Goal: Task Accomplishment & Management: Manage account settings

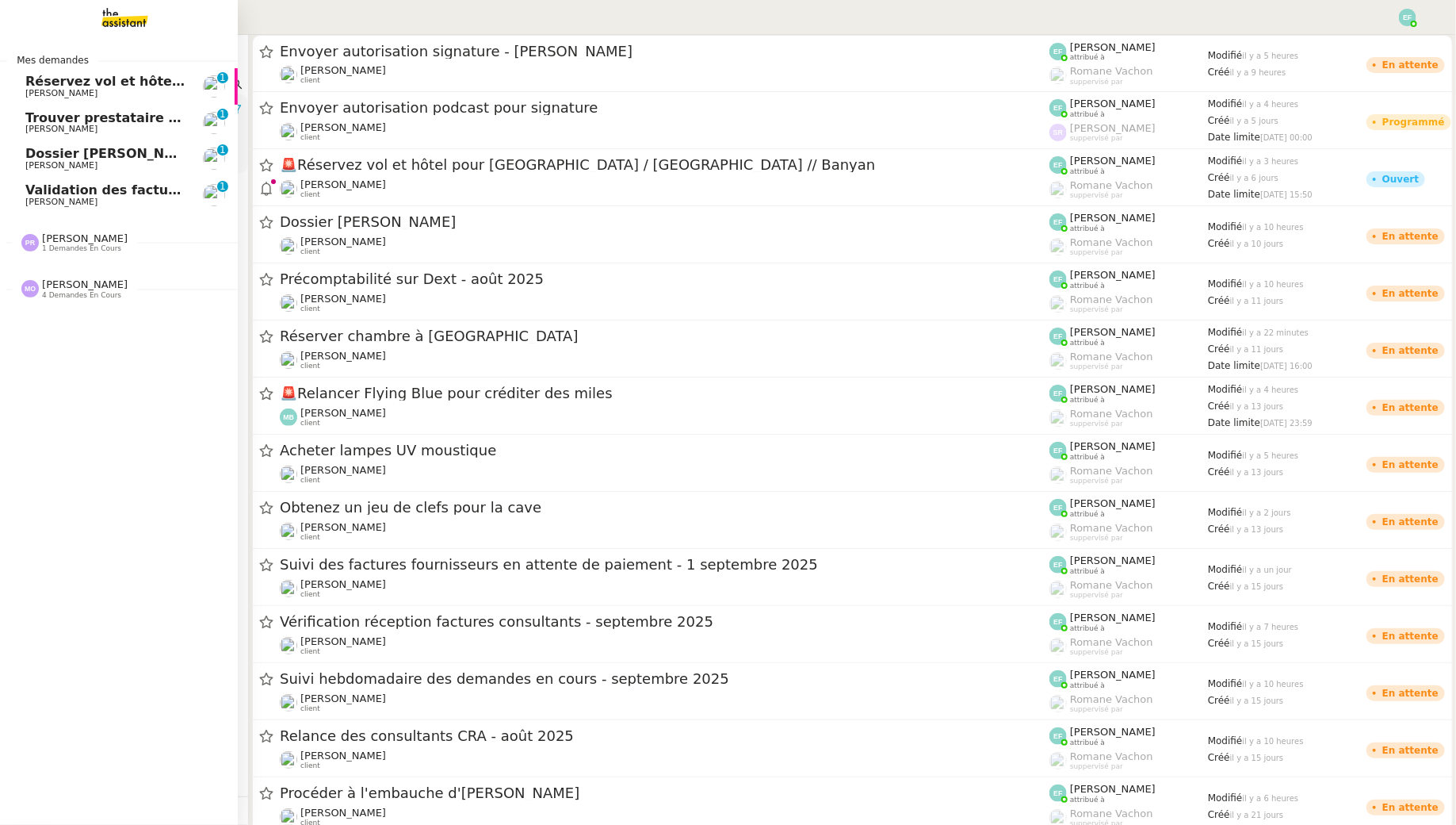
click at [44, 84] on span "Réservez vol et hôtel pour [GEOGRAPHIC_DATA] / [GEOGRAPHIC_DATA] // Banyan" at bounding box center [312, 81] width 574 height 15
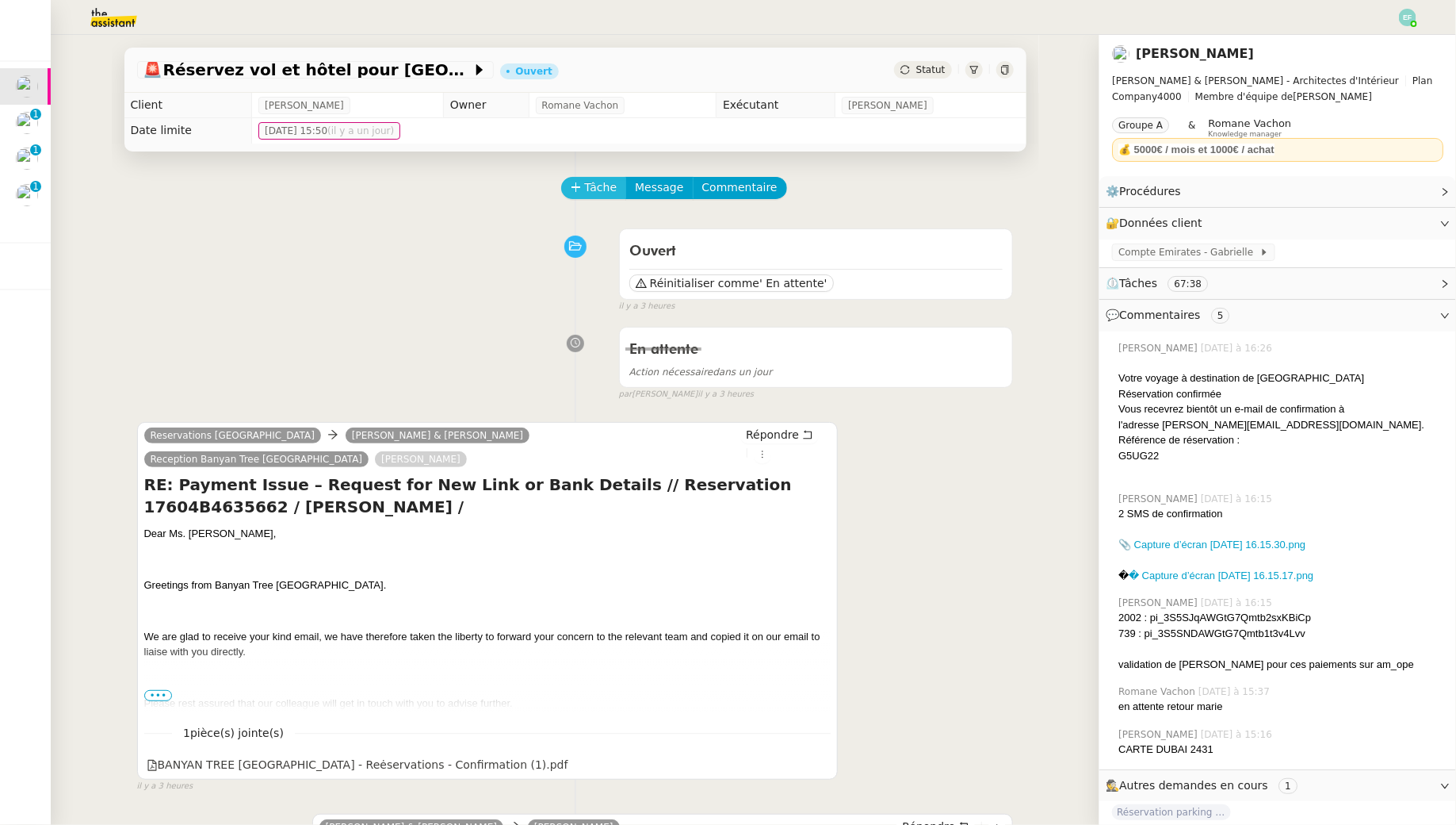
click at [596, 185] on span "Tâche" at bounding box center [601, 187] width 33 height 18
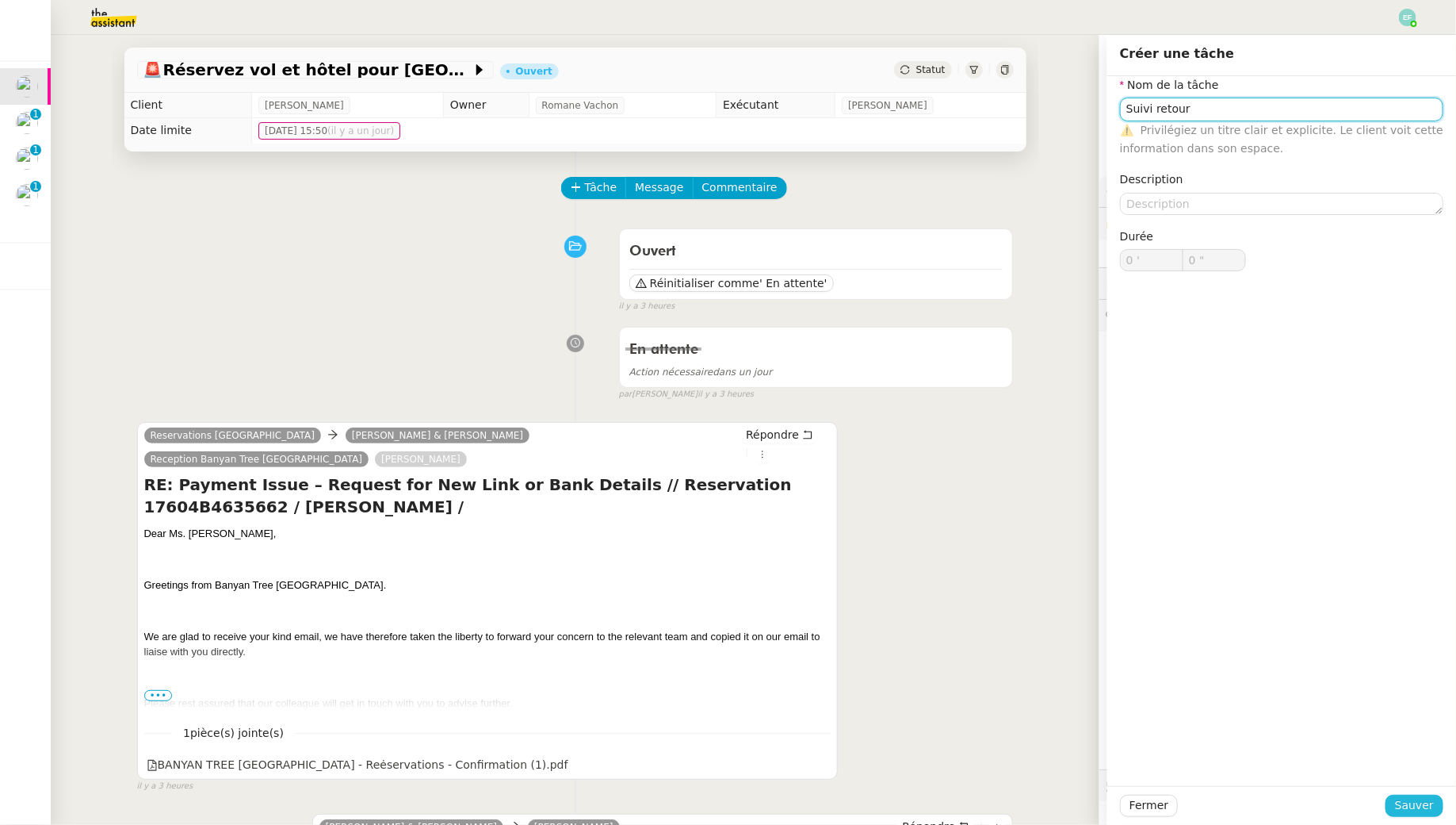
type input "Suivi retour"
click at [1425, 816] on button "Sauver" at bounding box center [1414, 805] width 58 height 22
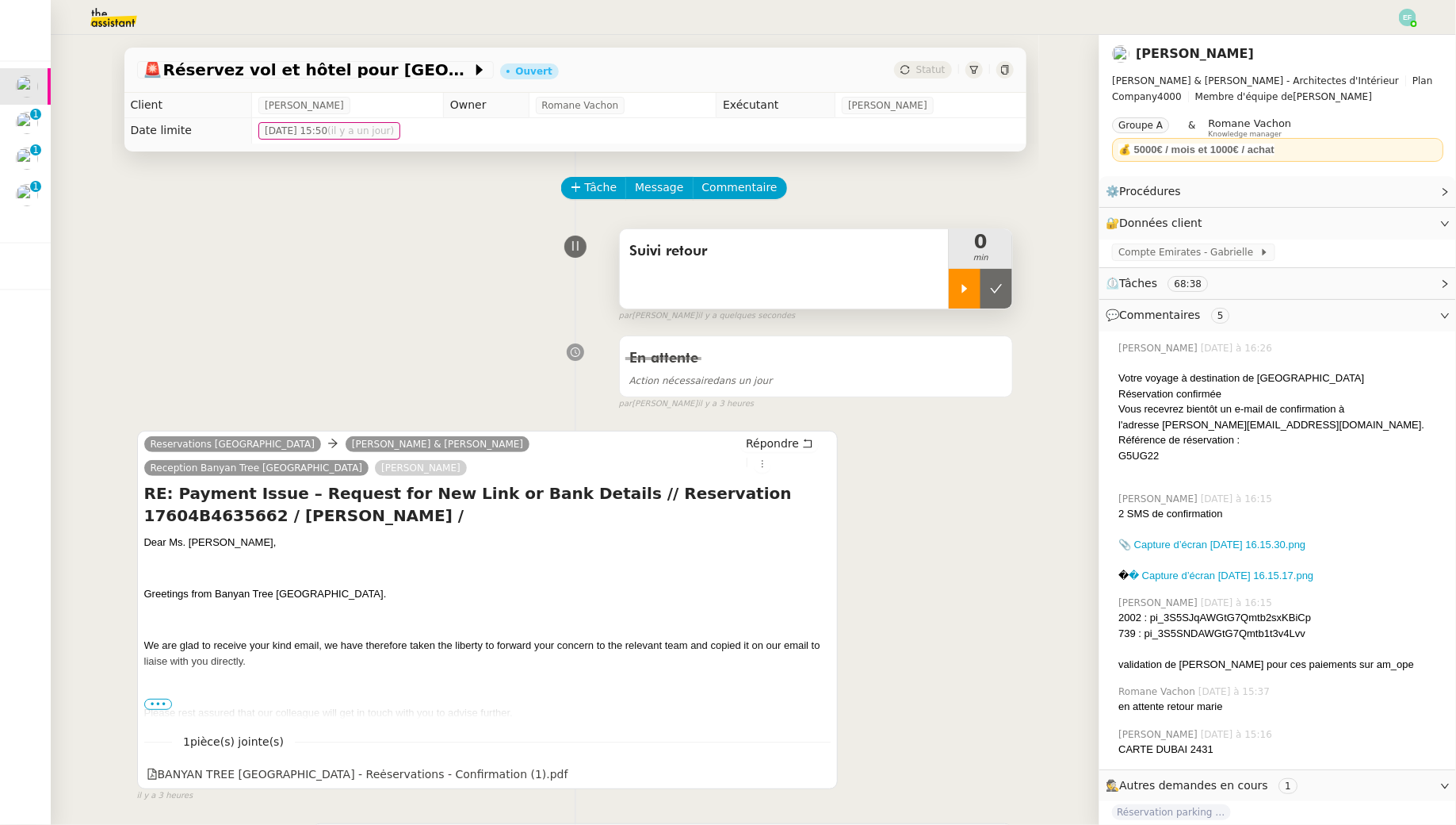
click at [961, 280] on div at bounding box center [964, 288] width 32 height 40
click at [962, 289] on div at bounding box center [980, 288] width 64 height 40
click at [985, 287] on button at bounding box center [996, 288] width 32 height 40
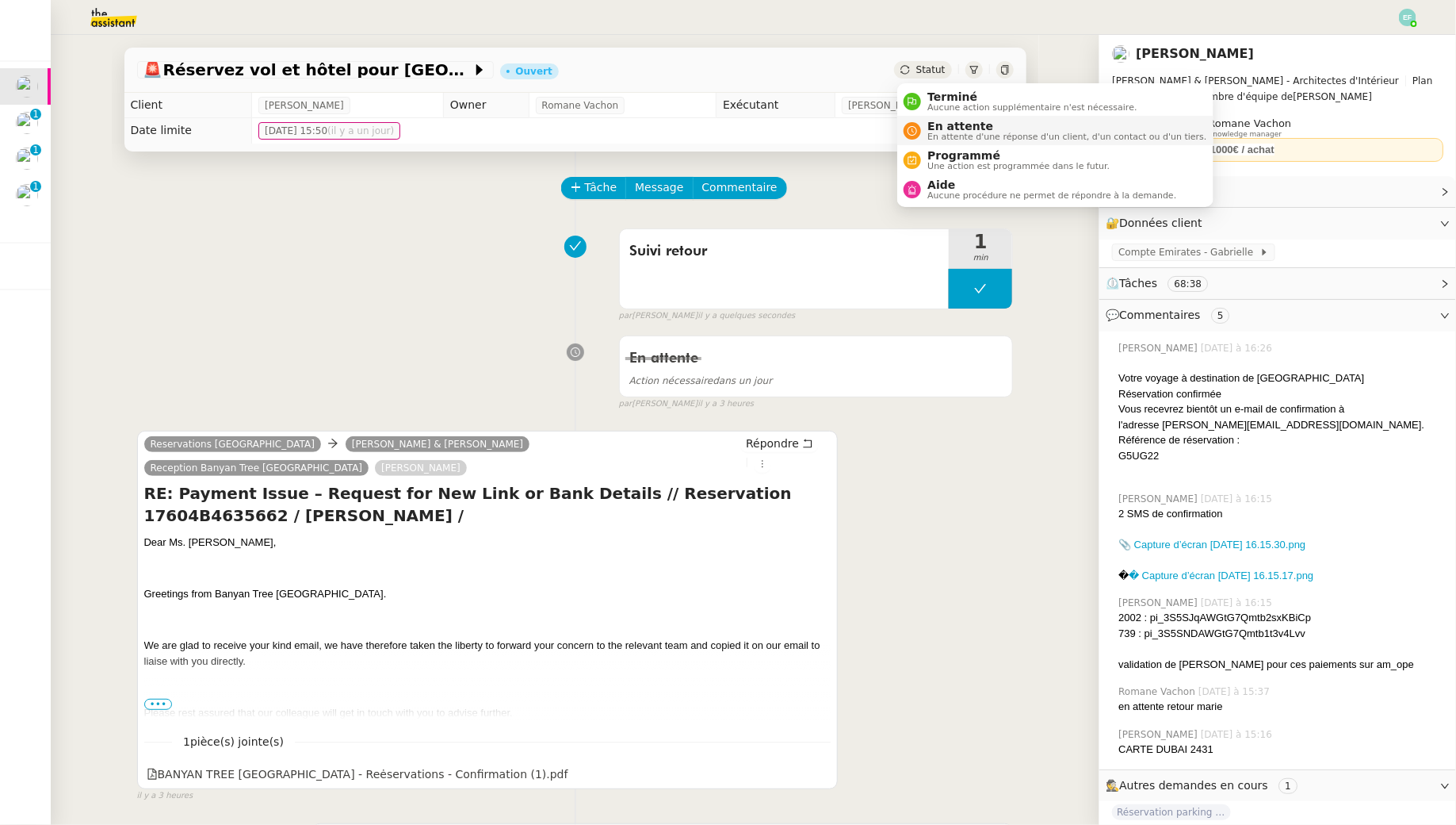
click at [940, 130] on span "En attente" at bounding box center [1066, 126] width 279 height 13
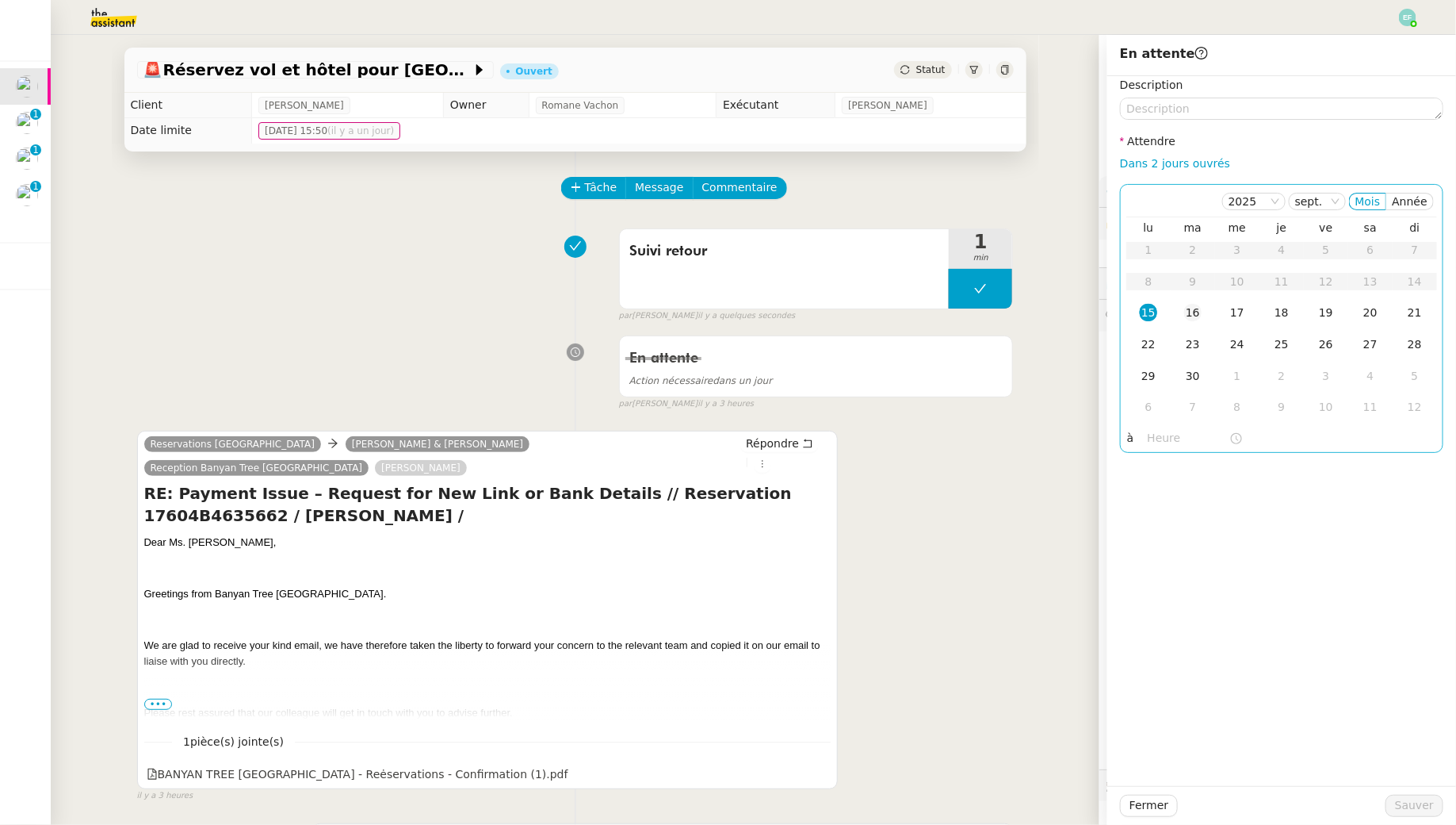
click at [1189, 302] on td "16" at bounding box center [1193, 312] width 44 height 32
click at [1410, 805] on span "Sauver" at bounding box center [1414, 805] width 39 height 18
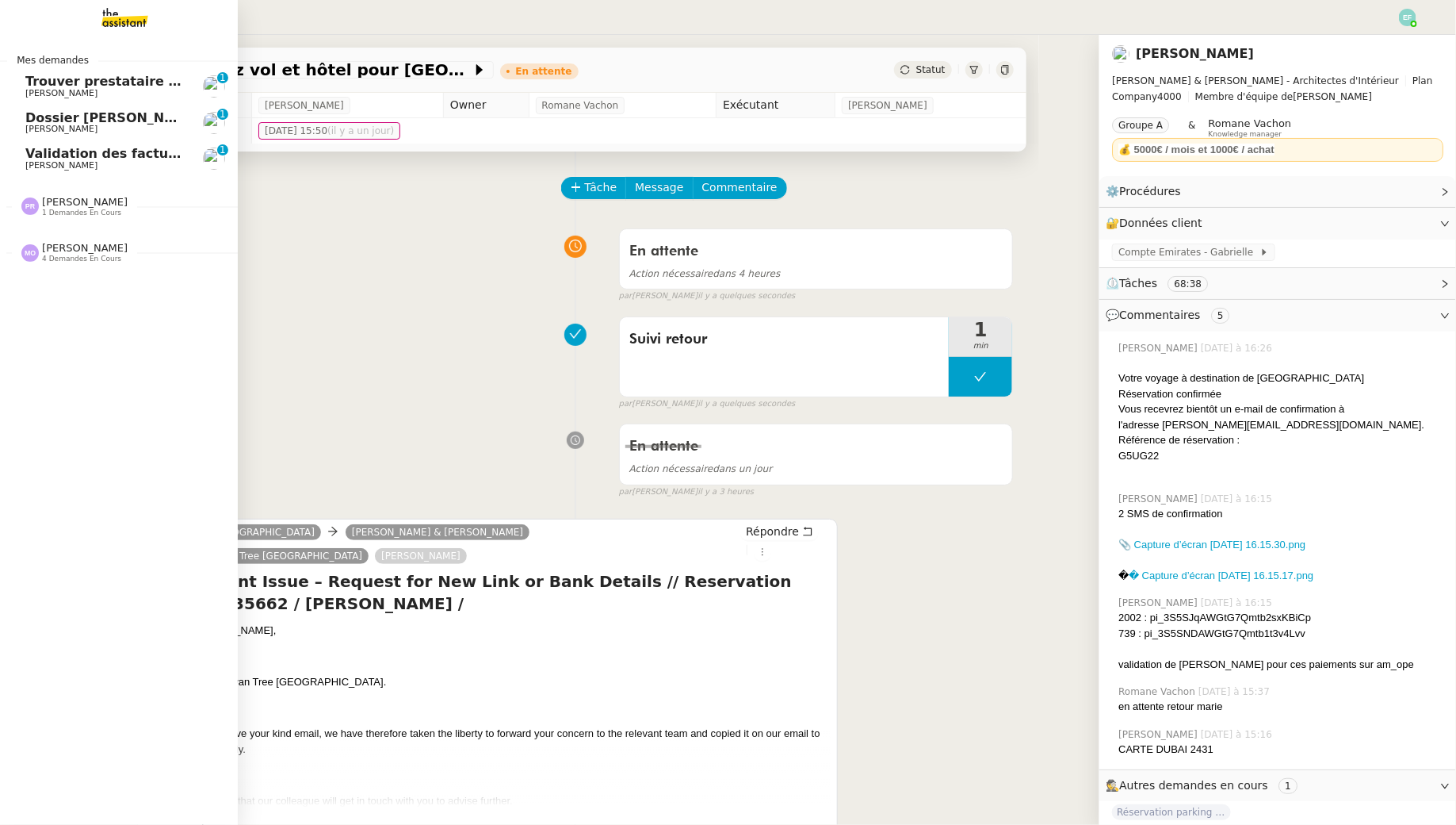
click at [42, 100] on link "Trouver prestataire entretien climatisation [PERSON_NAME] 0 1 2 3 4 5 6 7 8 9" at bounding box center [119, 87] width 238 height 37
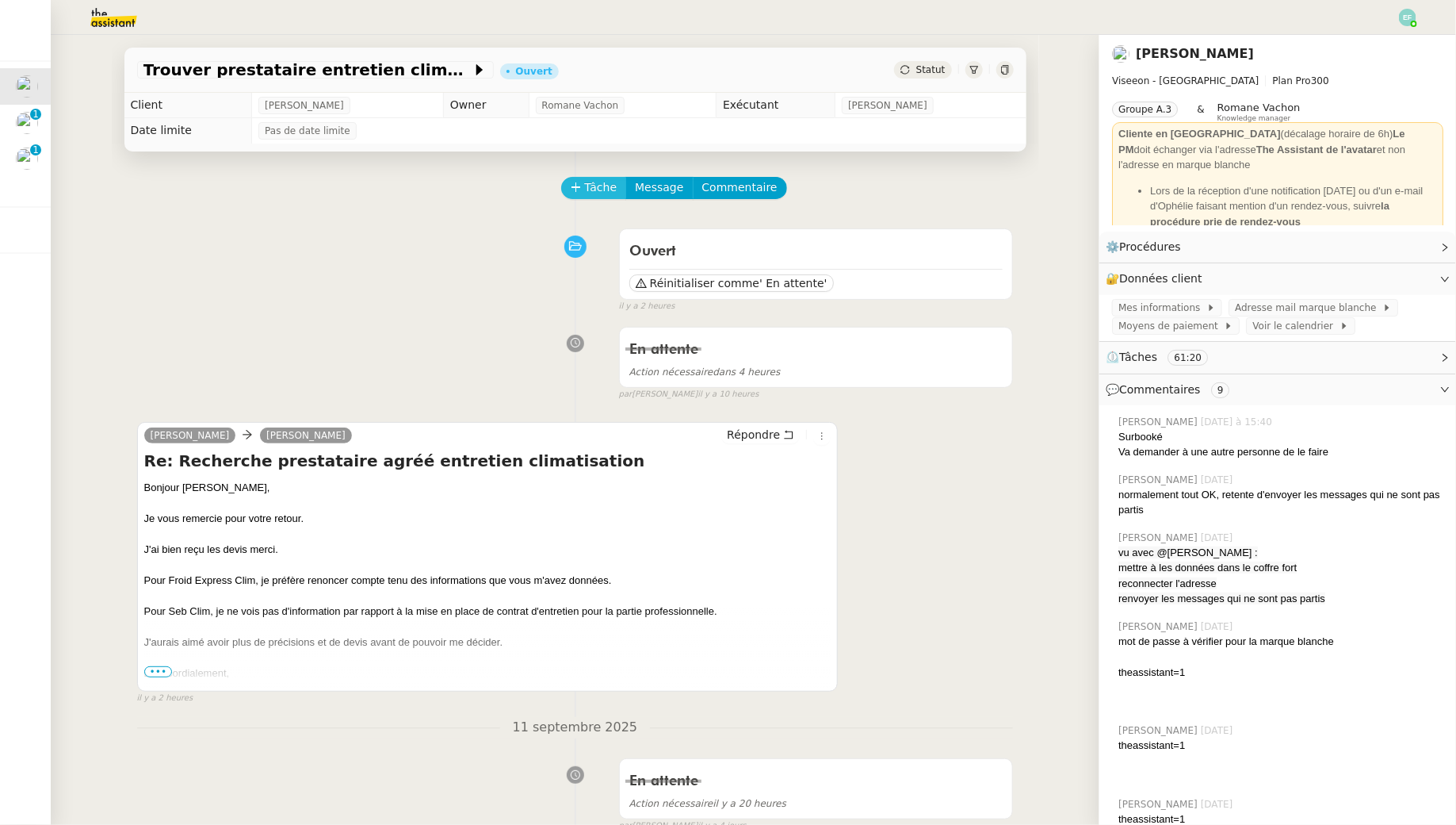
click at [606, 177] on button "Tâche" at bounding box center [594, 188] width 66 height 22
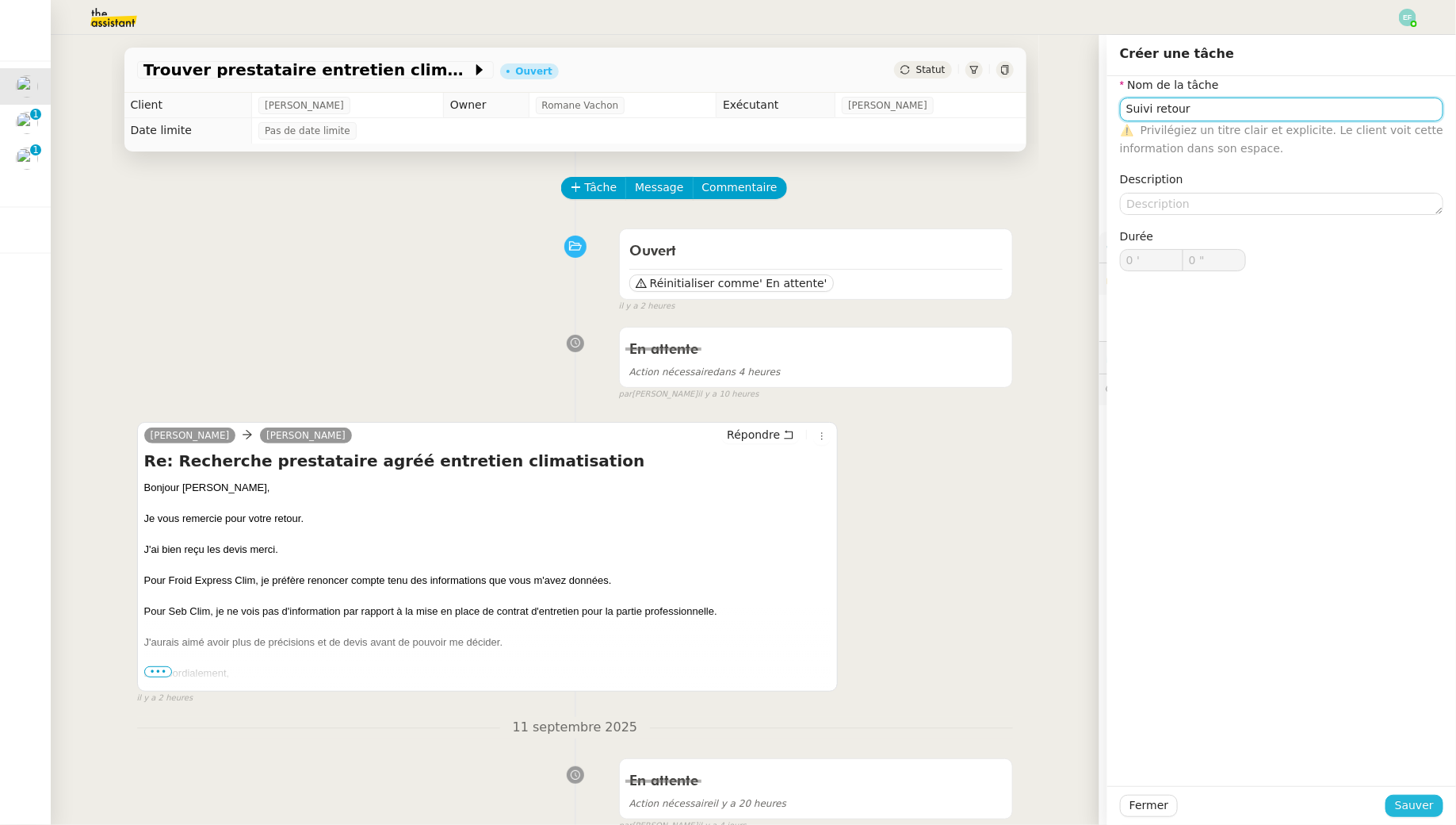
type input "Suivi retour"
click at [1401, 815] on button "Sauver" at bounding box center [1414, 805] width 58 height 22
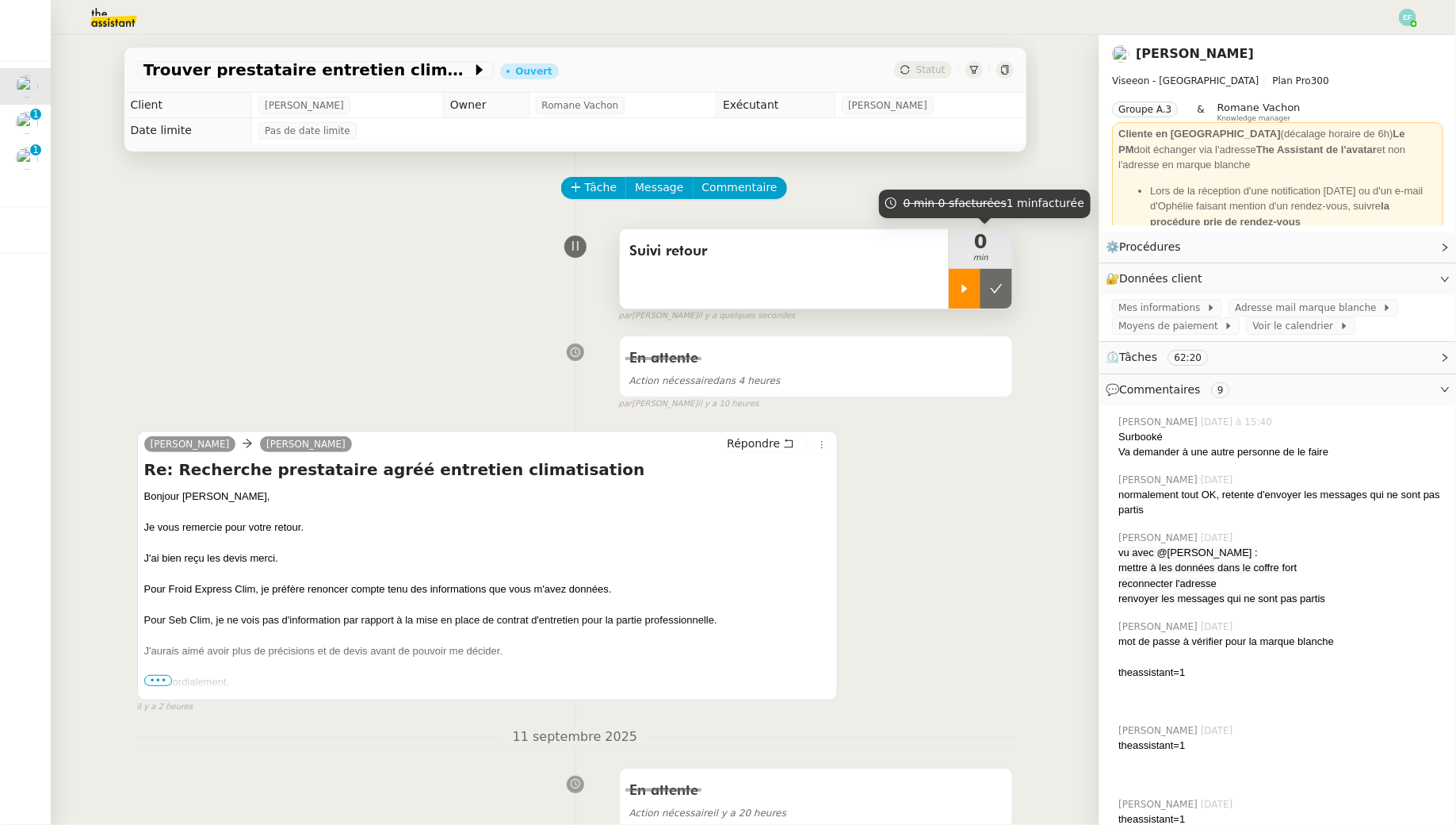
click at [963, 275] on div at bounding box center [964, 288] width 32 height 40
click at [982, 290] on icon at bounding box center [980, 288] width 13 height 13
click at [1005, 292] on button at bounding box center [996, 288] width 32 height 40
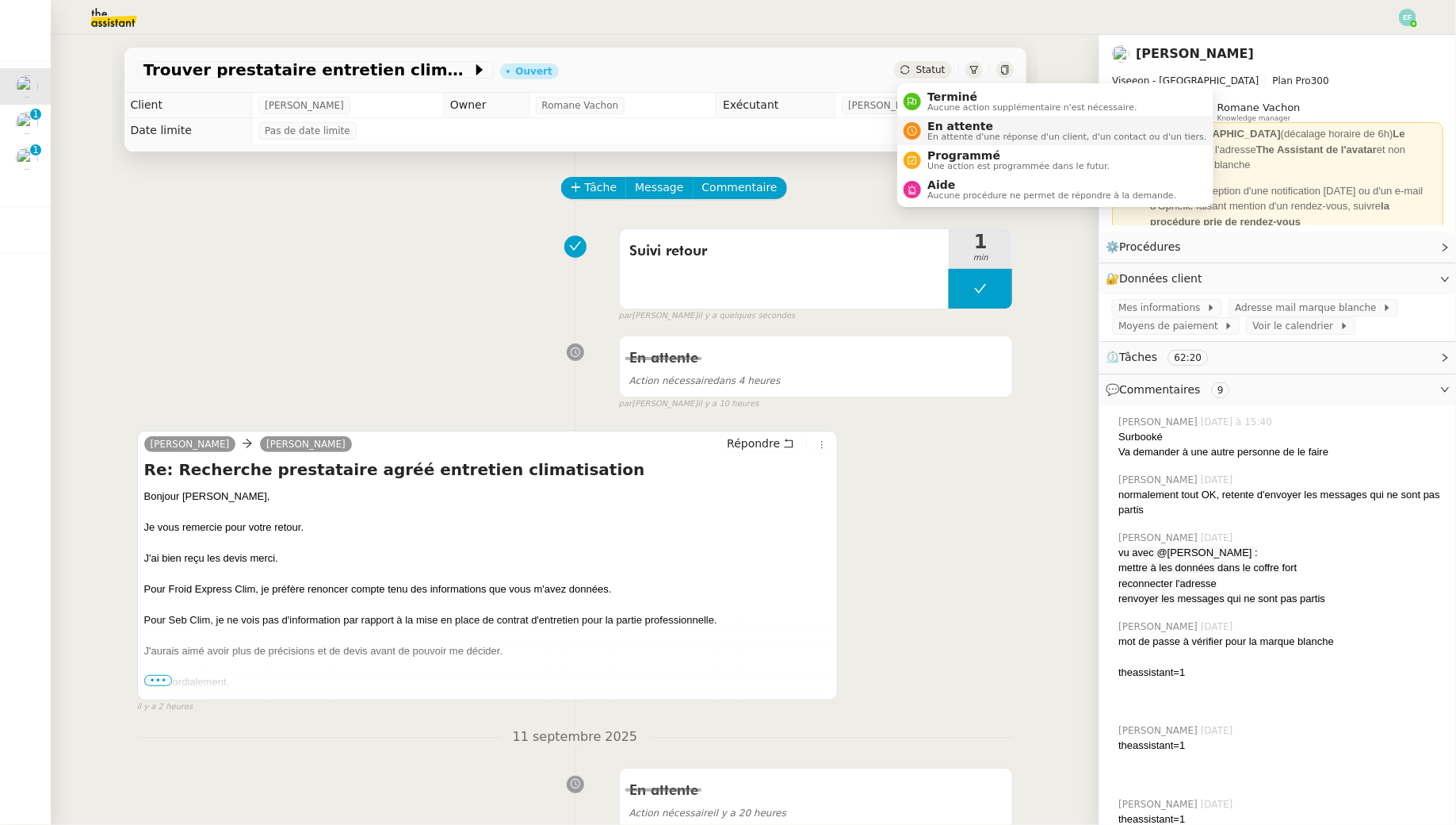
click at [934, 139] on span "En attente d'une réponse d'un client, d'un contact ou d'un tiers." at bounding box center [1066, 136] width 279 height 9
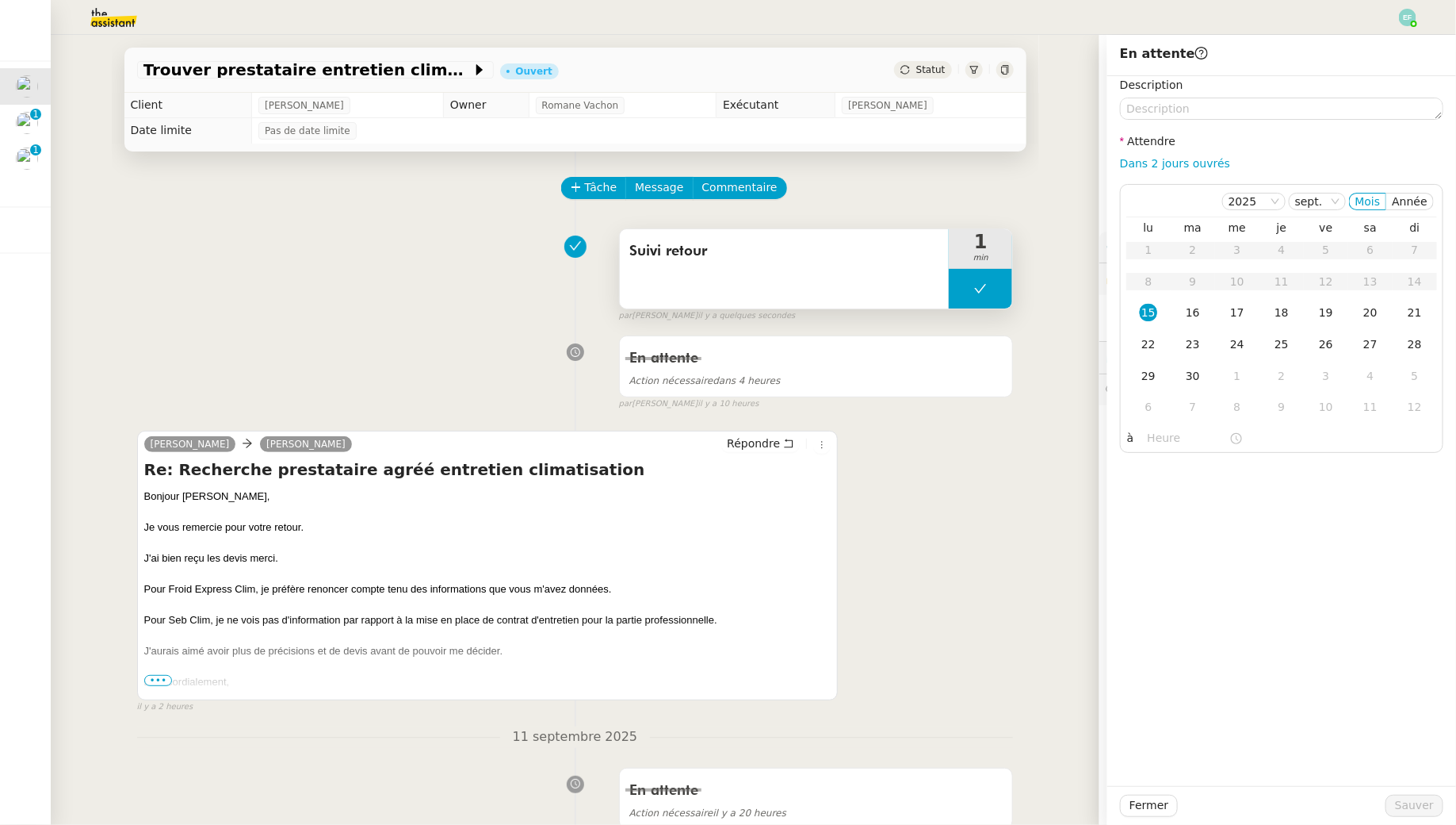
click at [996, 289] on button at bounding box center [980, 288] width 64 height 40
click at [956, 290] on div at bounding box center [964, 288] width 32 height 40
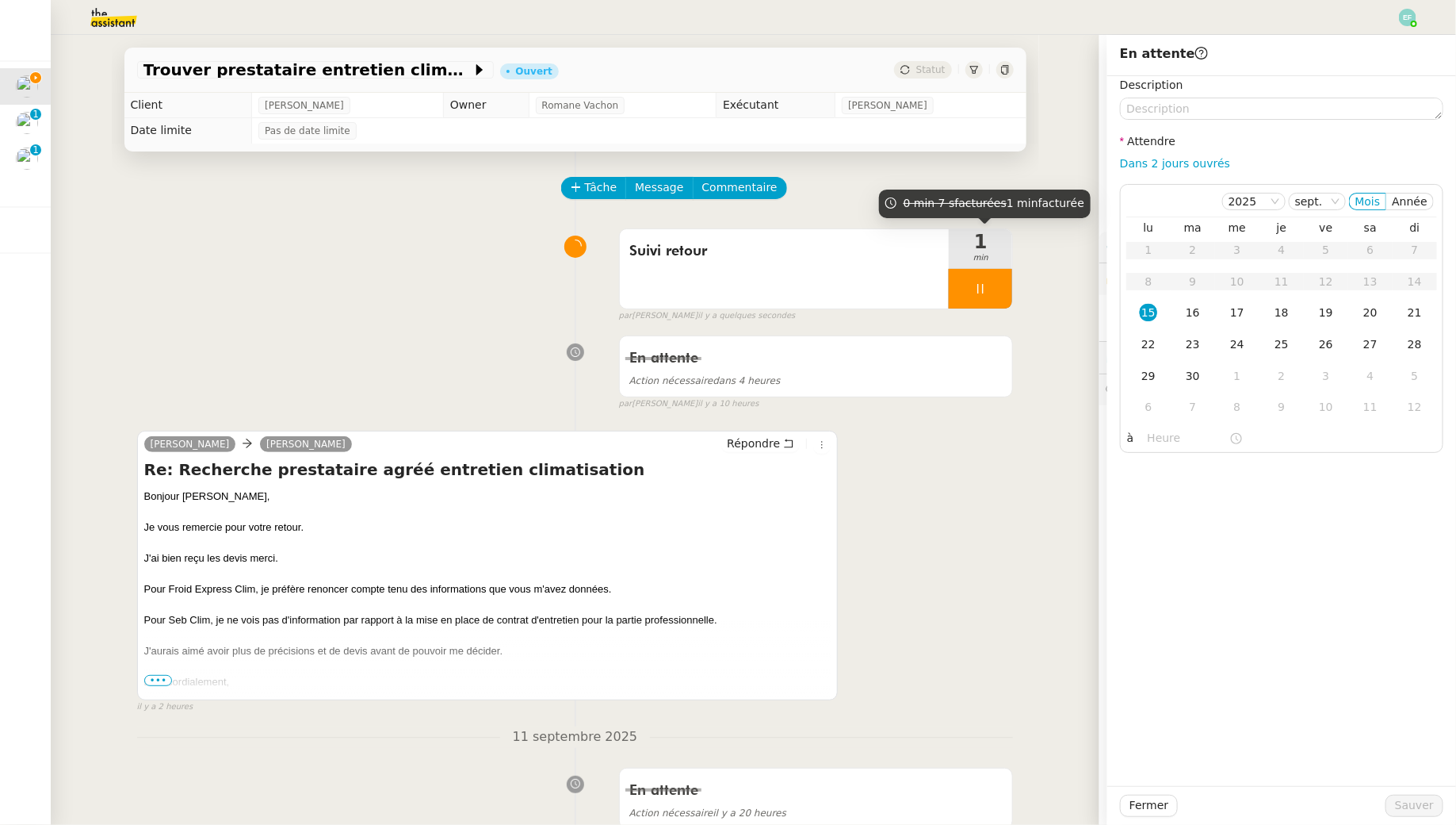
click at [1002, 283] on div at bounding box center [980, 288] width 64 height 40
click at [1010, 291] on button at bounding box center [996, 288] width 32 height 40
click at [1186, 321] on td "16" at bounding box center [1193, 312] width 44 height 32
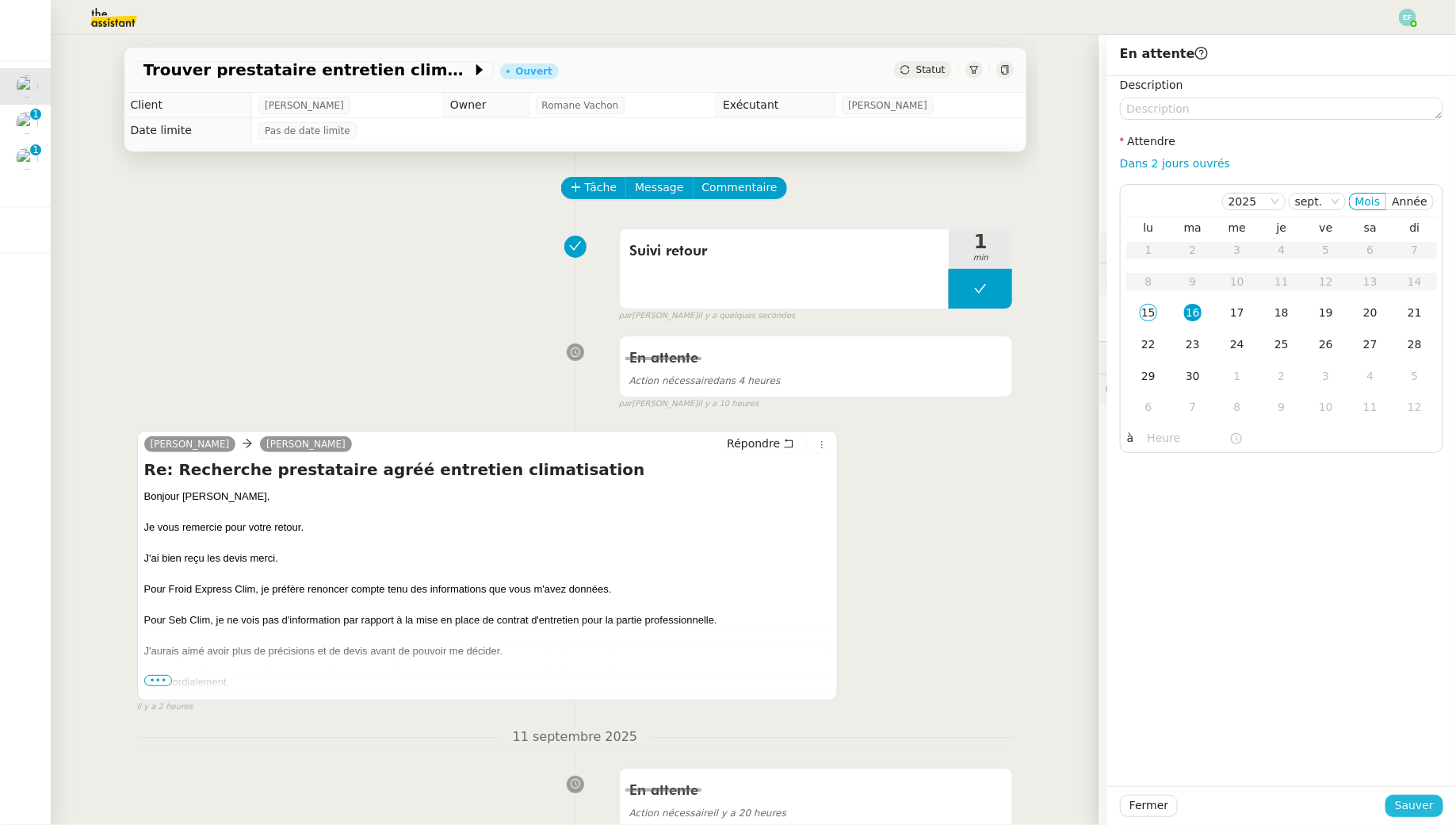
click at [1412, 797] on span "Sauver" at bounding box center [1414, 805] width 39 height 18
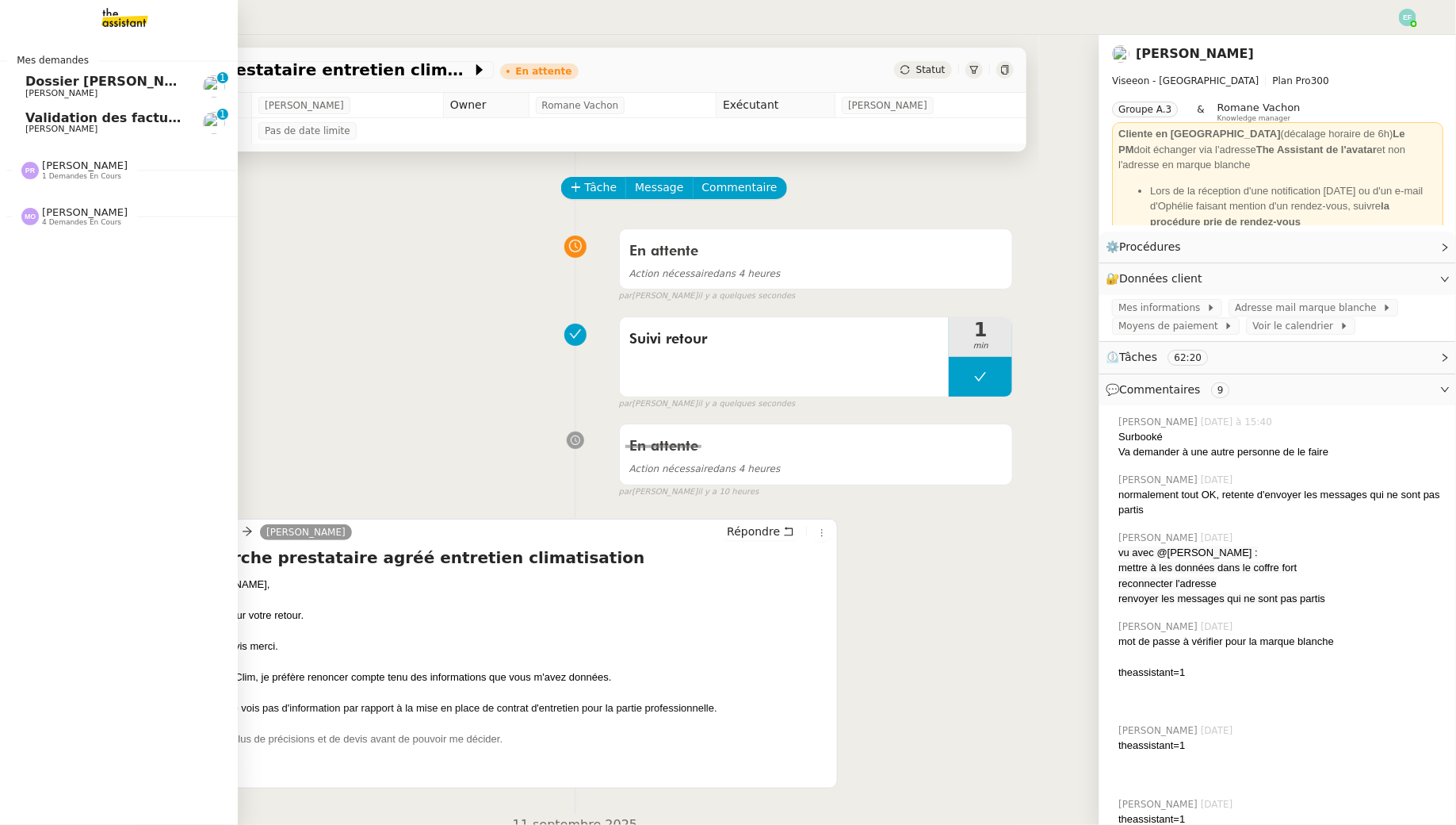
click at [86, 95] on span "[PERSON_NAME]" at bounding box center [105, 94] width 160 height 10
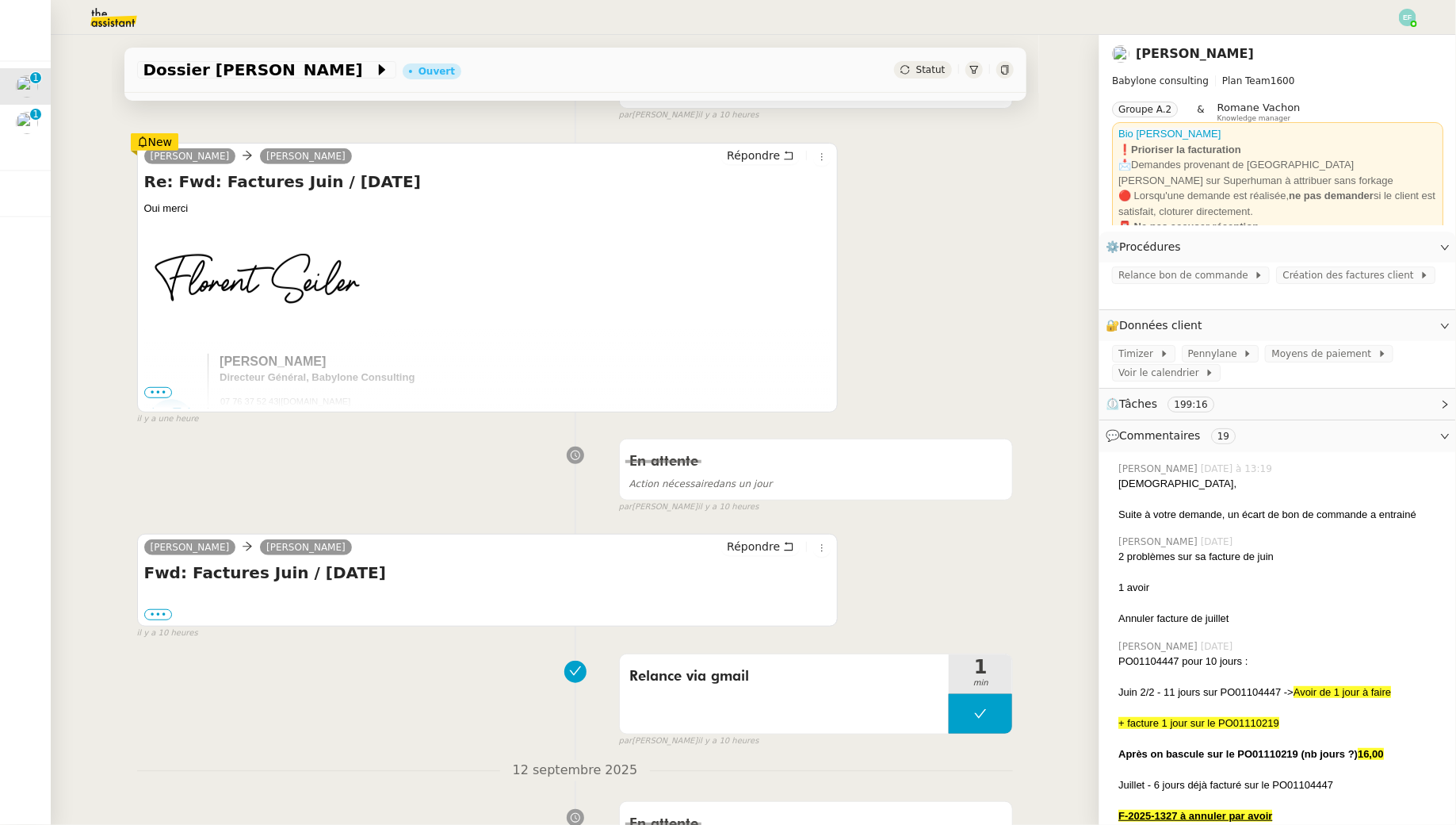
scroll to position [262, 0]
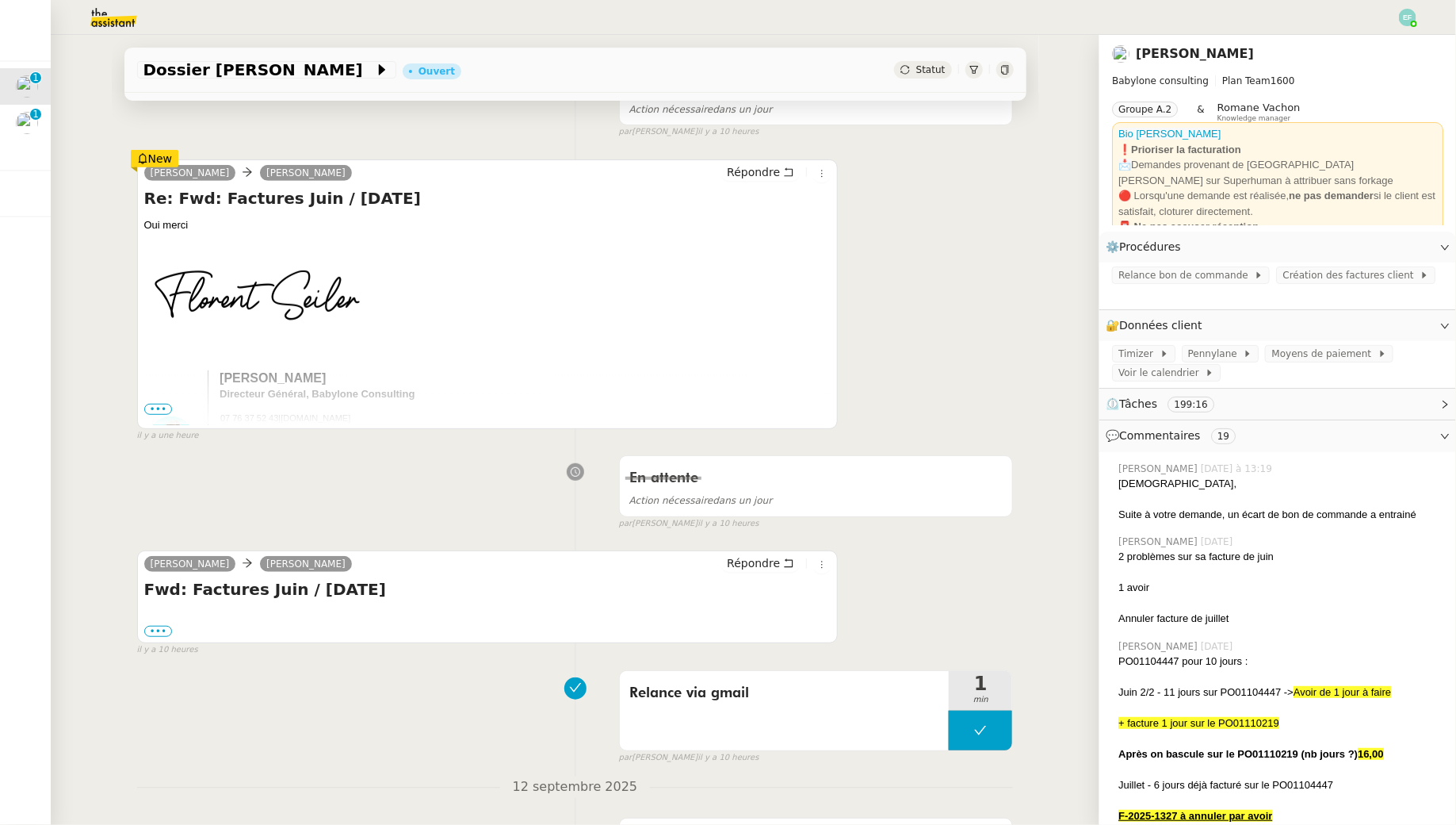
click at [162, 403] on span "•••" at bounding box center [159, 408] width 29 height 11
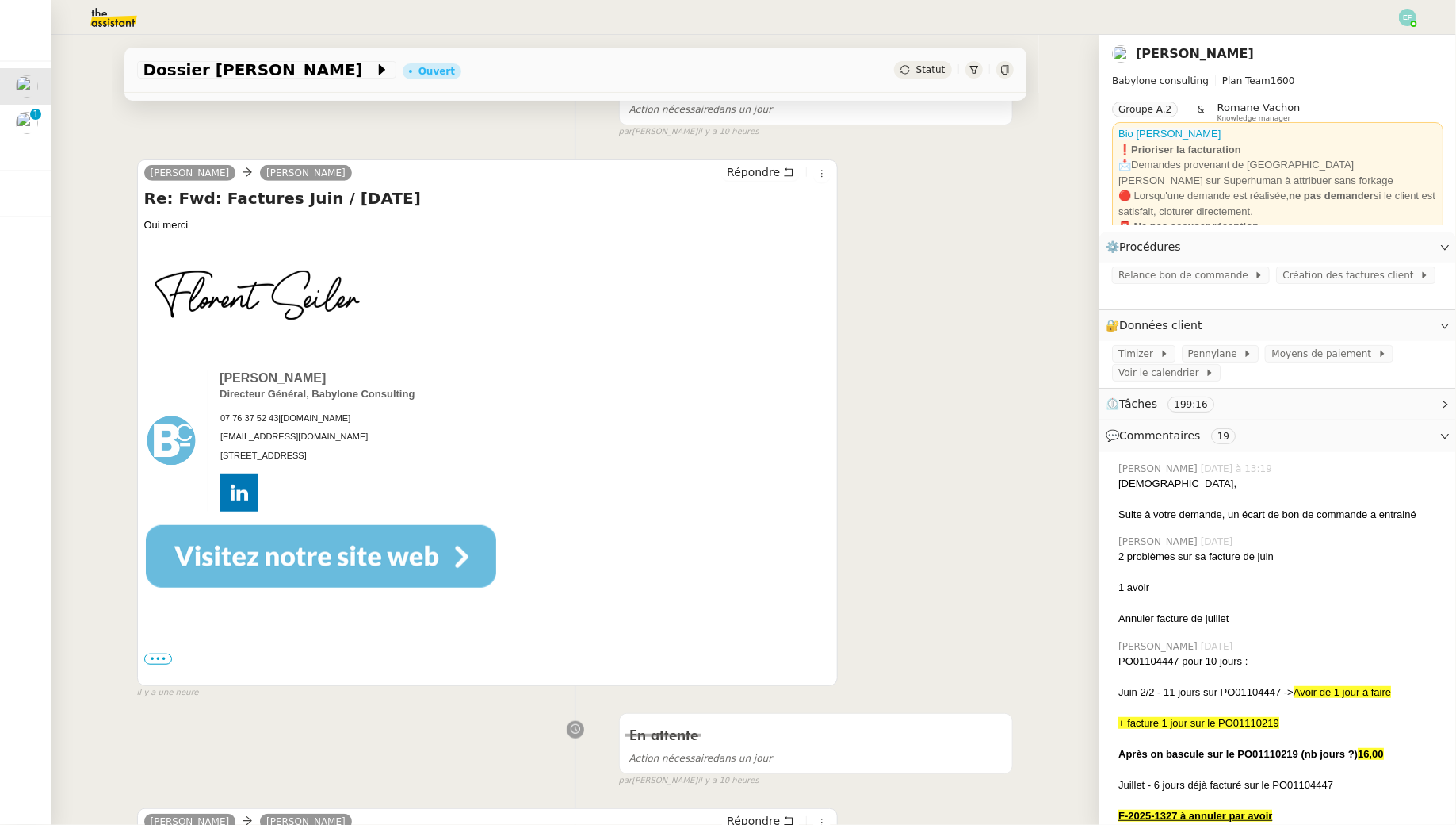
click at [153, 652] on div "••• [DATE][DATE] 09:42:33, [PERSON_NAME] < [PERSON_NAME][EMAIL_ADDRESS][DOMAIN_…" at bounding box center [487, 659] width 687 height 15
click at [156, 659] on label "•••" at bounding box center [159, 659] width 29 height 11
click at [0, 0] on input "•••" at bounding box center [0, 0] width 0 height 0
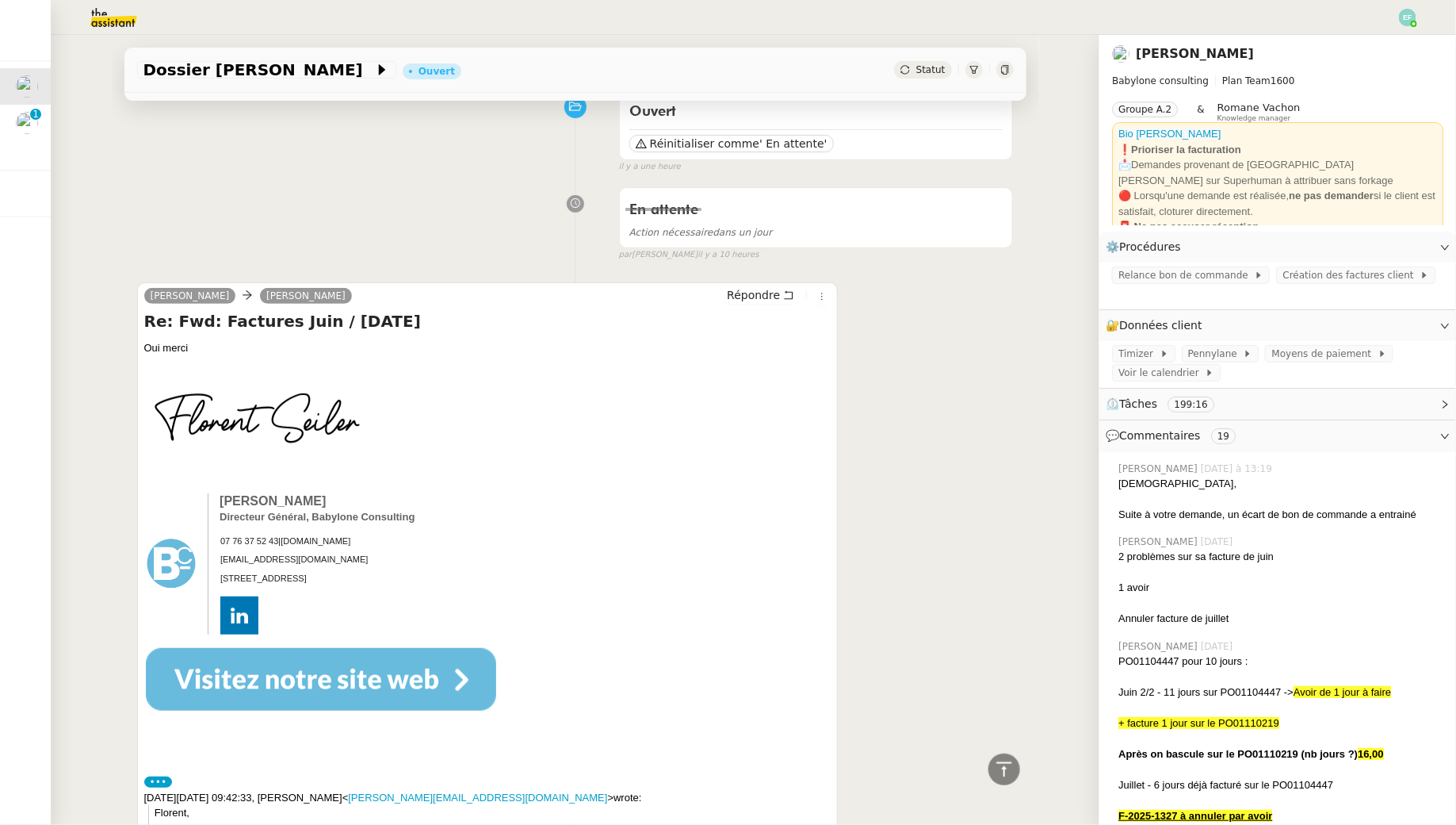
scroll to position [0, 0]
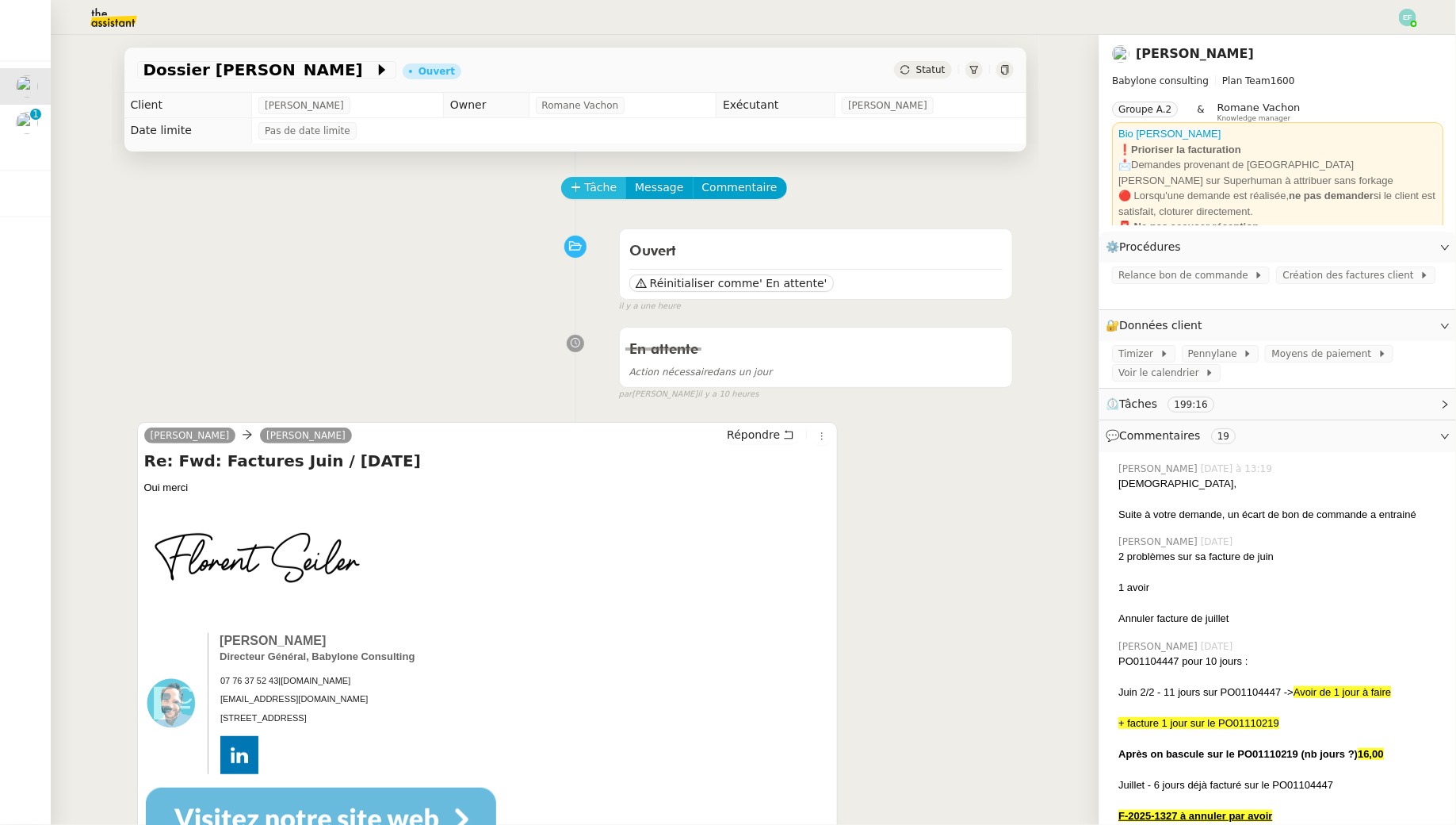
click at [583, 190] on button "Tâche" at bounding box center [594, 188] width 66 height 22
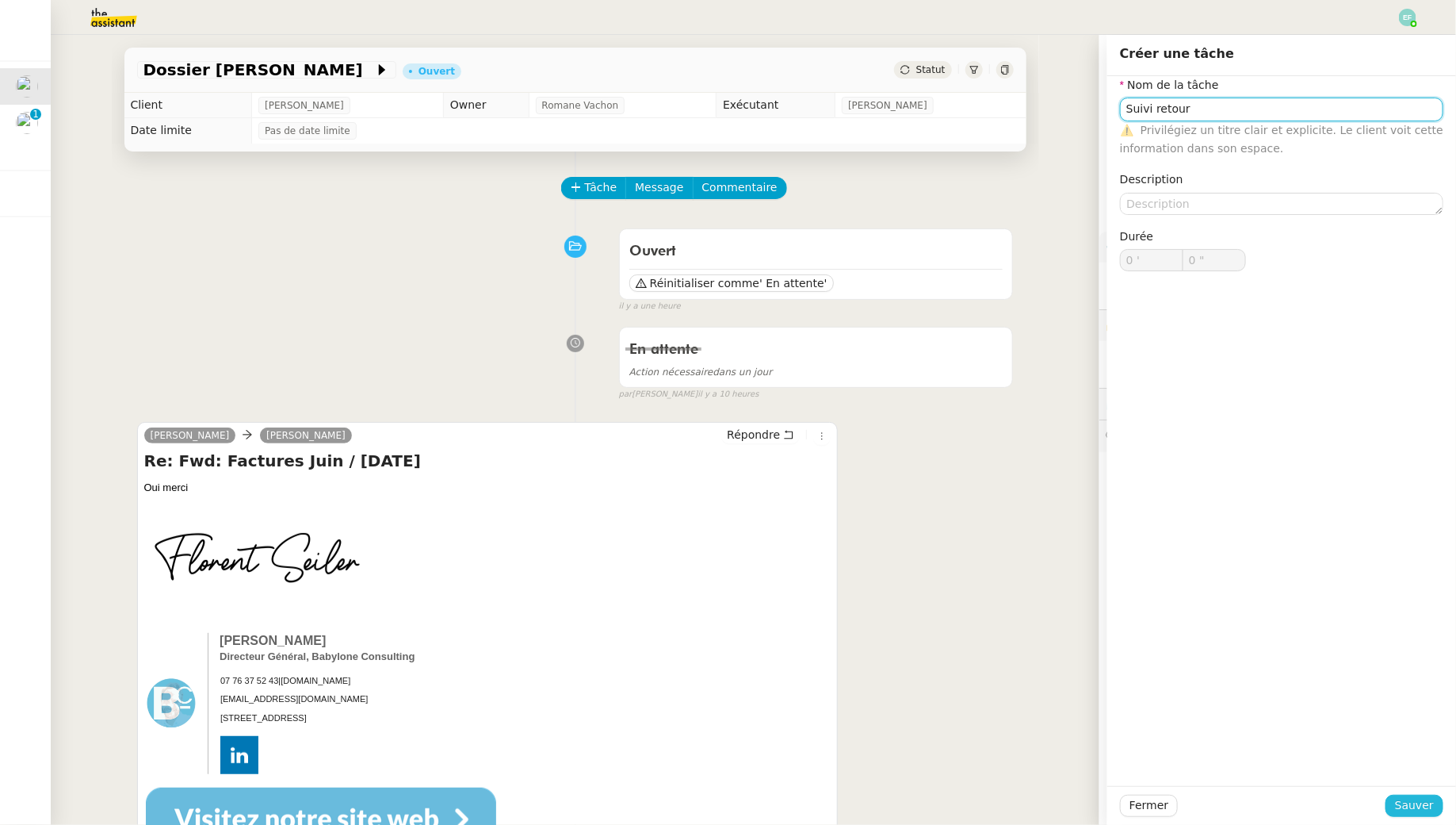
type input "Suivi retour"
click at [1401, 808] on span "Sauver" at bounding box center [1414, 805] width 39 height 18
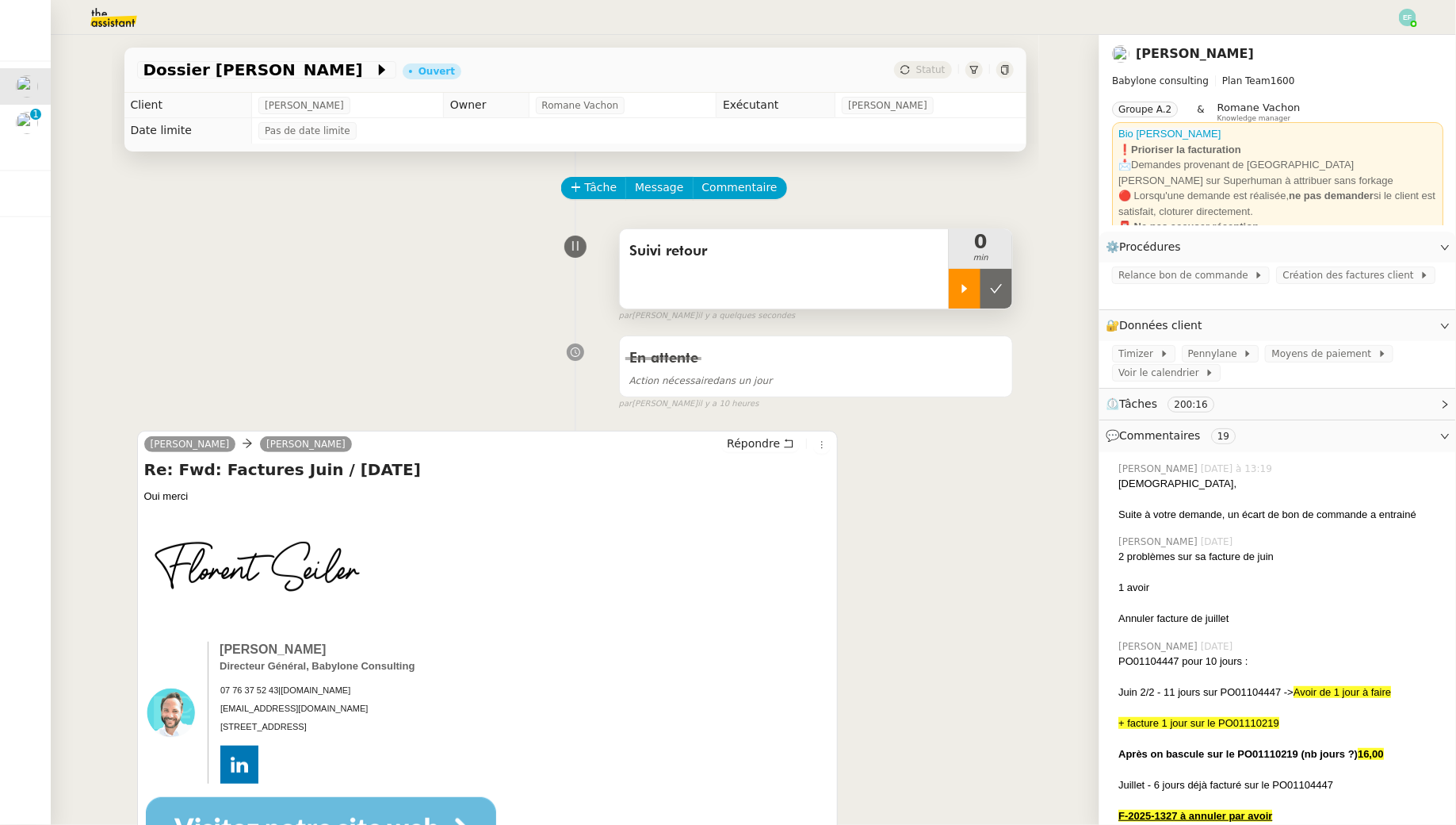
click at [961, 277] on div at bounding box center [964, 288] width 32 height 40
click at [986, 296] on div at bounding box center [980, 288] width 64 height 40
click at [993, 296] on button at bounding box center [996, 288] width 32 height 40
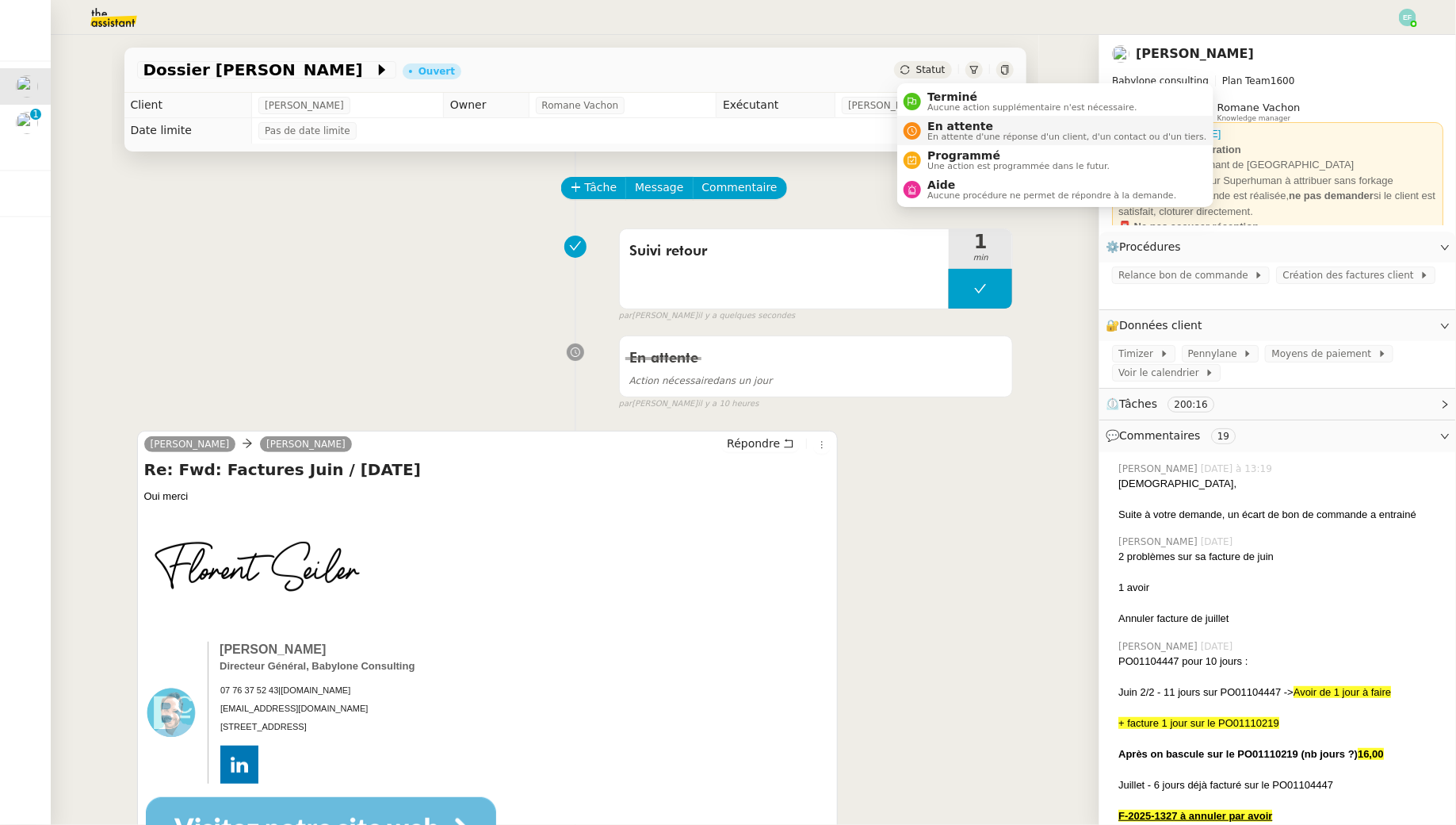
click at [939, 136] on span "En attente d'une réponse d'un client, d'un contact ou d'un tiers." at bounding box center [1066, 136] width 279 height 9
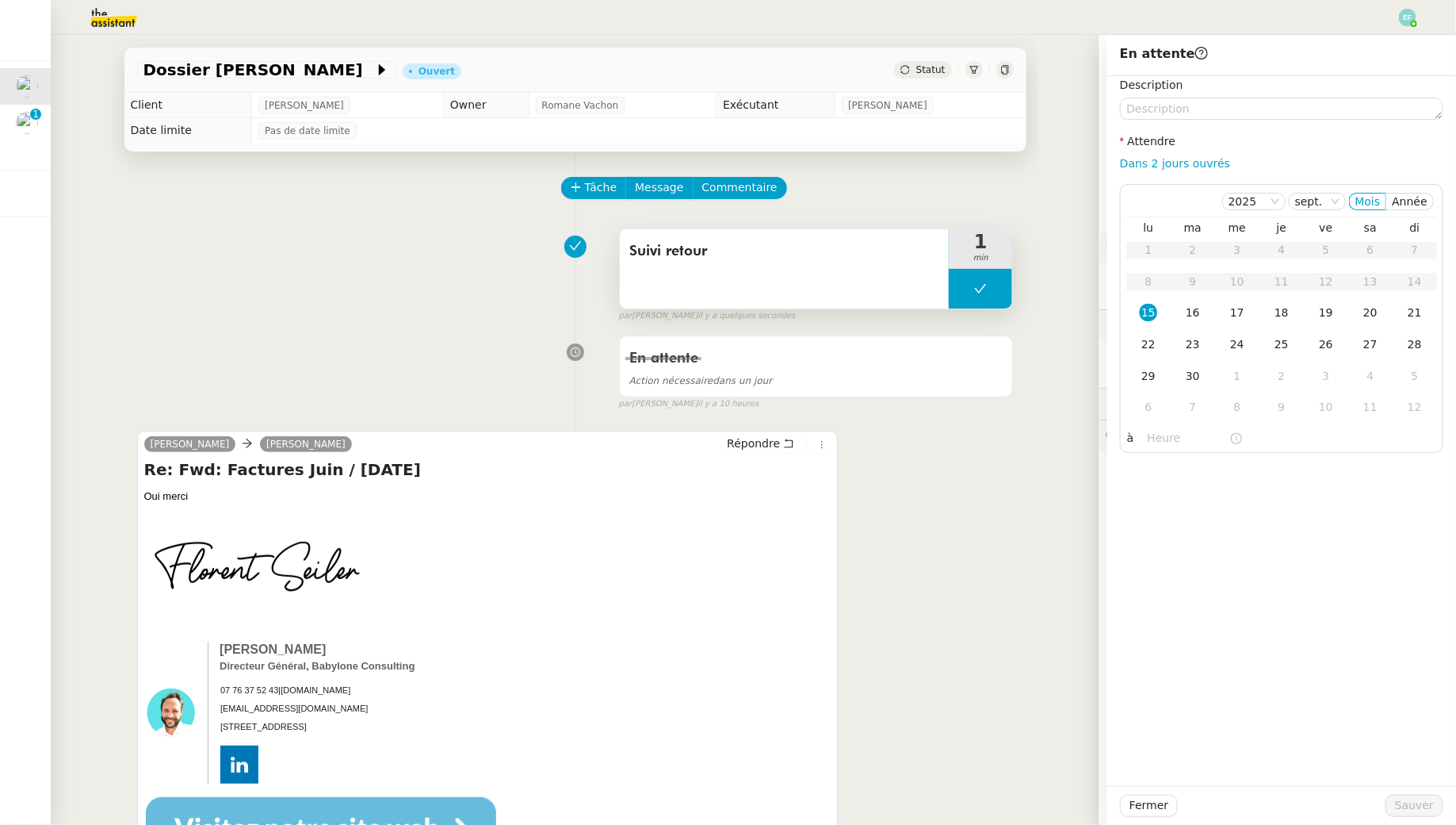
click at [977, 302] on button at bounding box center [980, 288] width 64 height 40
click at [965, 289] on icon at bounding box center [965, 287] width 6 height 9
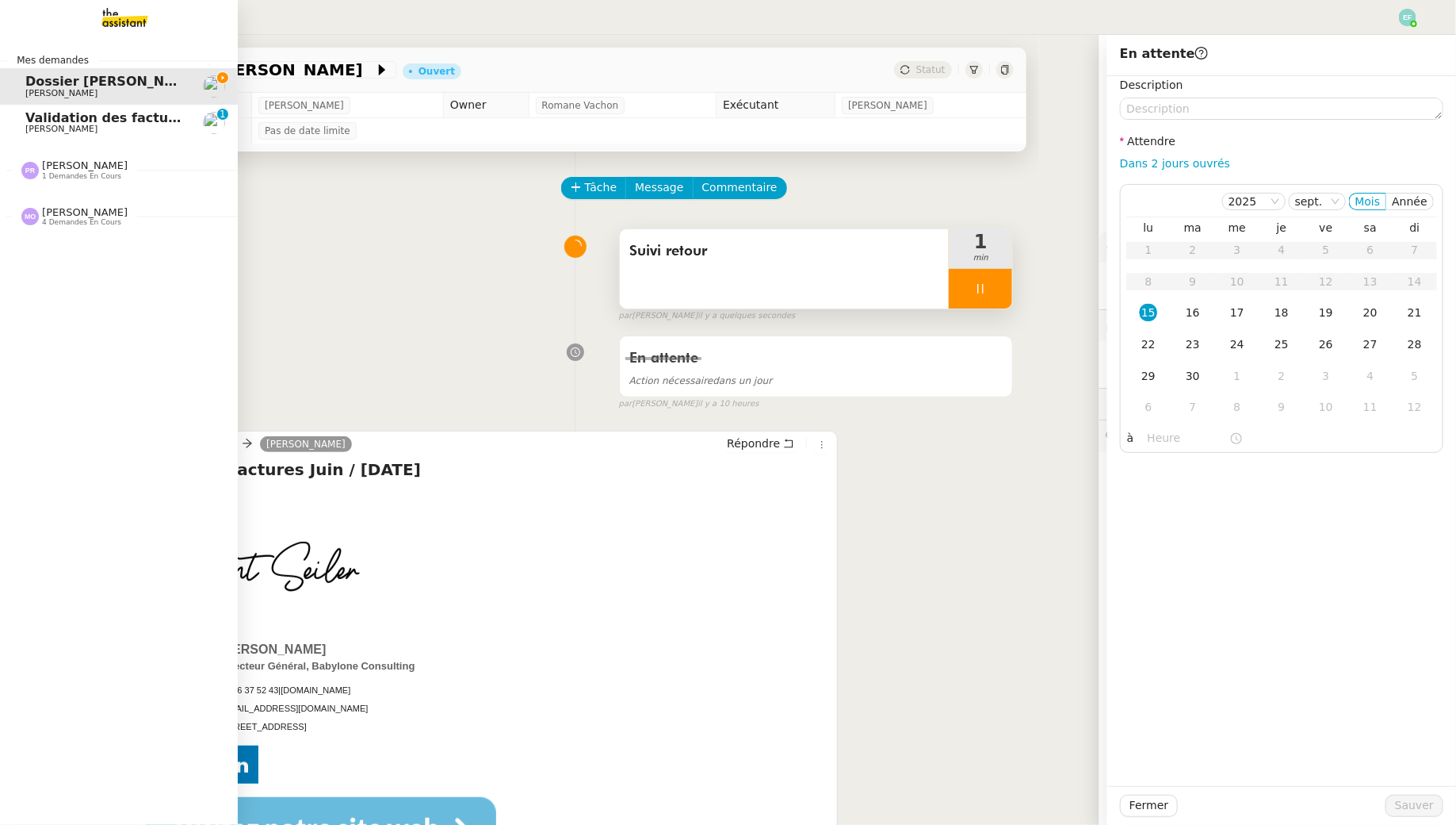
click at [58, 130] on span "[PERSON_NAME]" at bounding box center [61, 129] width 73 height 11
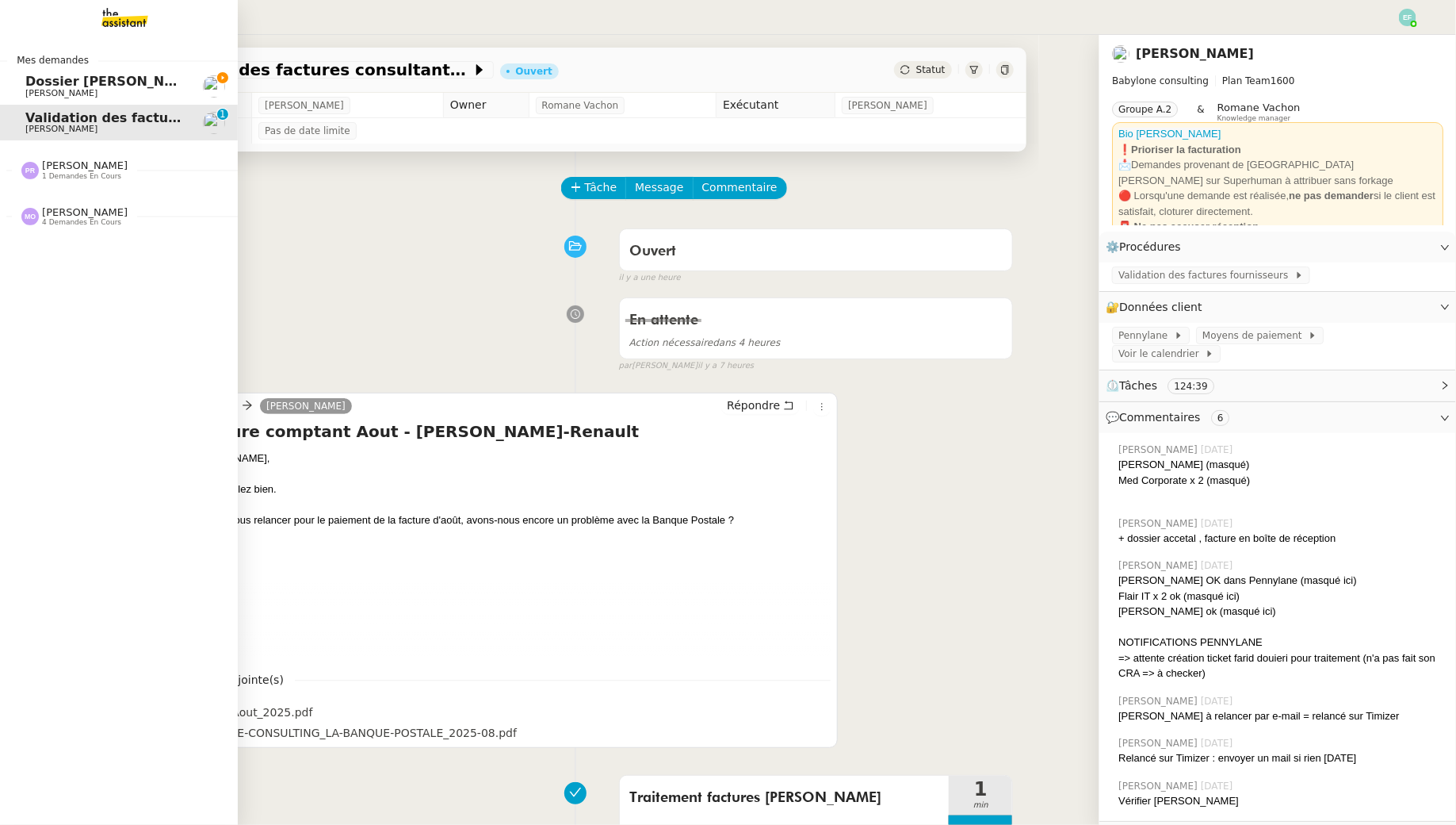
click at [105, 85] on span "Dossier [PERSON_NAME]" at bounding box center [113, 81] width 176 height 15
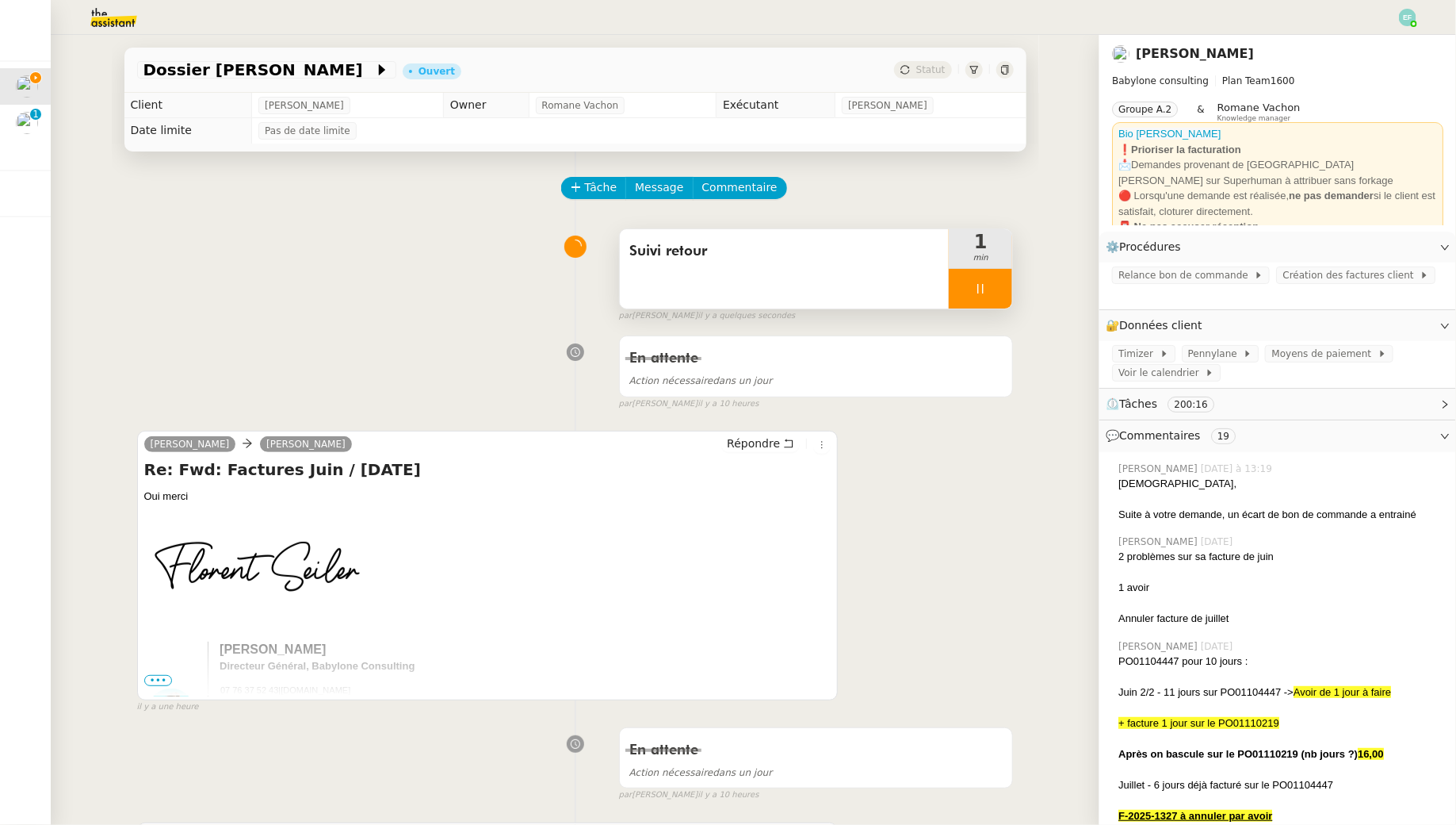
click at [983, 284] on icon at bounding box center [981, 288] width 6 height 10
click at [1000, 288] on icon at bounding box center [996, 288] width 13 height 13
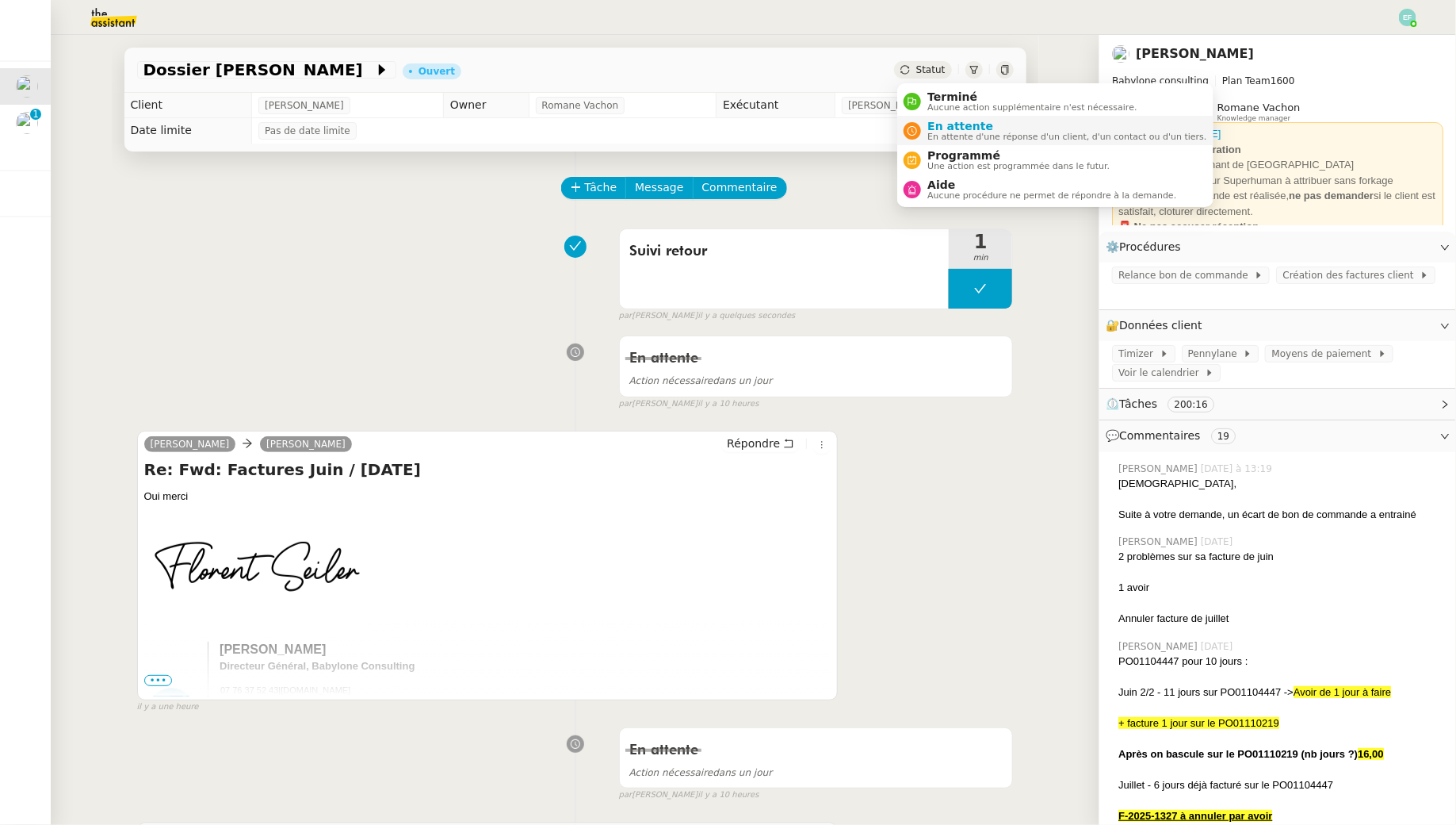
click at [942, 130] on span "En attente" at bounding box center [1066, 126] width 279 height 13
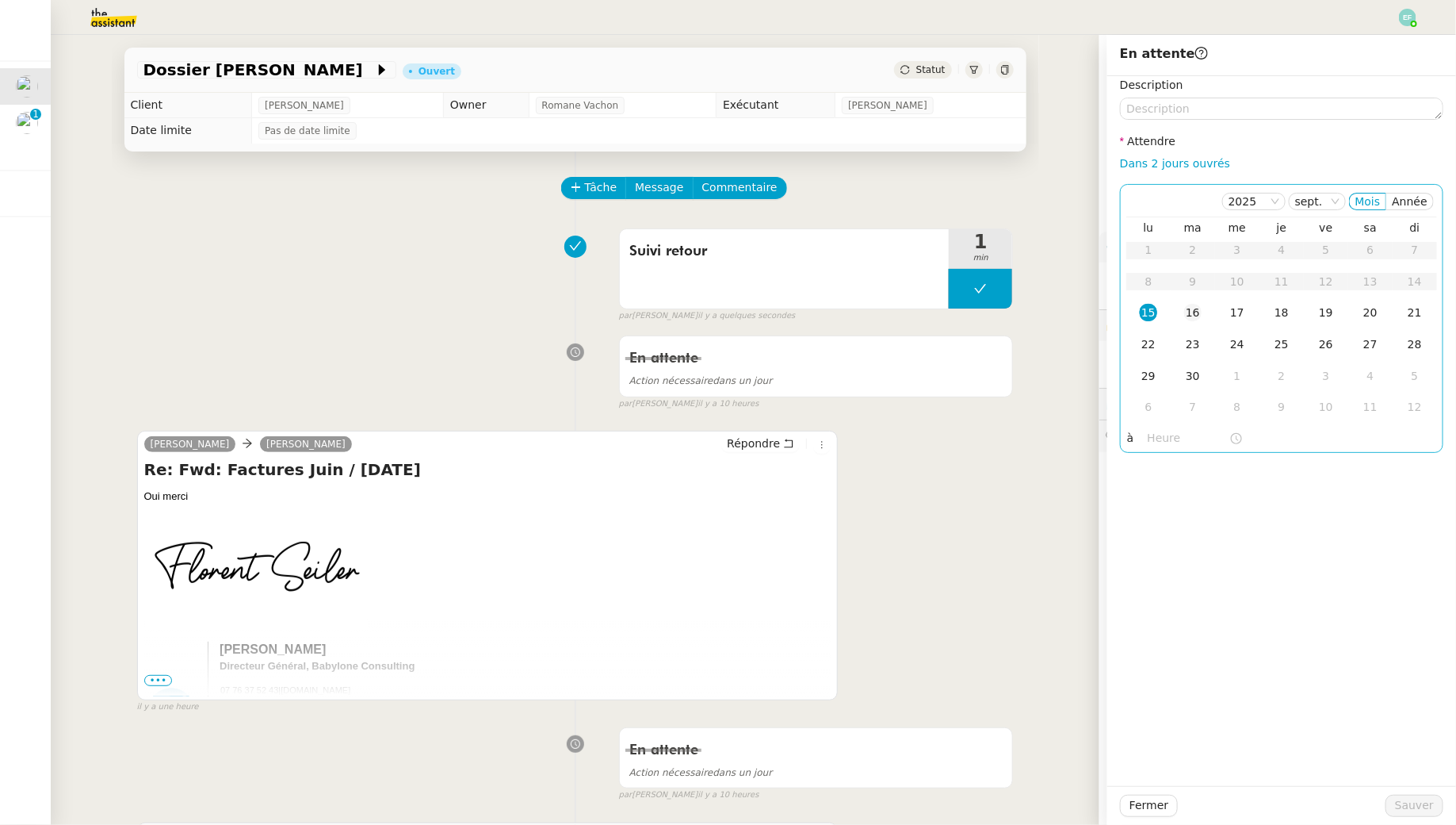
click at [1190, 311] on div "16" at bounding box center [1193, 312] width 17 height 17
click at [1410, 808] on span "Sauver" at bounding box center [1414, 805] width 39 height 18
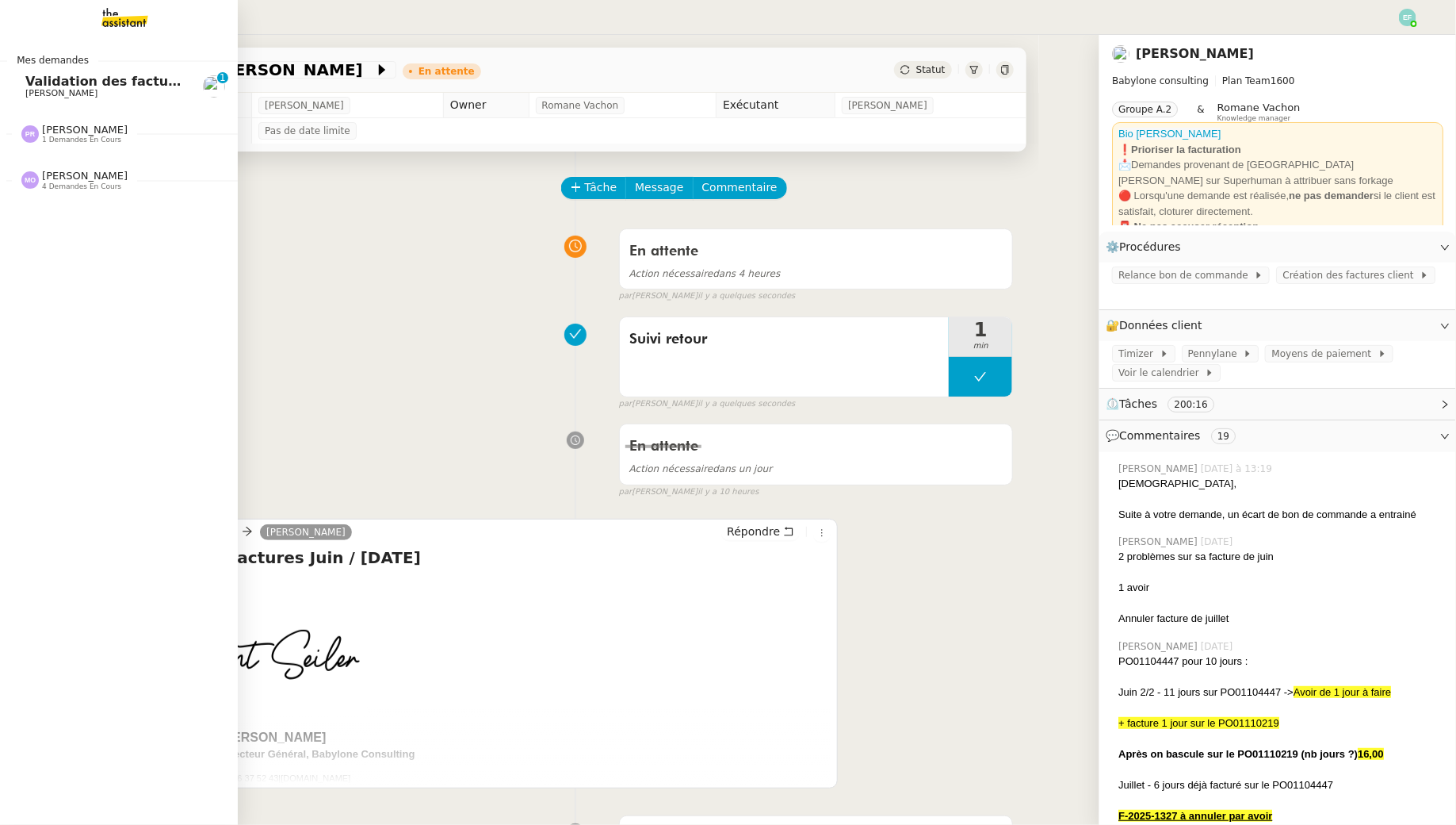
click at [46, 88] on span "[PERSON_NAME]" at bounding box center [61, 93] width 73 height 11
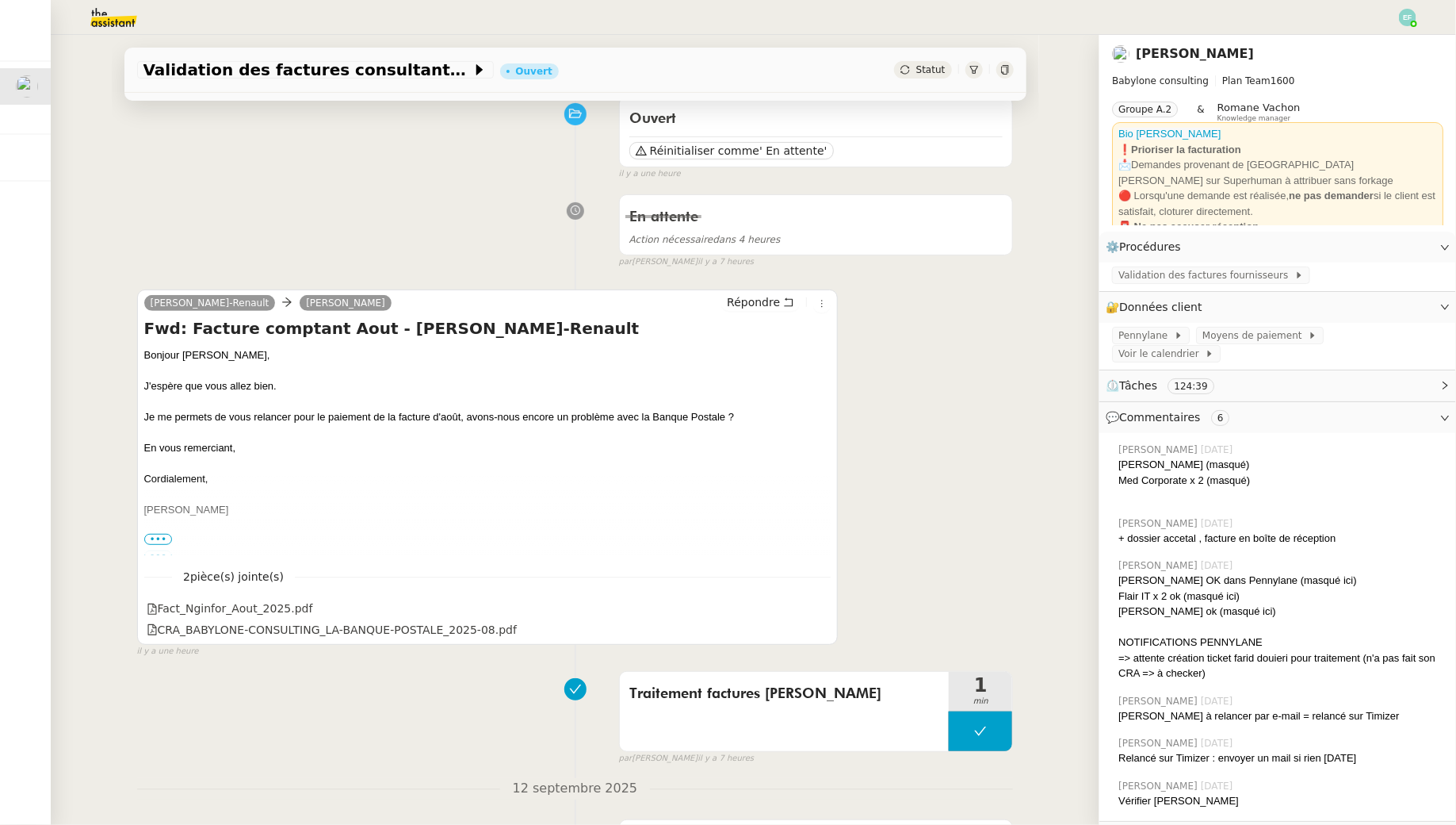
scroll to position [252, 0]
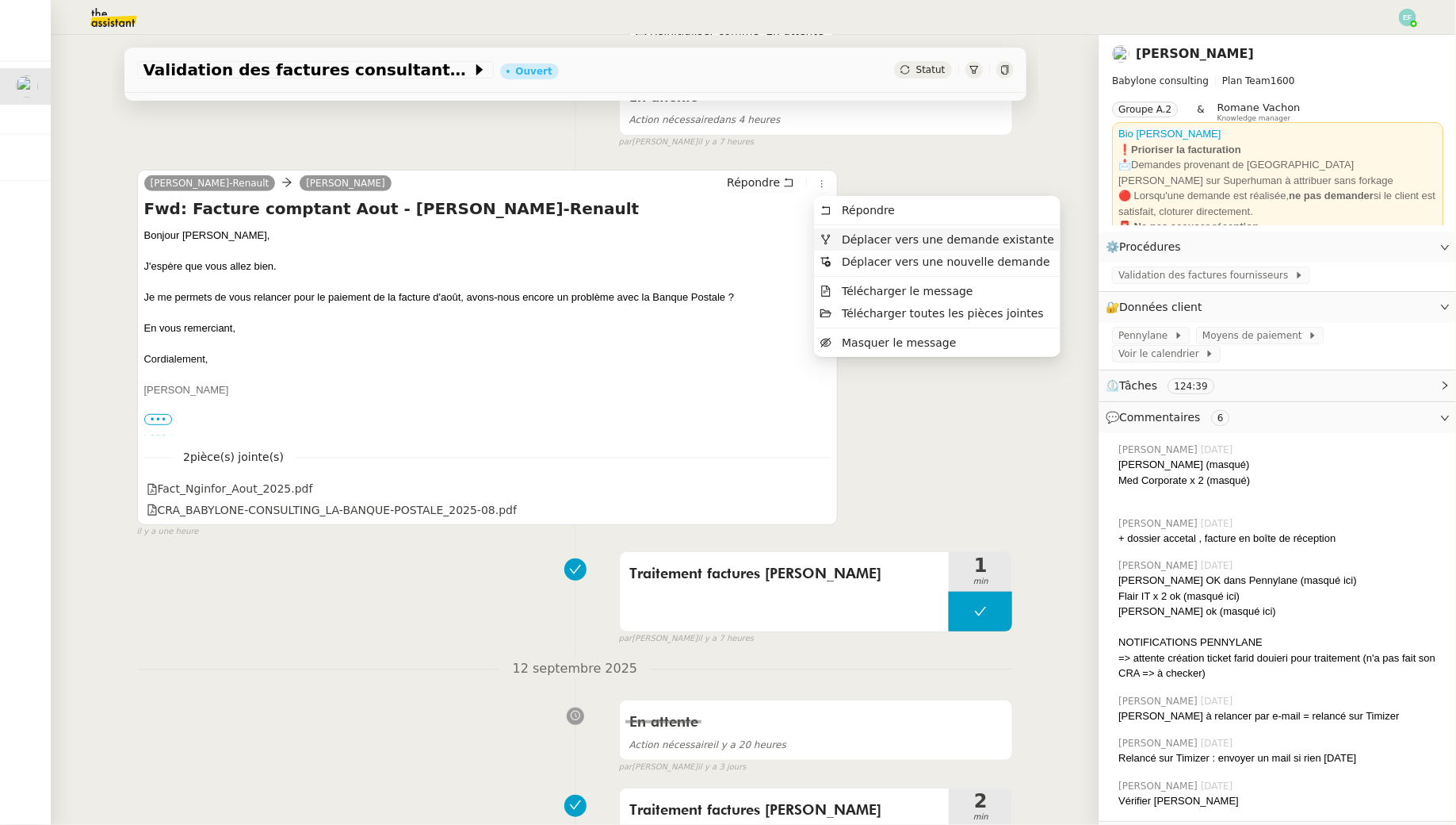
click at [838, 242] on span "Déplacer vers une demande existante" at bounding box center [938, 239] width 234 height 15
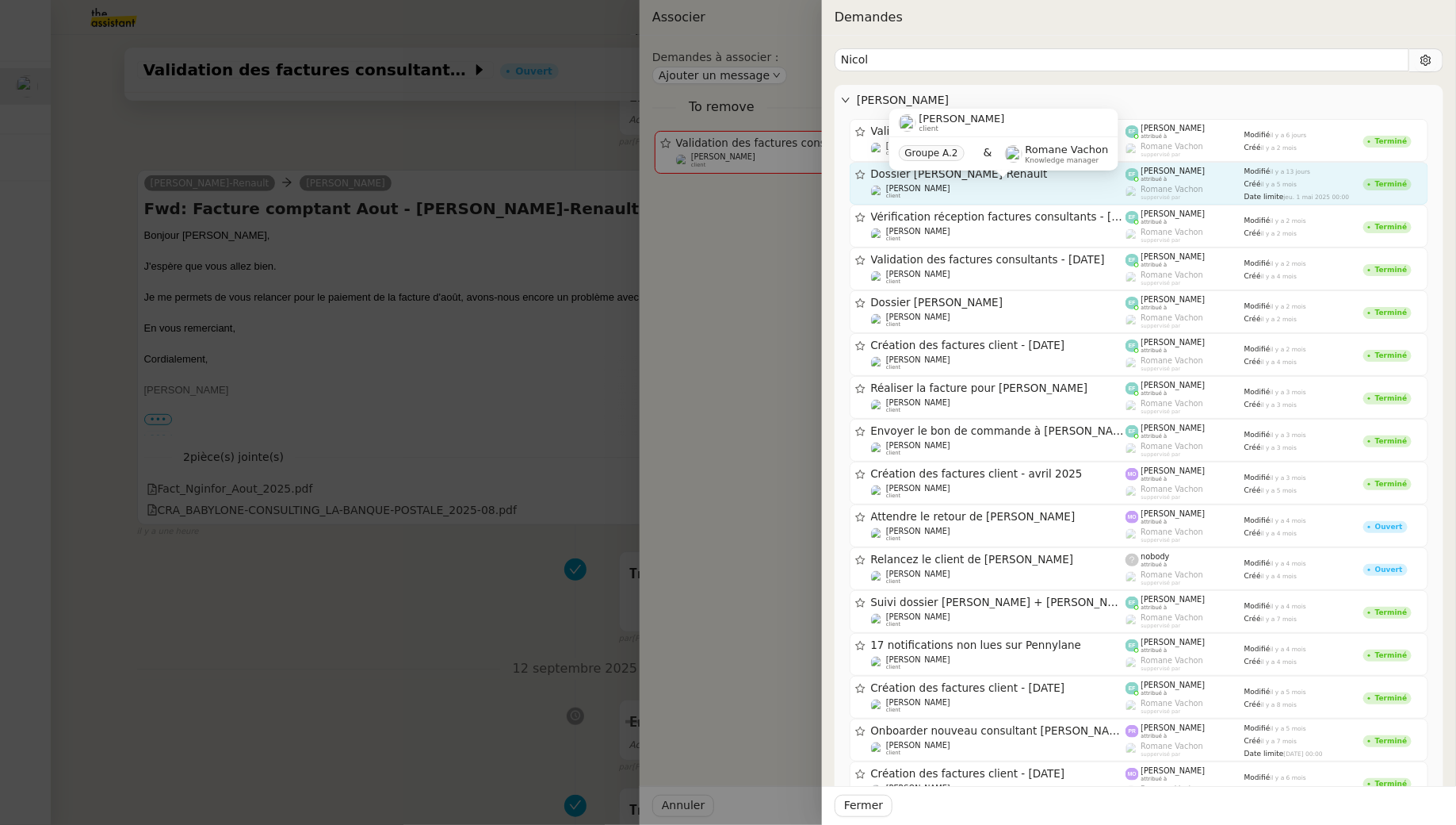
type input "Nicol"
click at [1068, 181] on div "[PERSON_NAME] client Groupe A.2 & [PERSON_NAME] Knowledge manager" at bounding box center [1004, 145] width 229 height 74
click at [1086, 188] on div "[PERSON_NAME] client" at bounding box center [999, 192] width 255 height 15
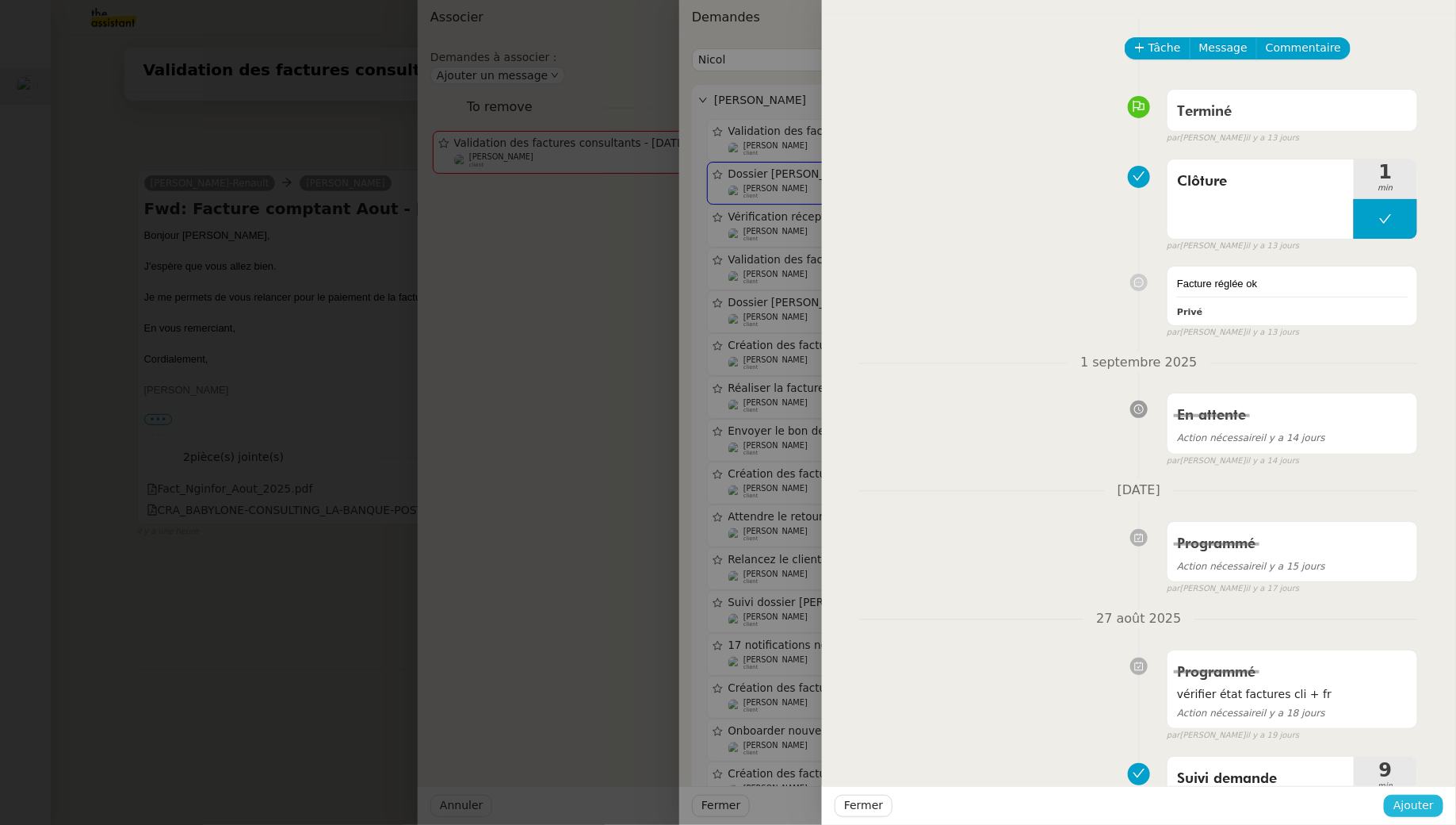
click at [1400, 798] on span "Ajouter" at bounding box center [1413, 805] width 41 height 18
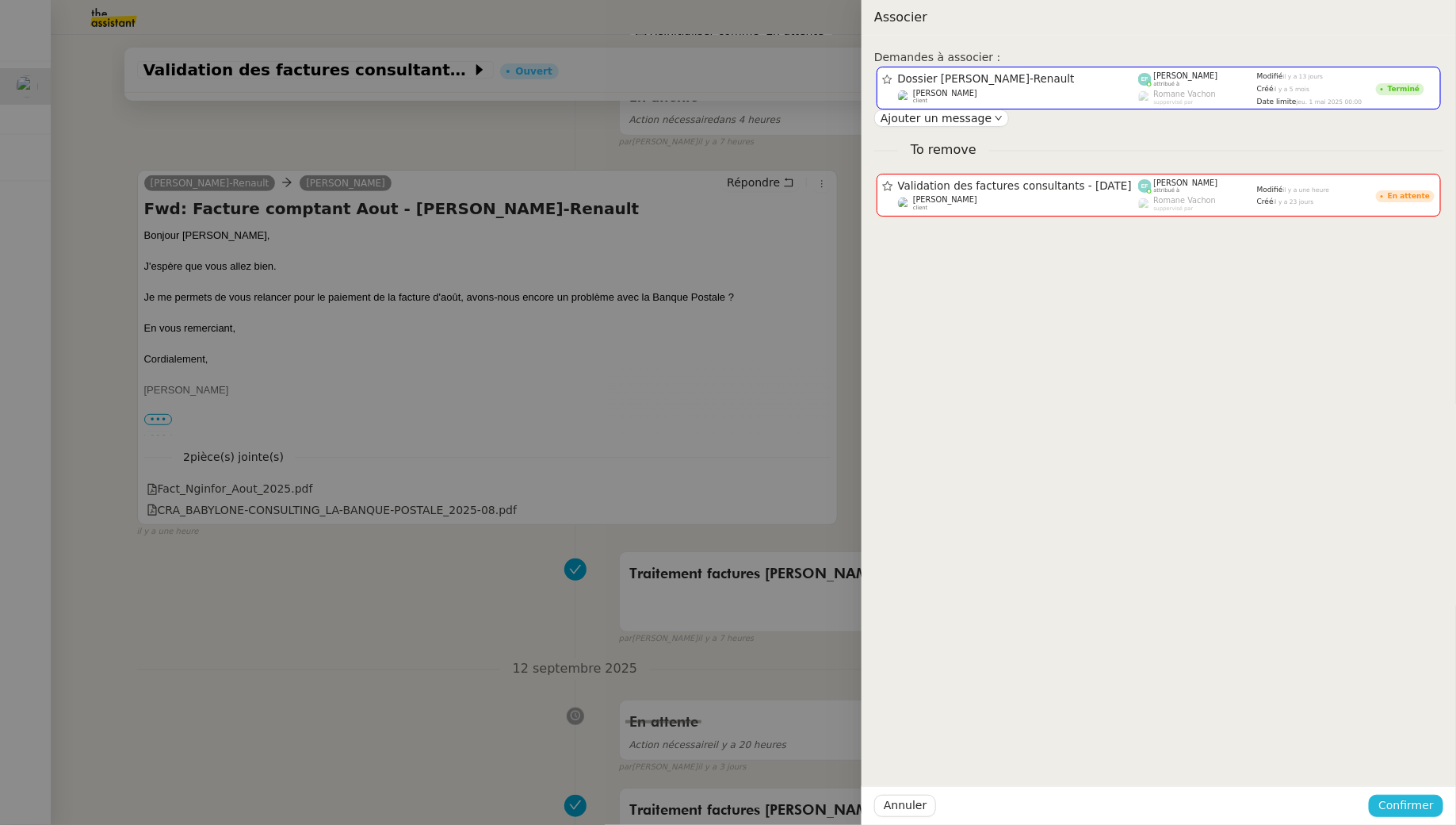
click at [1387, 807] on span "Confirmer" at bounding box center [1406, 805] width 55 height 18
click at [1404, 771] on span "Ajouter" at bounding box center [1408, 762] width 41 height 15
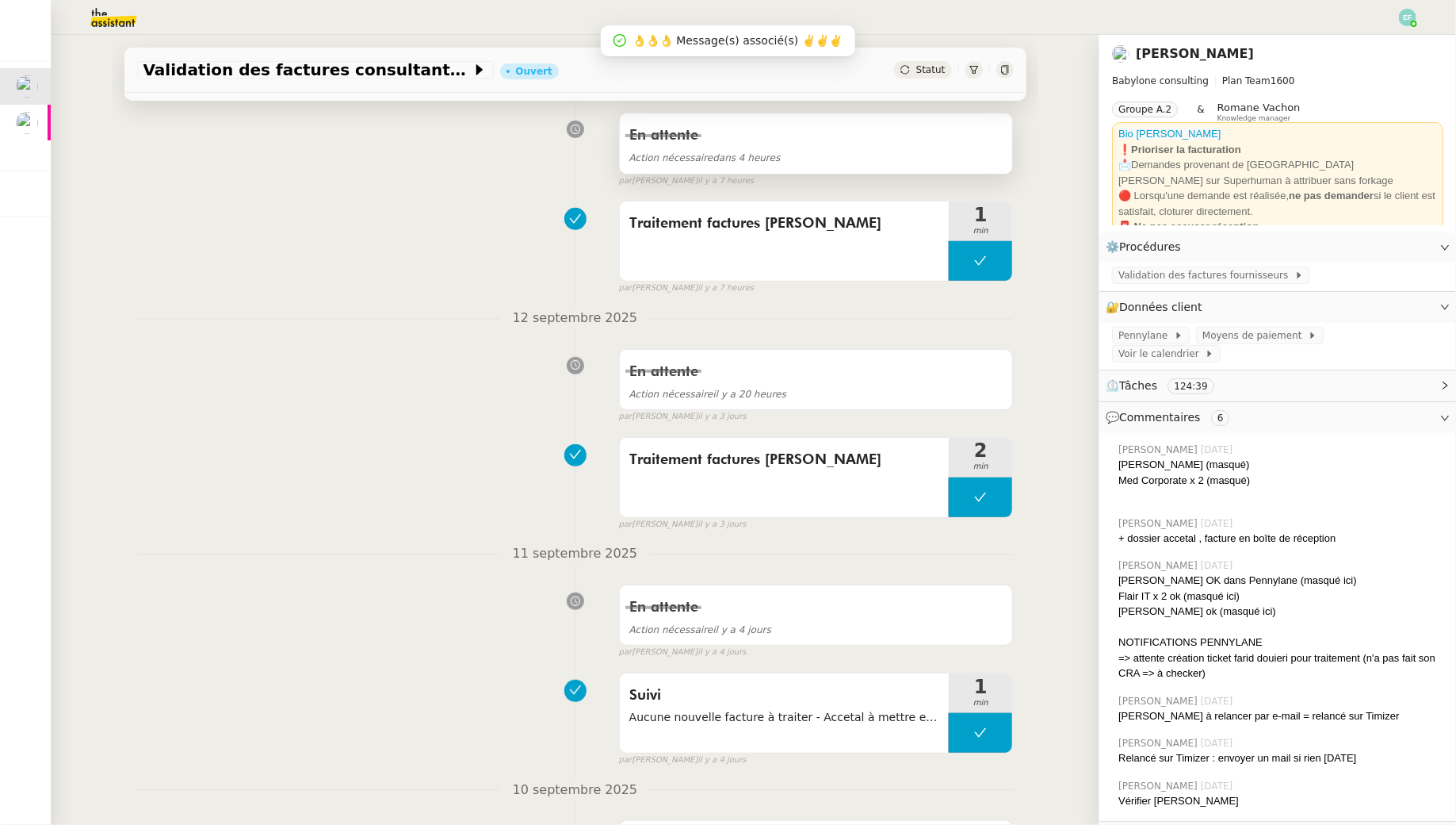
scroll to position [0, 0]
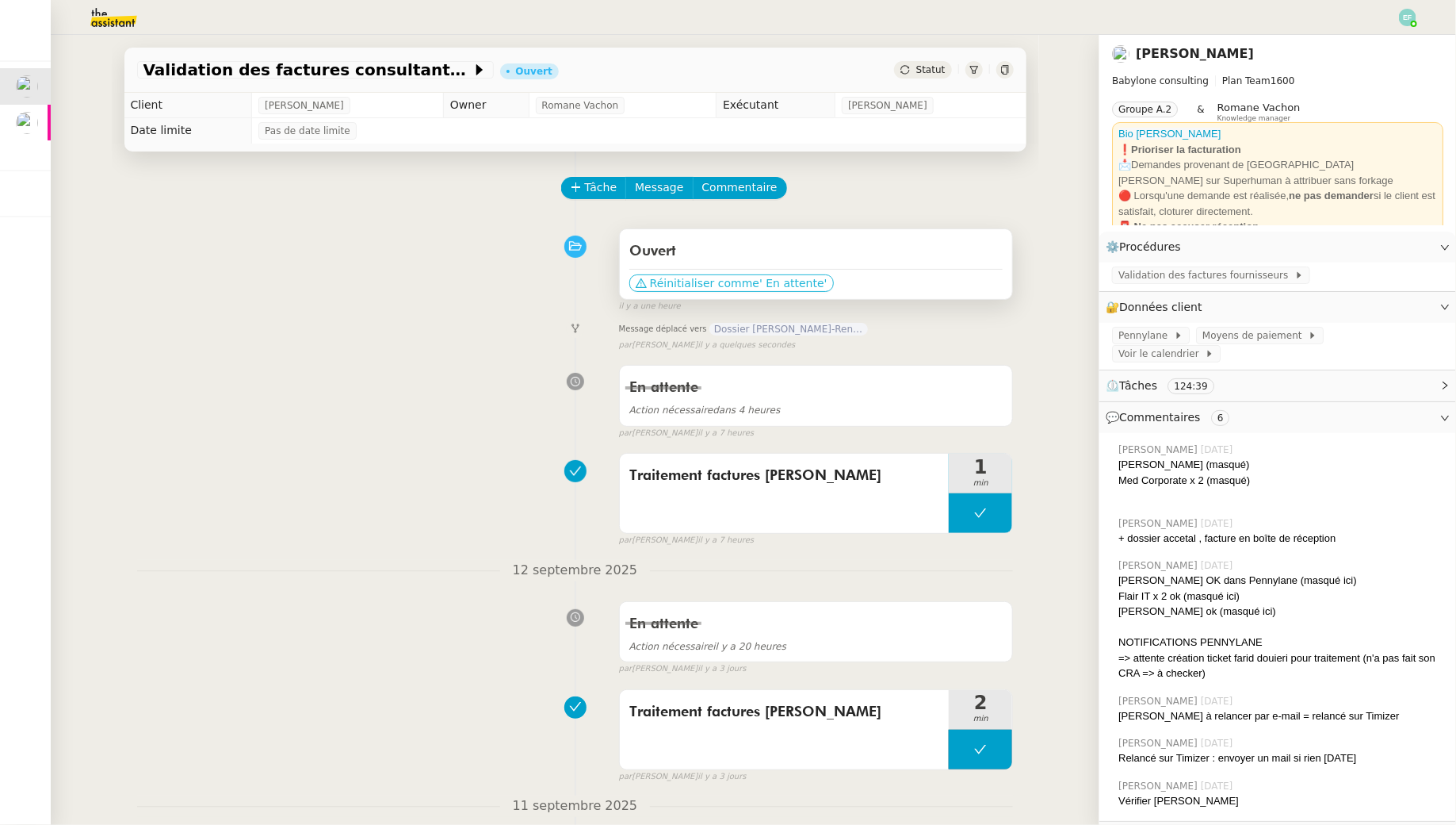
click at [788, 282] on span "' En attente'" at bounding box center [793, 282] width 68 height 15
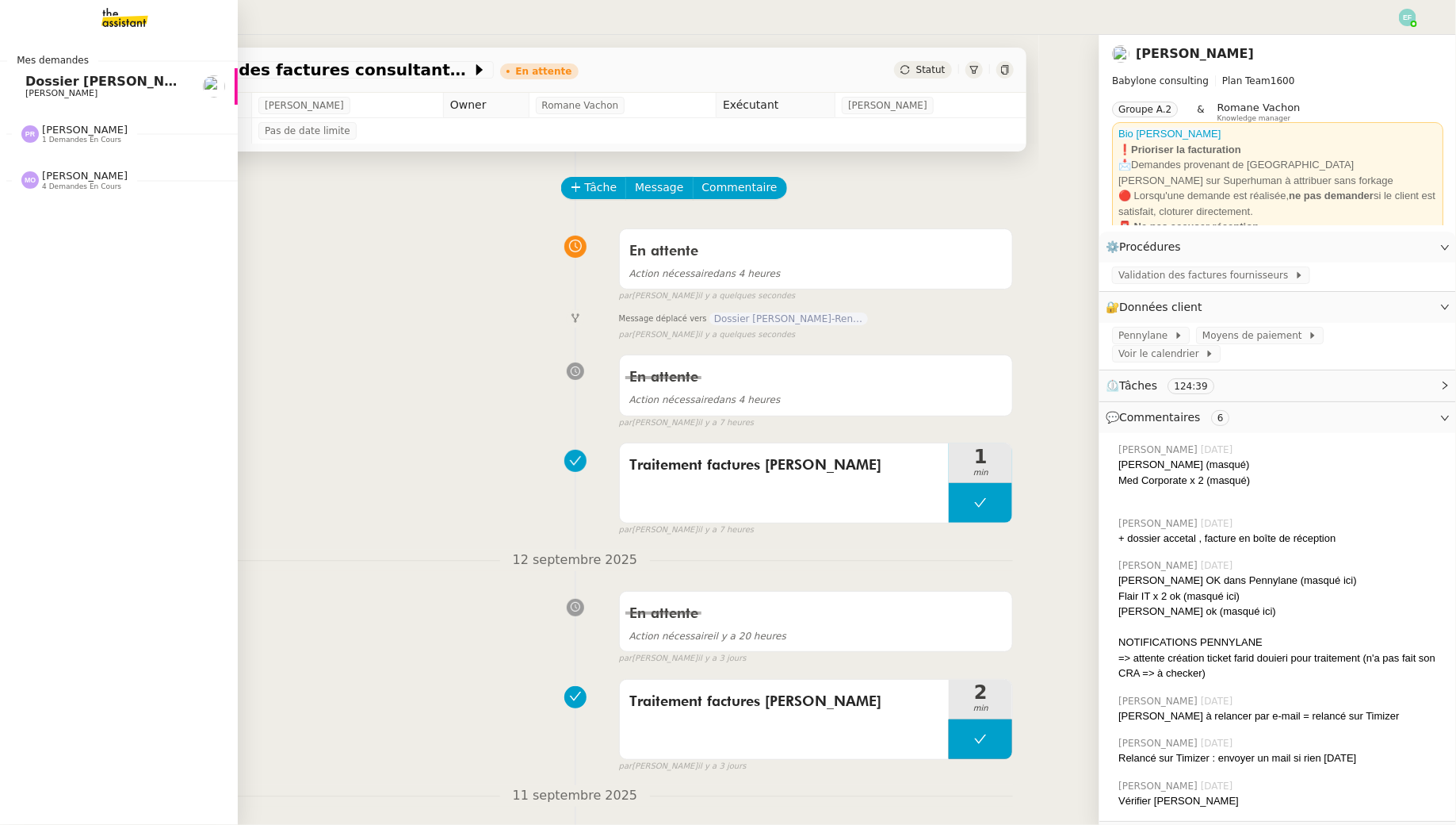
click at [45, 88] on span "[PERSON_NAME]" at bounding box center [61, 93] width 73 height 11
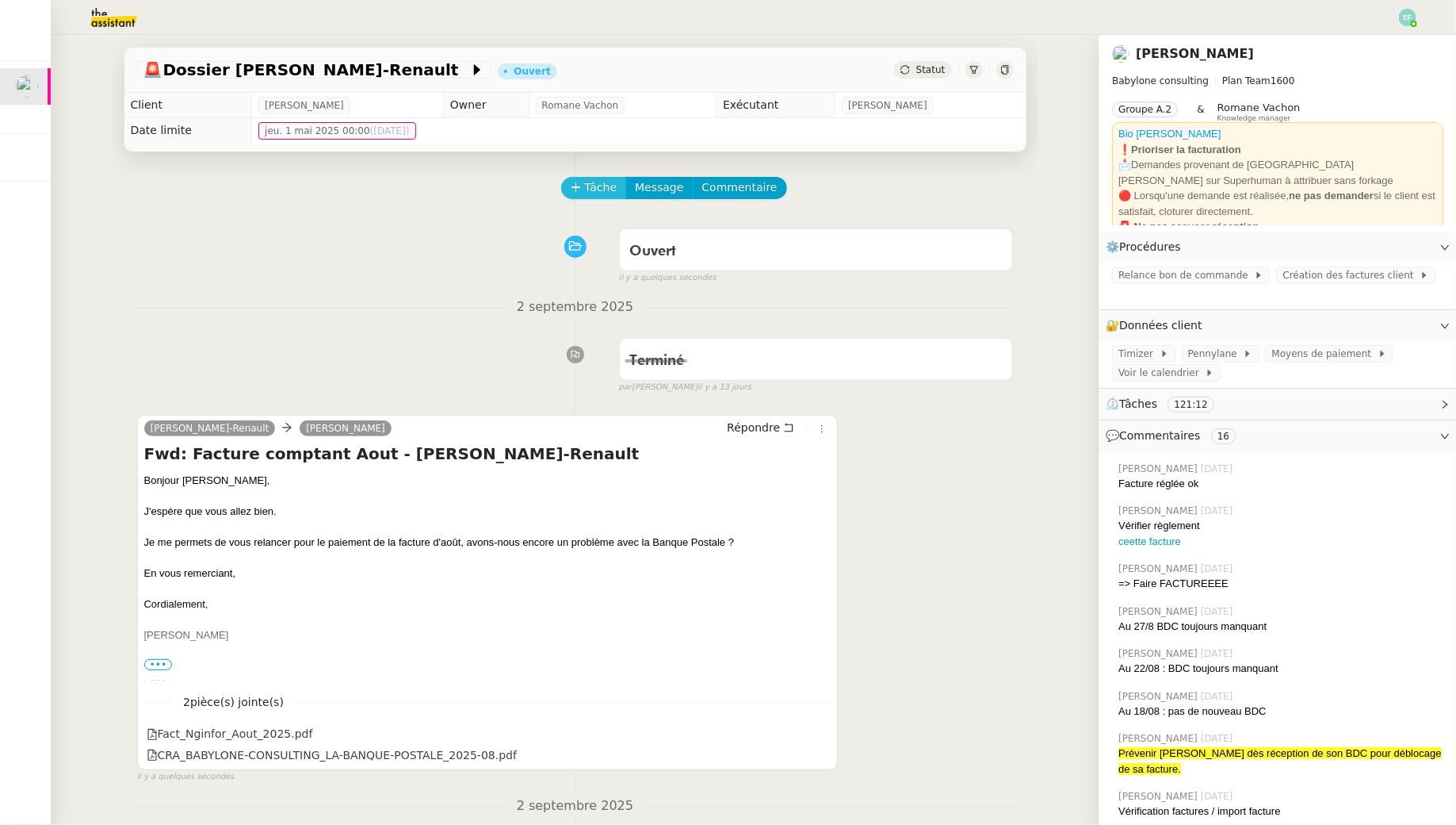
click at [600, 188] on span "Tâche" at bounding box center [601, 187] width 33 height 18
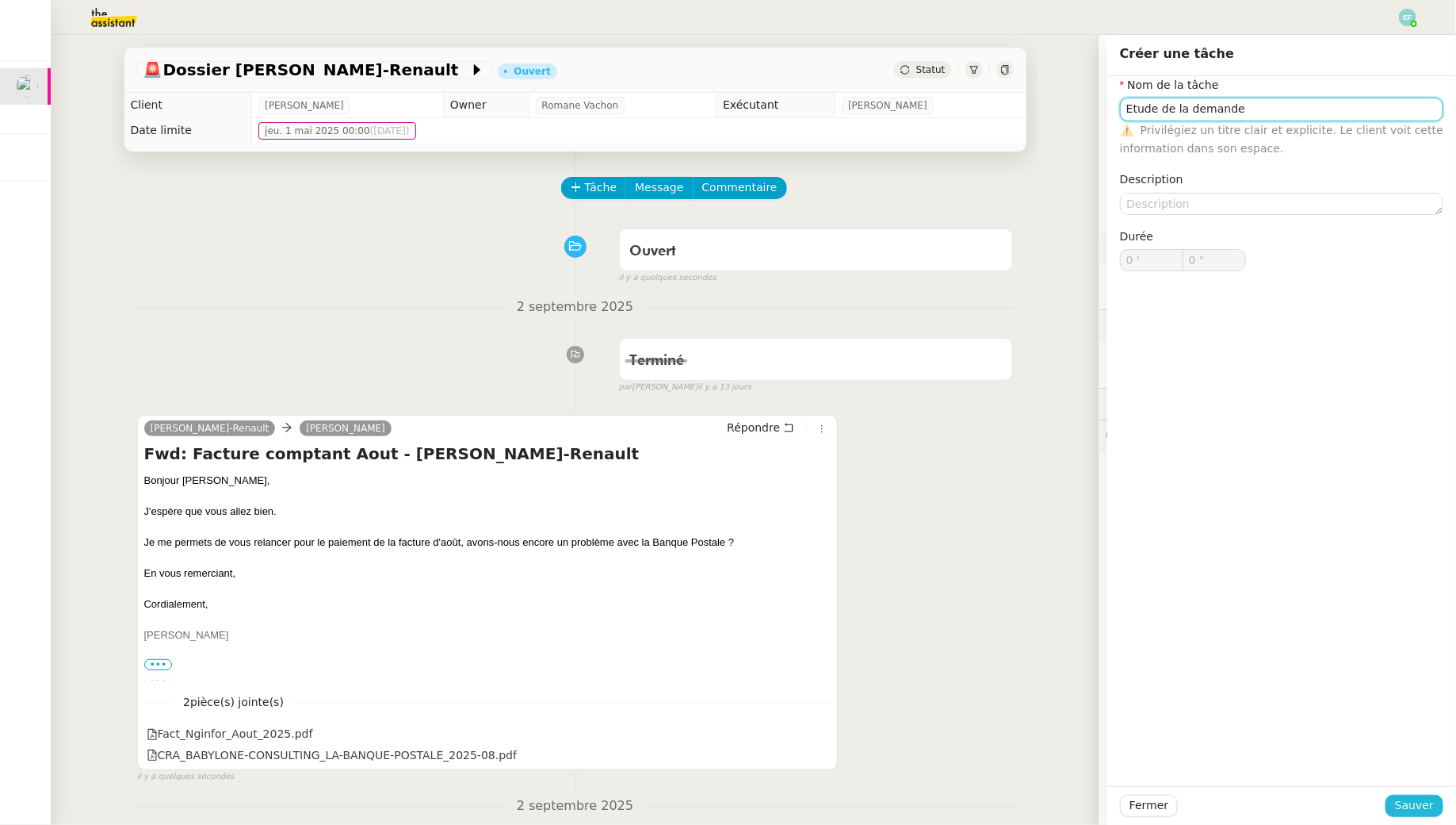
type input "Etude de la demande"
click at [1414, 809] on span "Sauver" at bounding box center [1414, 805] width 39 height 18
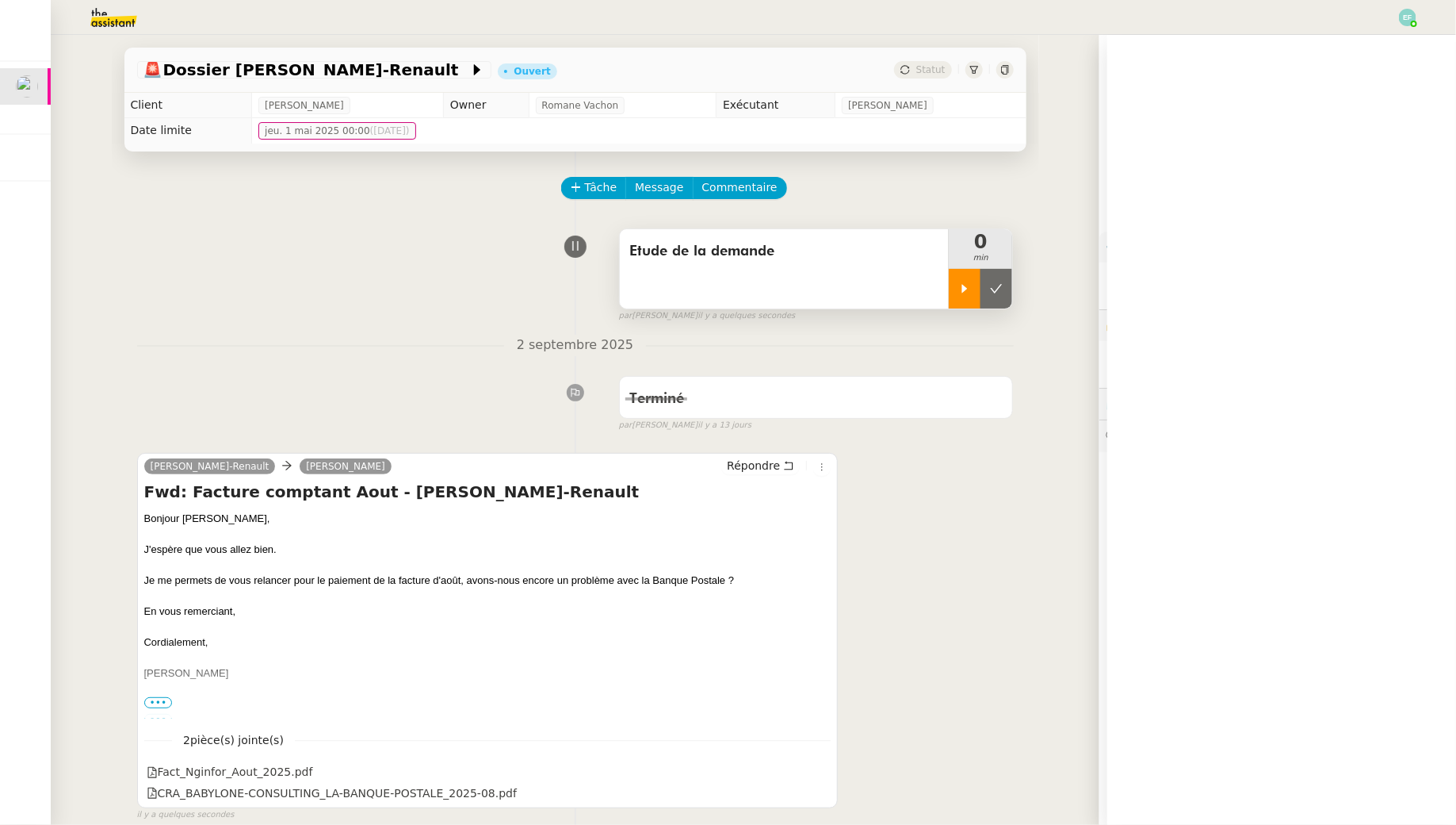
click at [970, 303] on div at bounding box center [964, 288] width 32 height 40
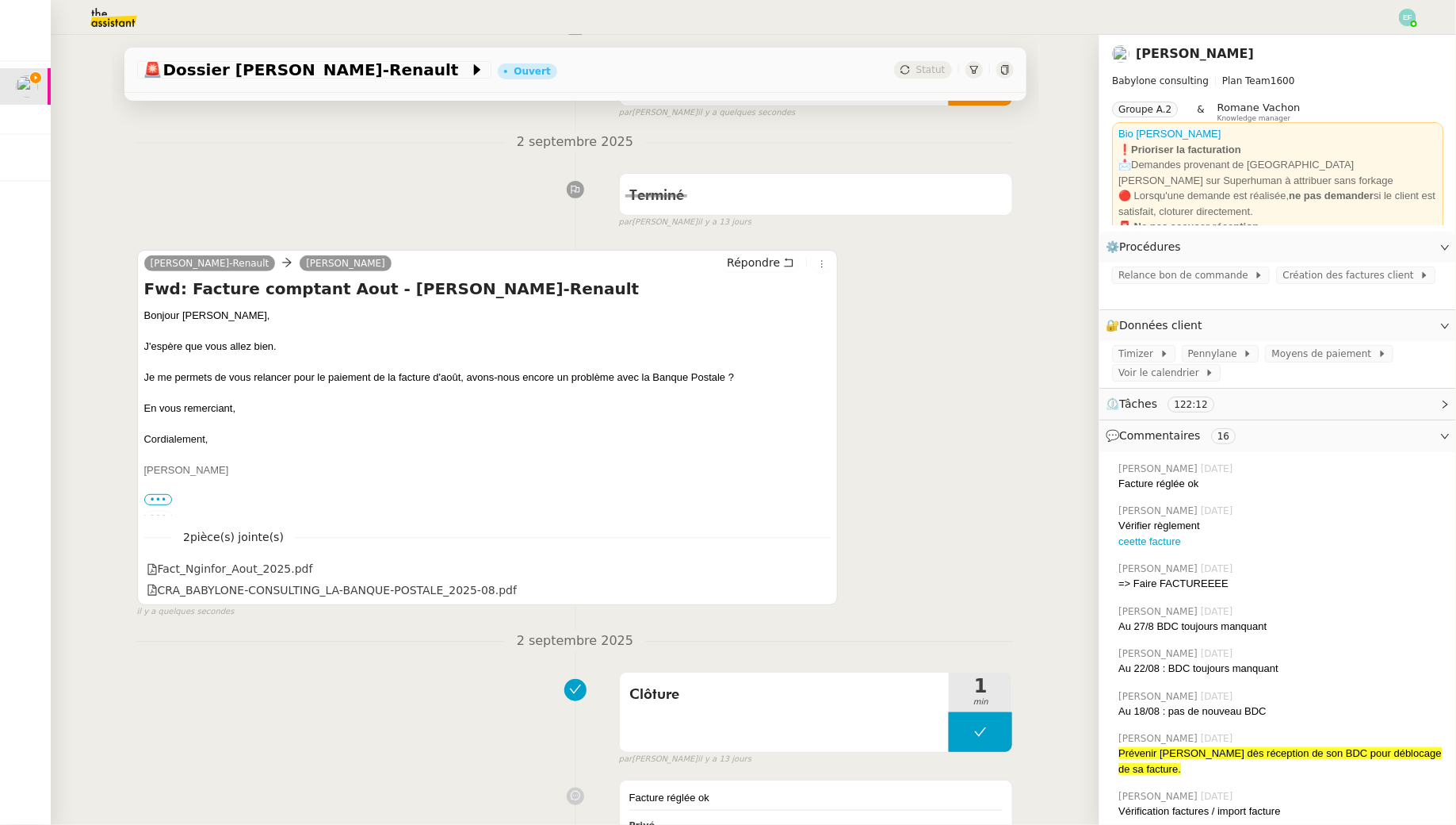
scroll to position [248, 0]
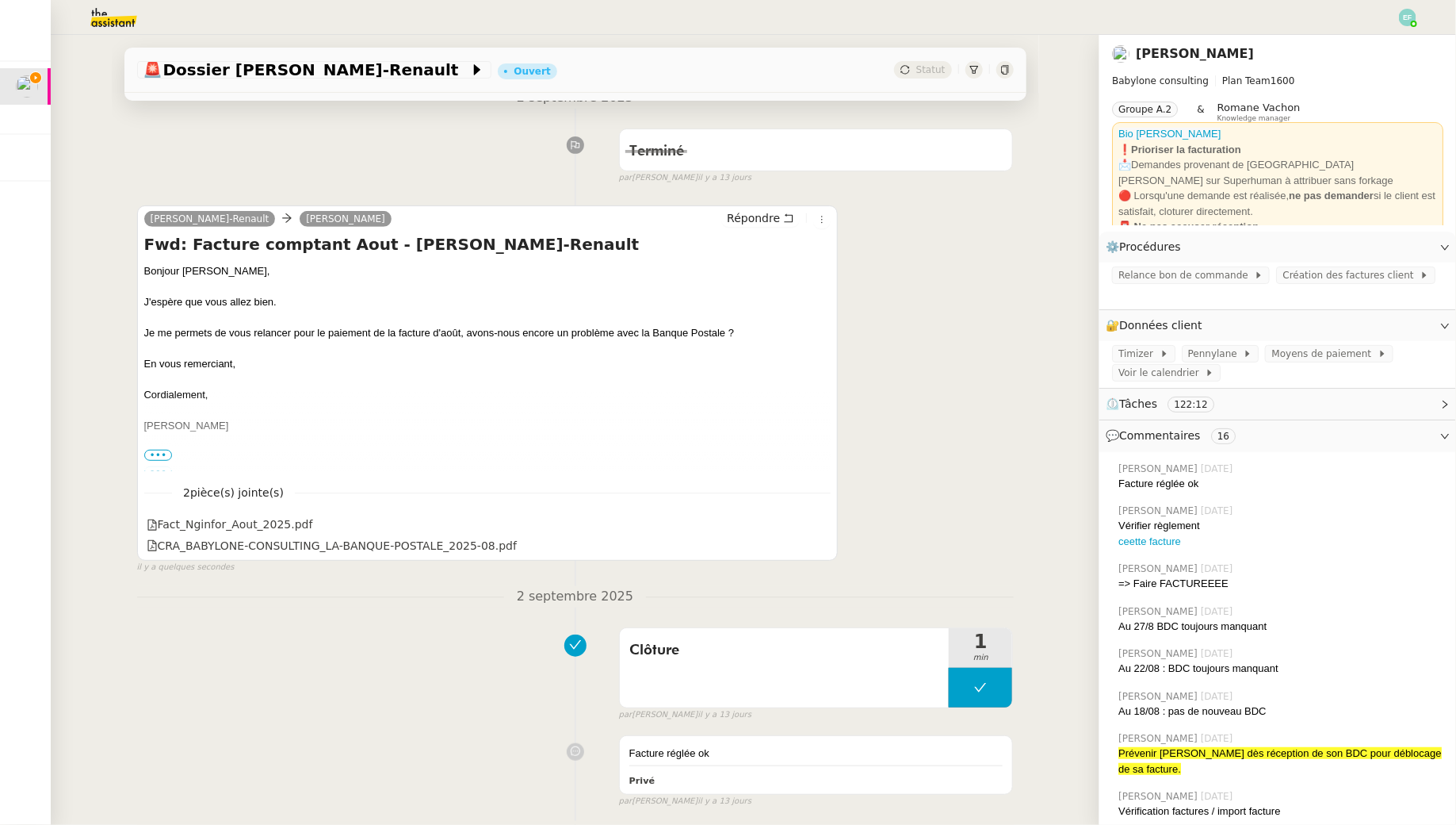
click at [1411, 15] on img at bounding box center [1408, 17] width 17 height 17
click at [1387, 52] on li "Suivi" at bounding box center [1364, 44] width 103 height 22
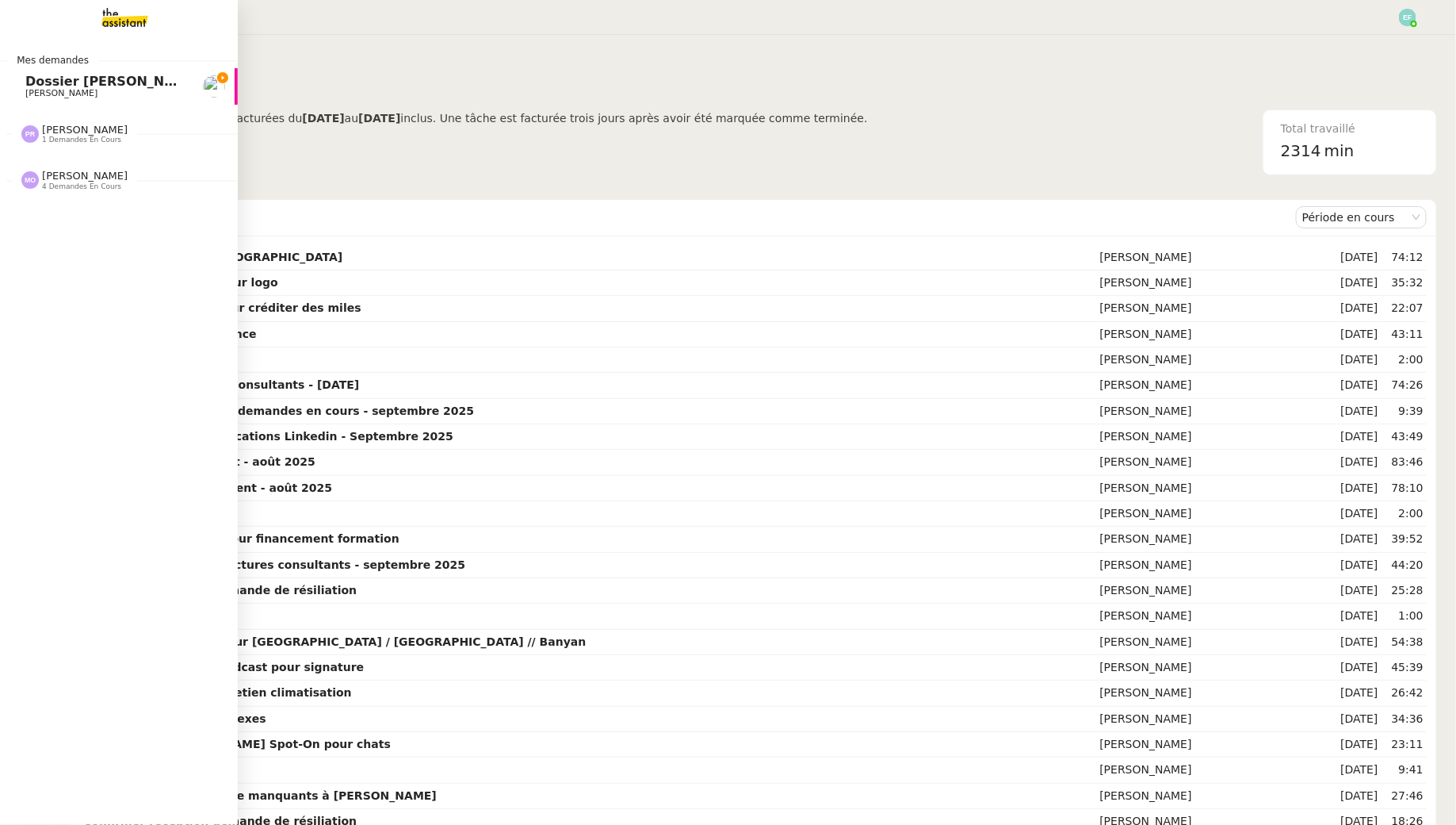
click at [30, 83] on span "Dossier [PERSON_NAME]-Renault" at bounding box center [143, 81] width 236 height 15
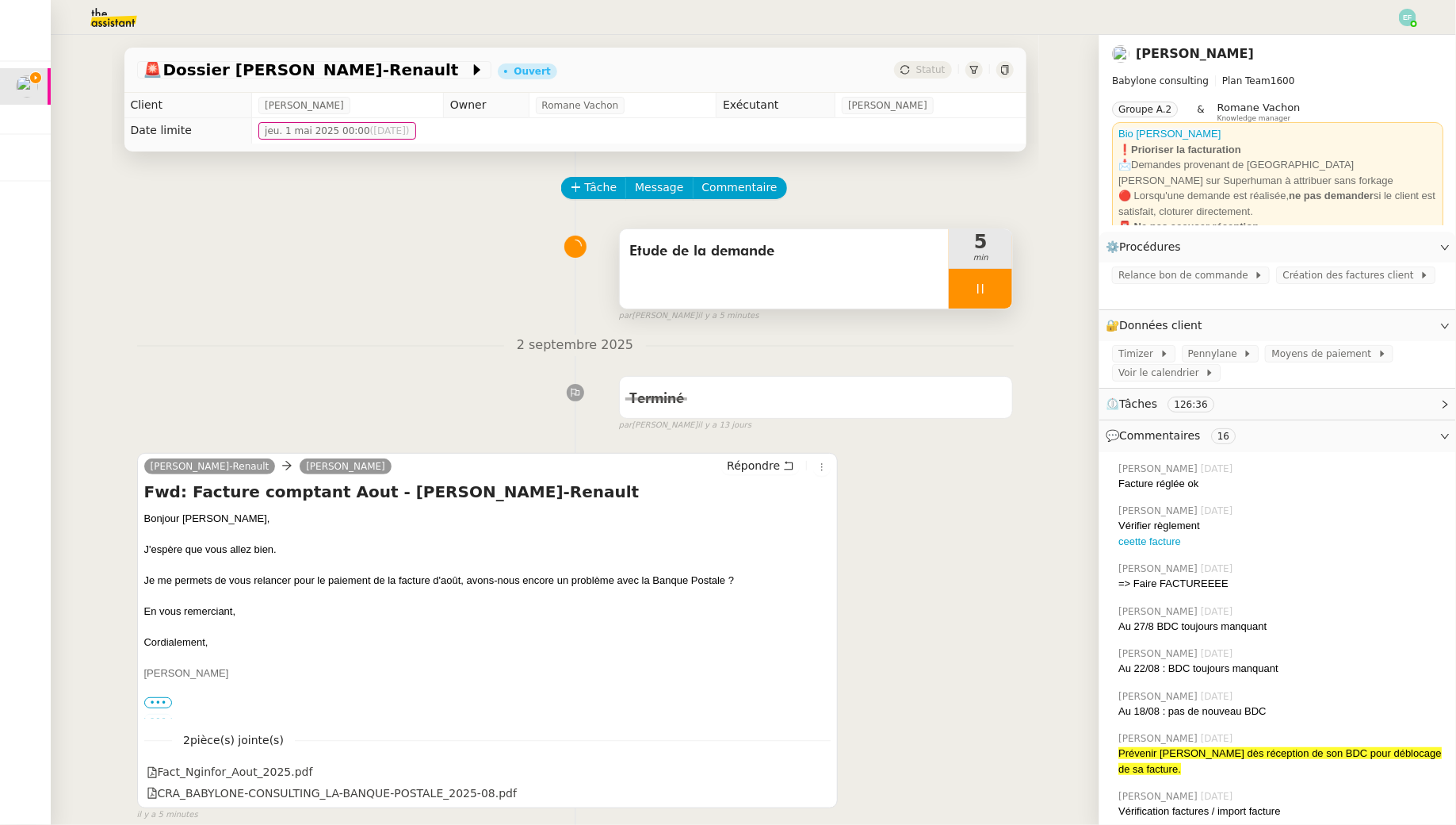
click at [779, 301] on div "Etude de la demande" at bounding box center [784, 269] width 330 height 79
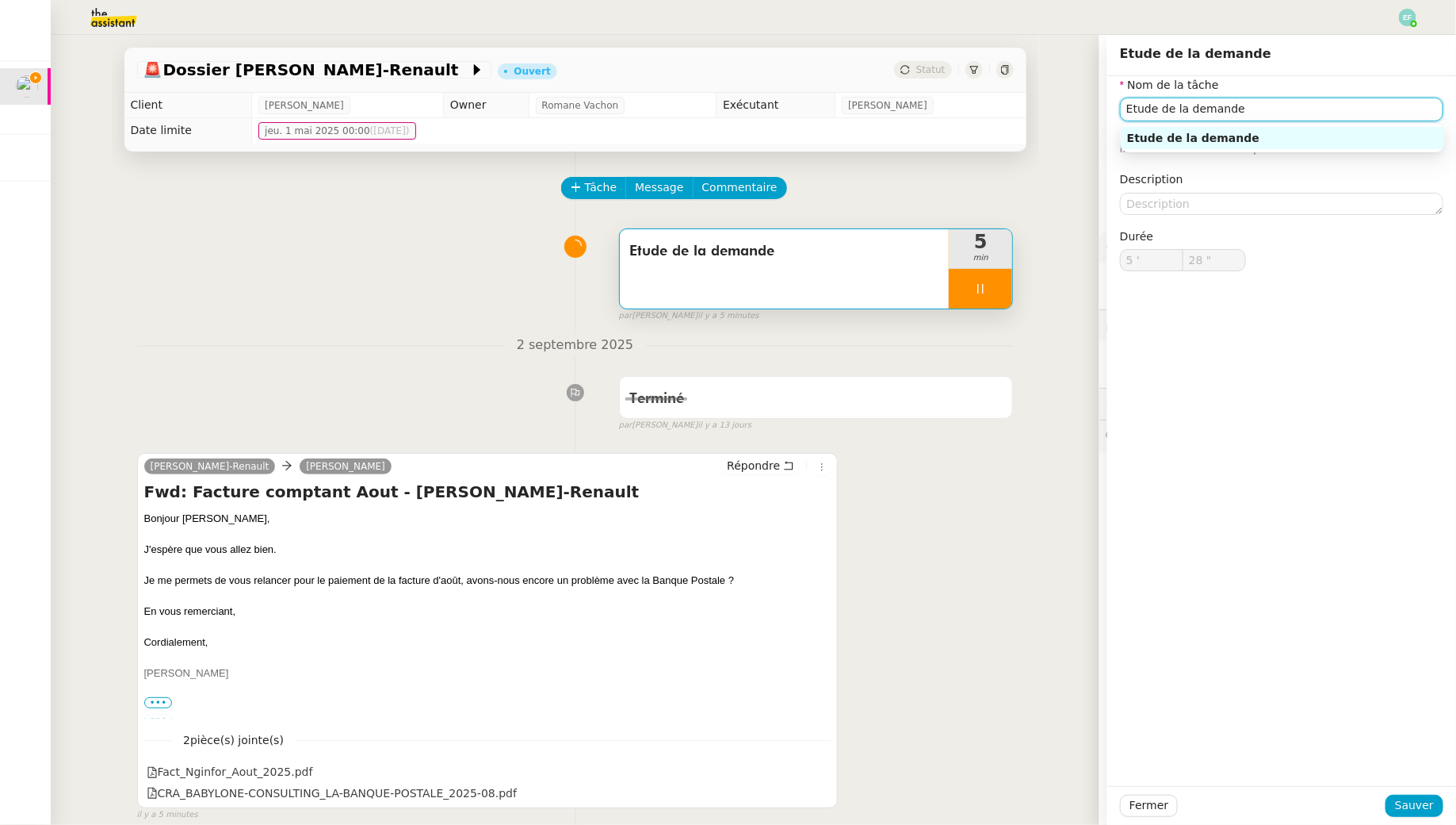
click at [1317, 108] on input "Etude de la demande" at bounding box center [1281, 109] width 323 height 23
type input "Etude de la demande"
type input "29 ""
type input "Etude de la demande + env"
type input "30 ""
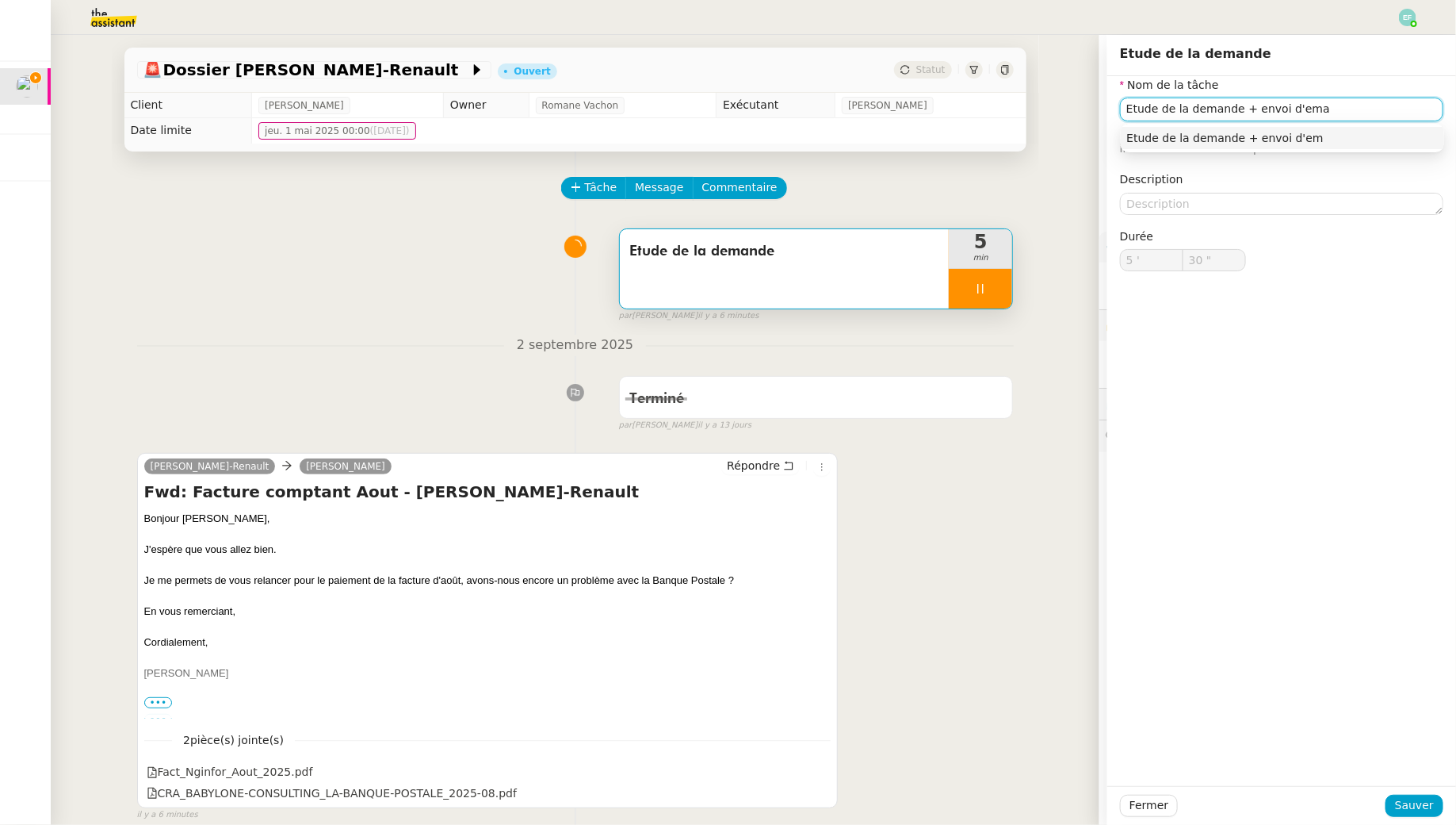
type input "Etude de la demande + envoi d'emai"
type input "31 ""
type input "Etude de la demande + envoi d'email"
type input "32 ""
type input "Etude de la demande + envoi d'email"
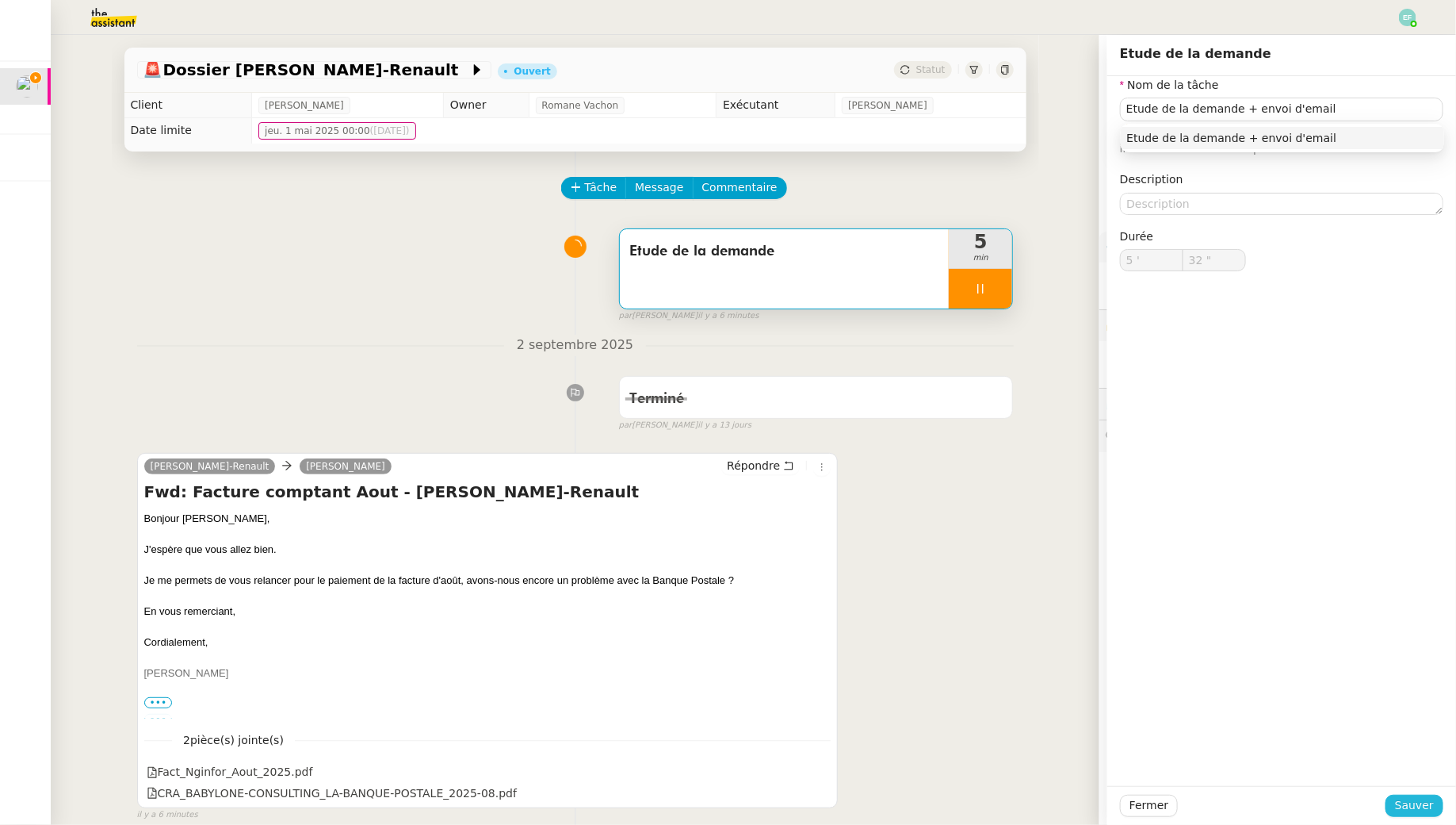
type input "33 ""
click at [1401, 803] on span "Sauver" at bounding box center [1414, 805] width 39 height 18
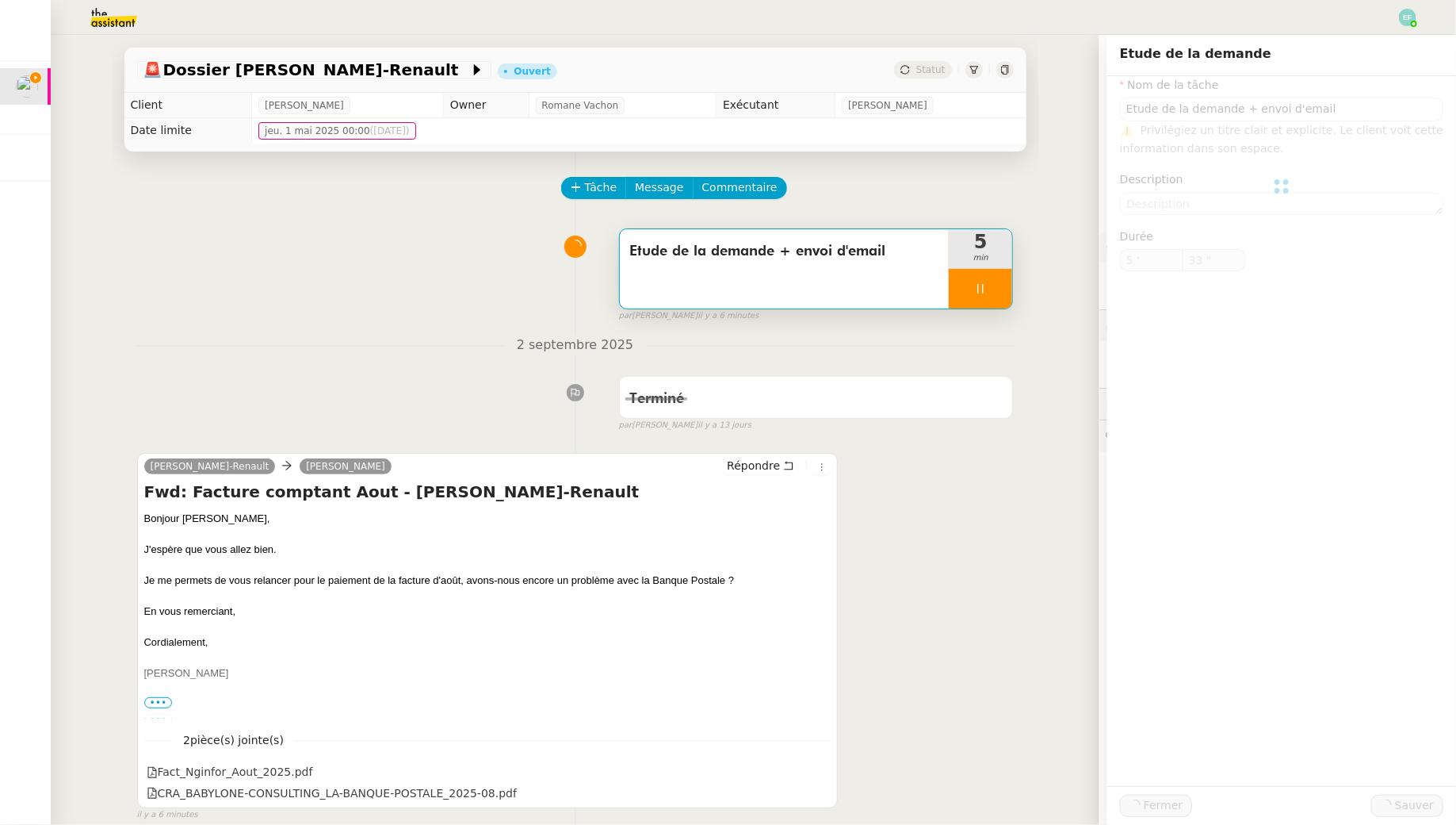
type input "Etude de la demande + envoi d'email"
type input "5 '"
type input "34 ""
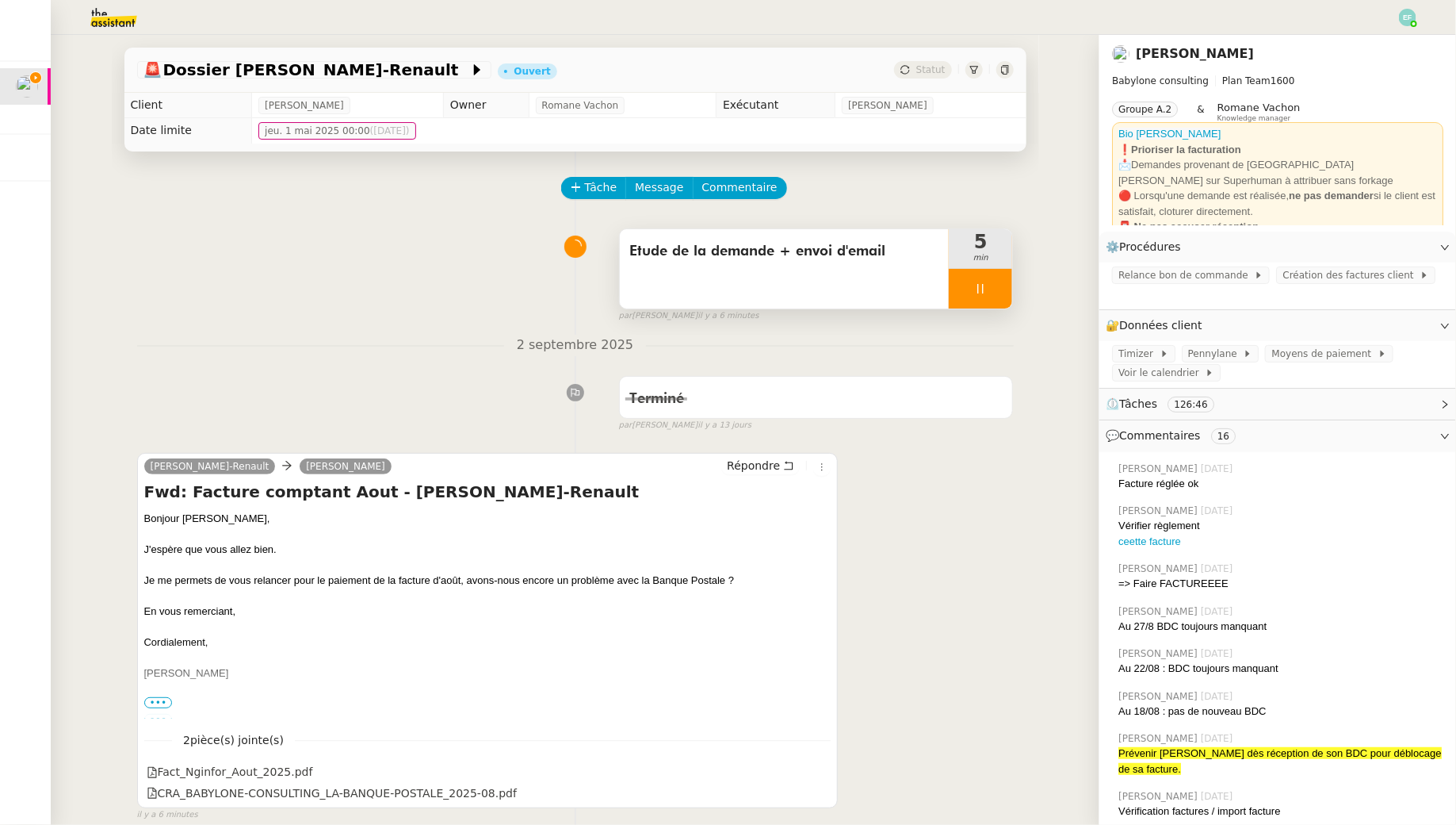
click at [975, 290] on icon at bounding box center [980, 288] width 13 height 13
click at [989, 290] on button at bounding box center [996, 288] width 32 height 40
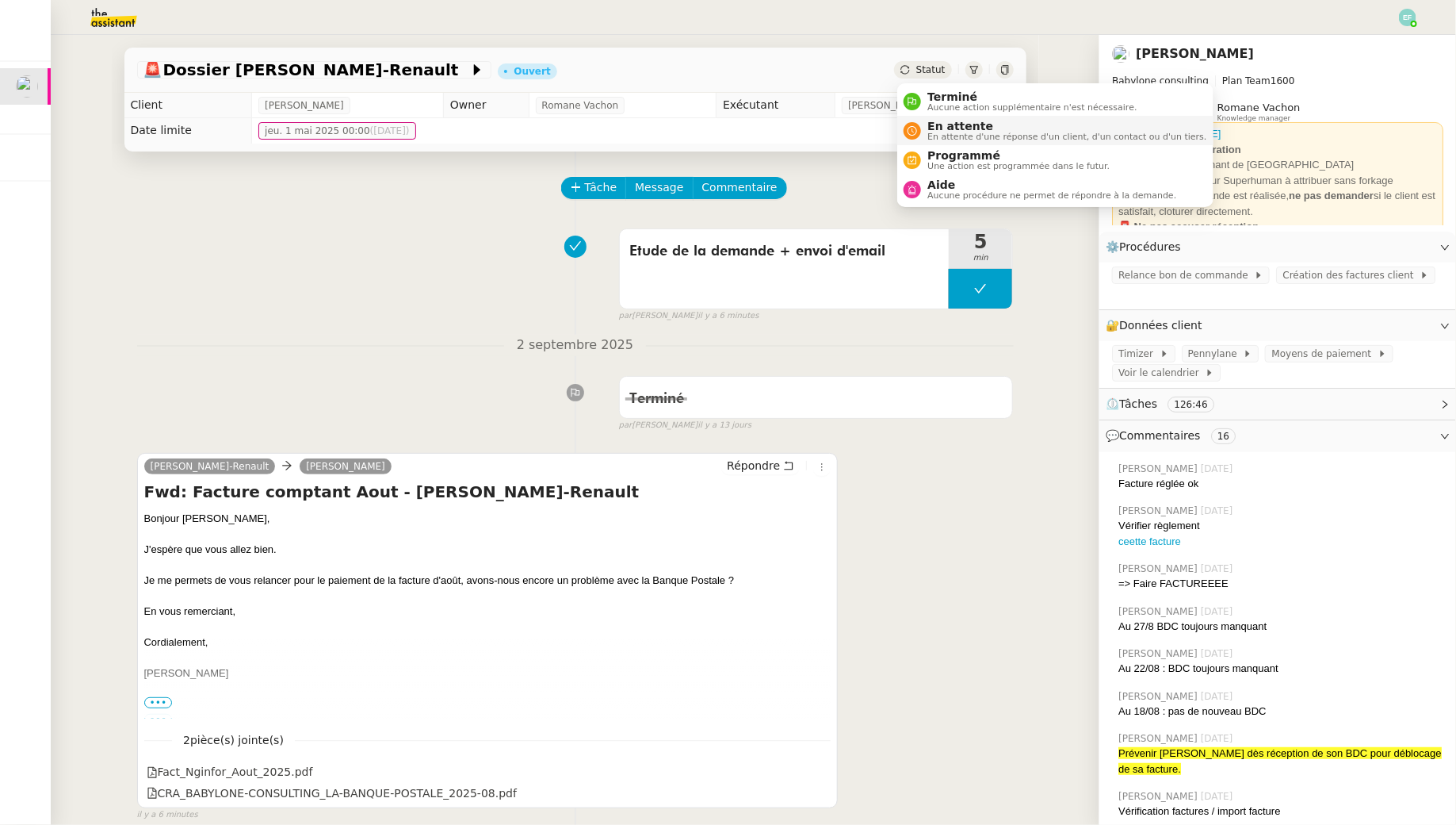
click at [926, 134] on div "En attente En attente d'une réponse d'un client, d'un contact ou d'un tiers." at bounding box center [1063, 131] width 285 height 21
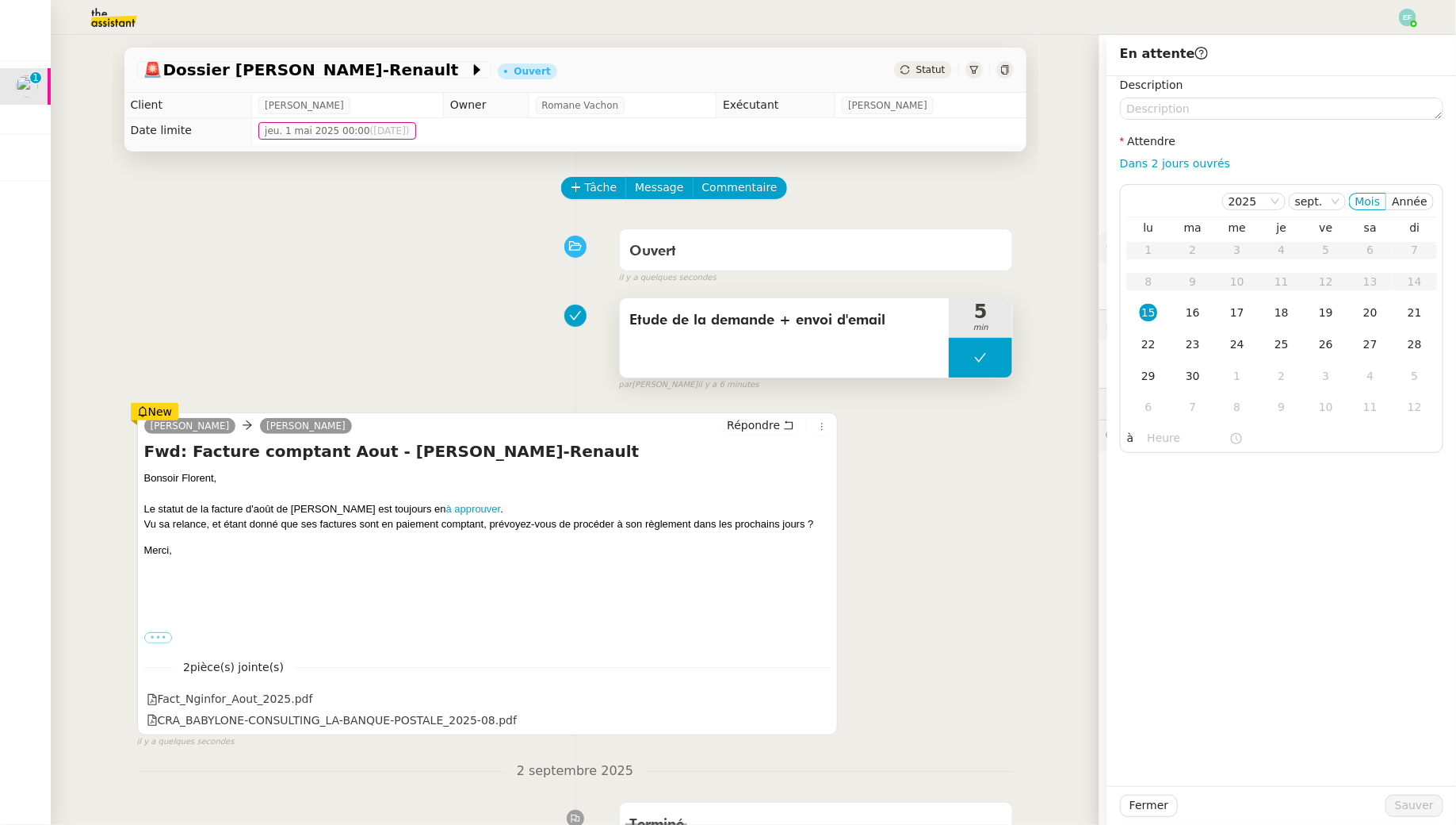
click at [984, 351] on icon at bounding box center [980, 357] width 13 height 13
click at [955, 354] on div at bounding box center [964, 357] width 32 height 40
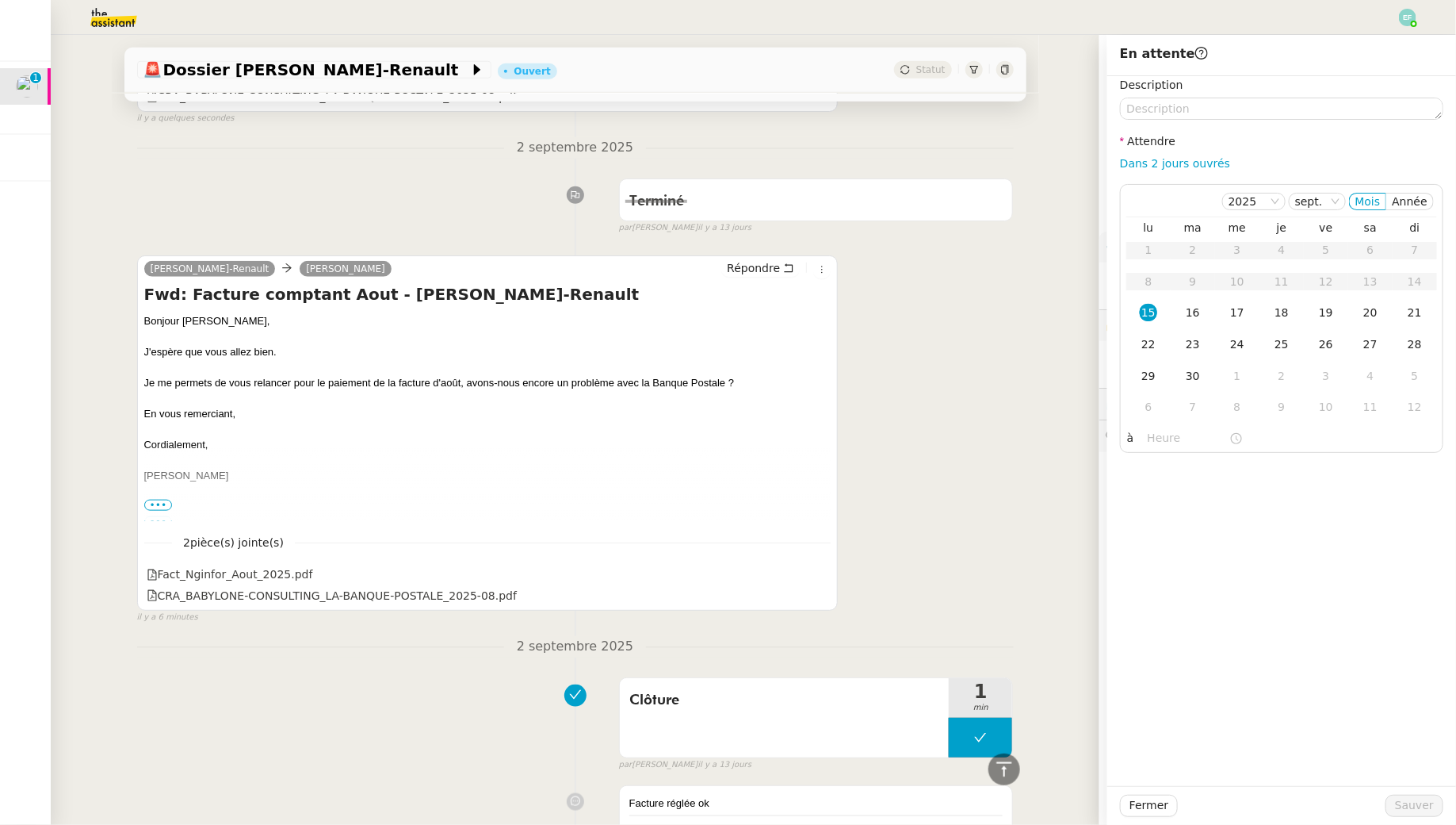
scroll to position [617, 0]
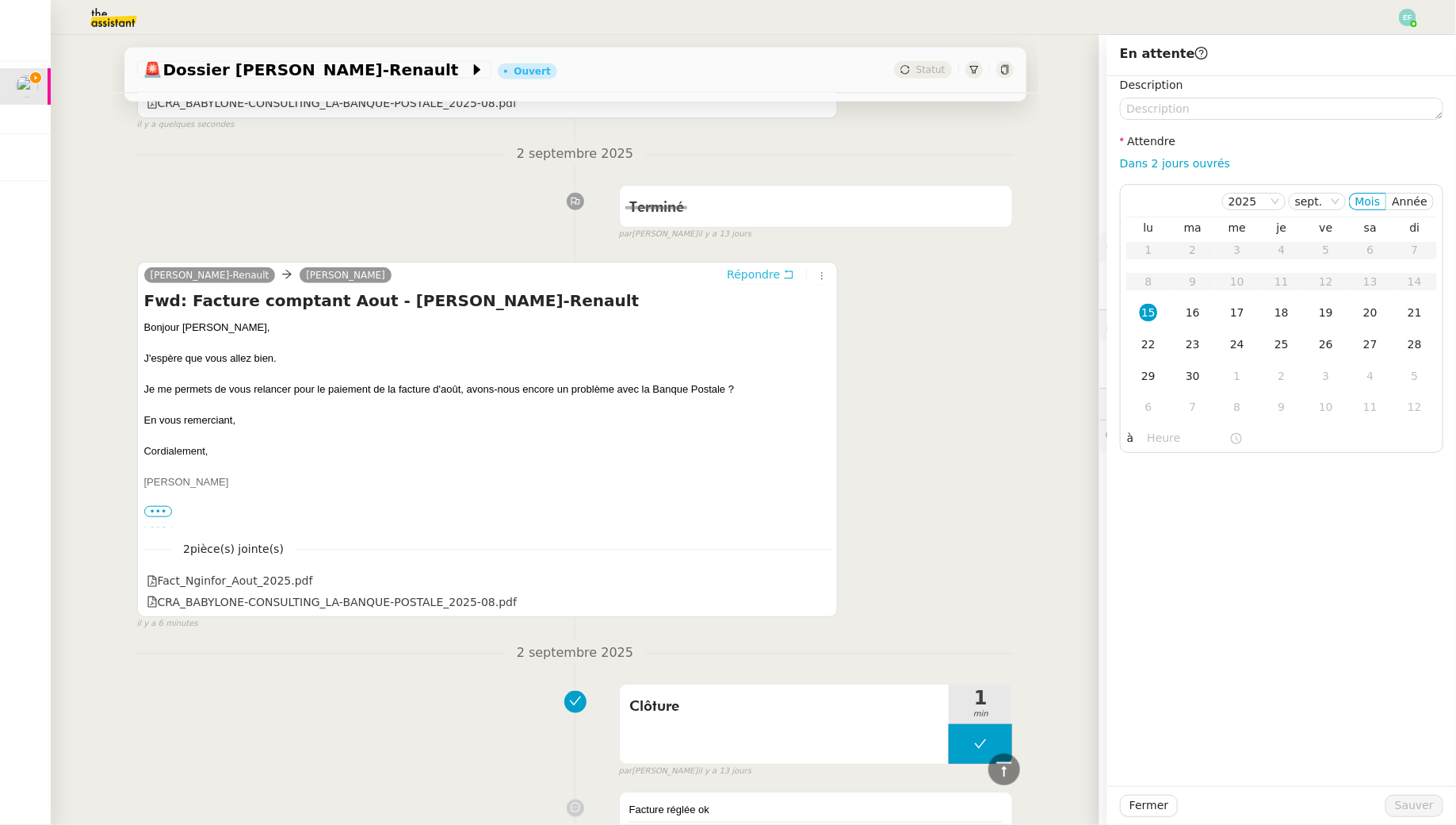
click at [794, 274] on icon at bounding box center [788, 274] width 11 height 11
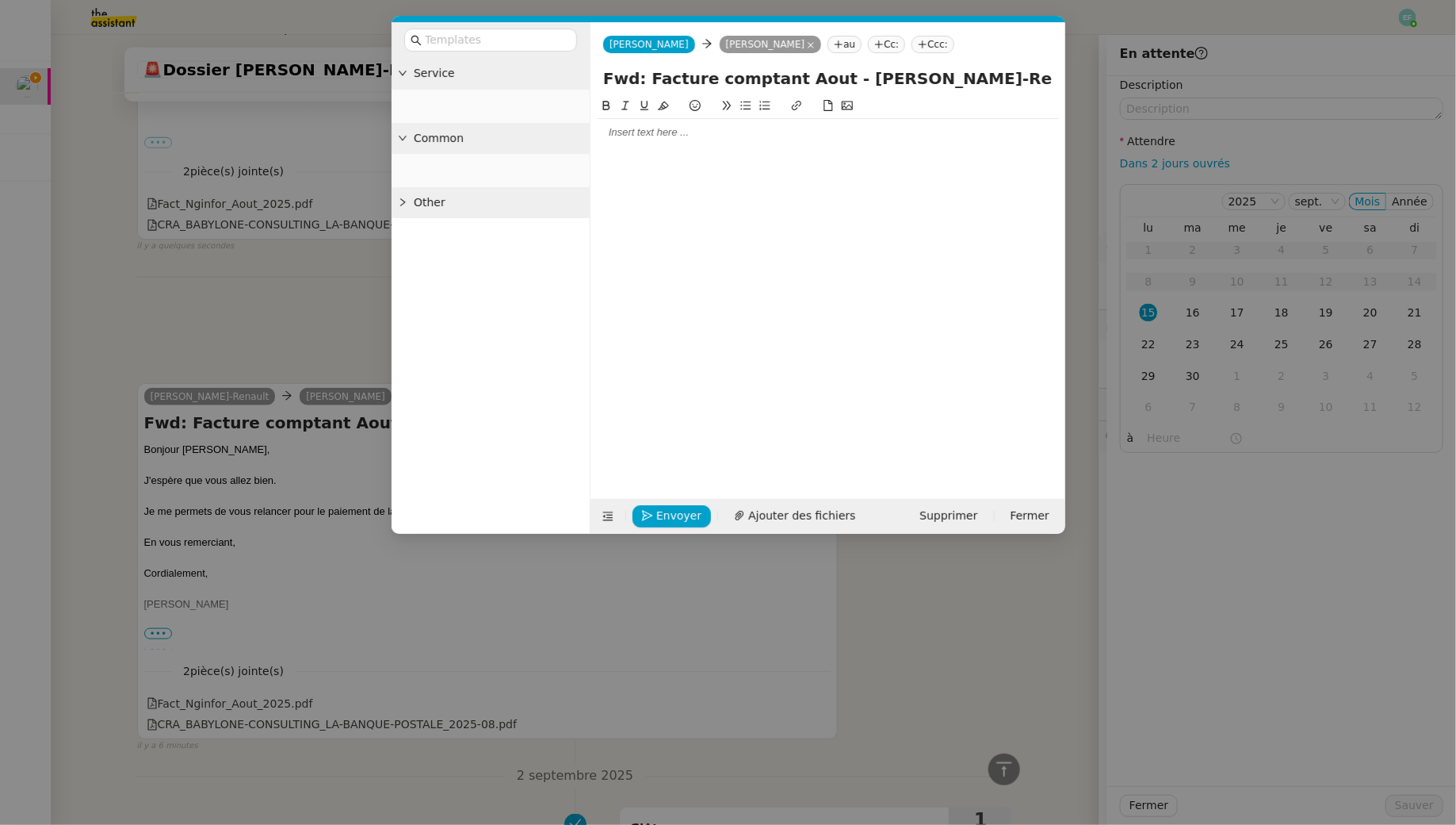
scroll to position [739, 0]
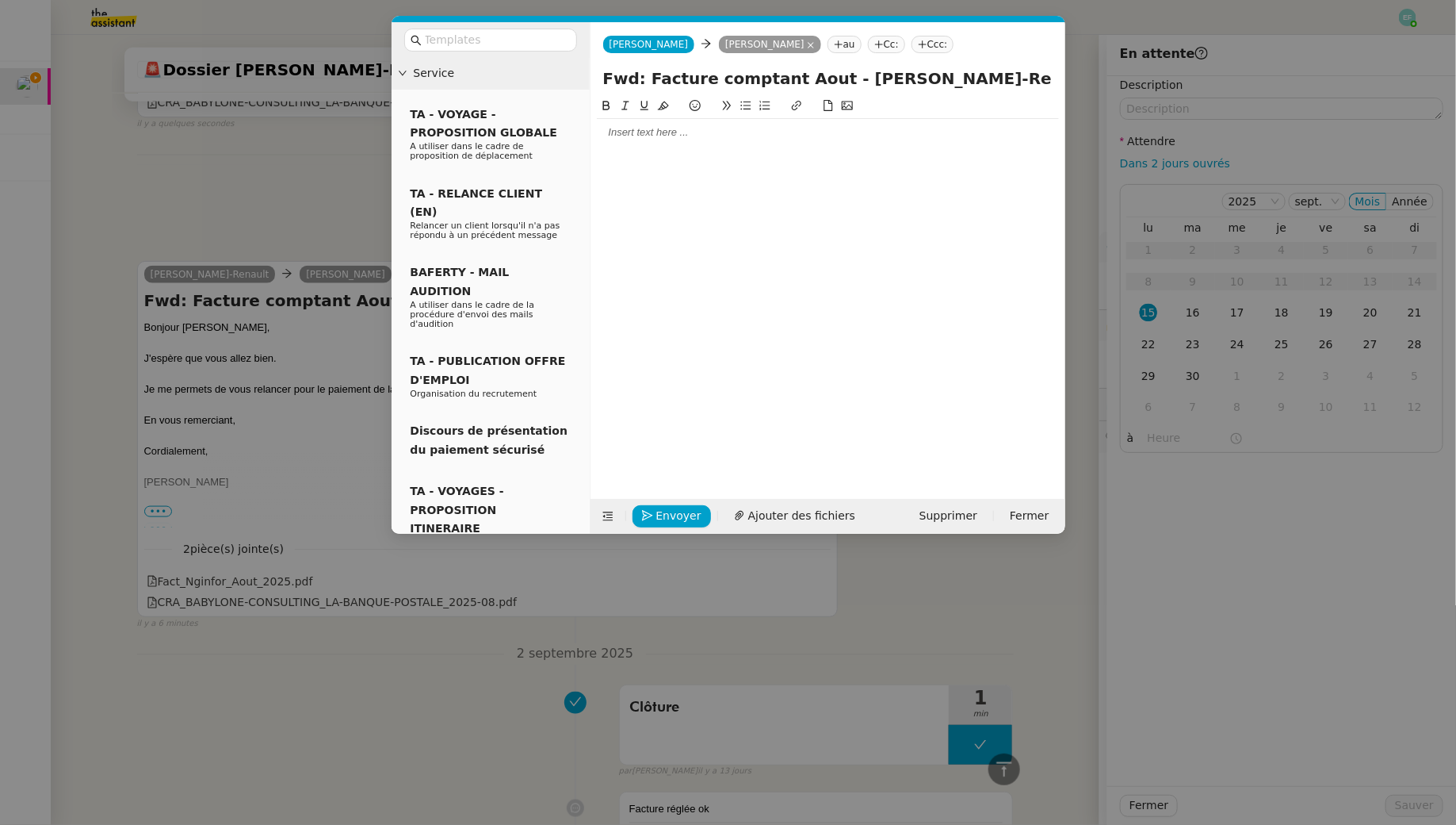
click at [655, 129] on div at bounding box center [828, 133] width 462 height 15
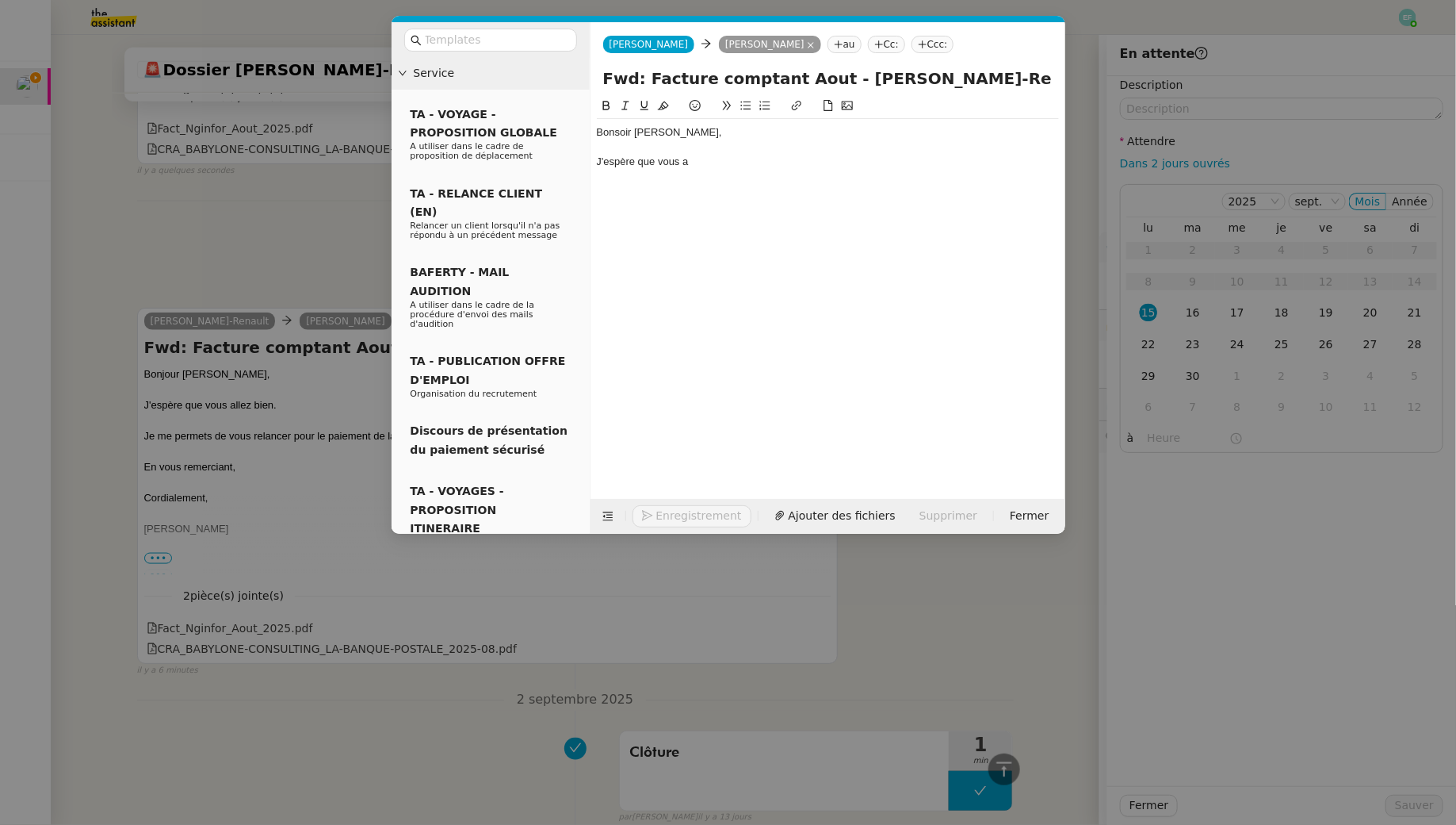
scroll to position [785, 0]
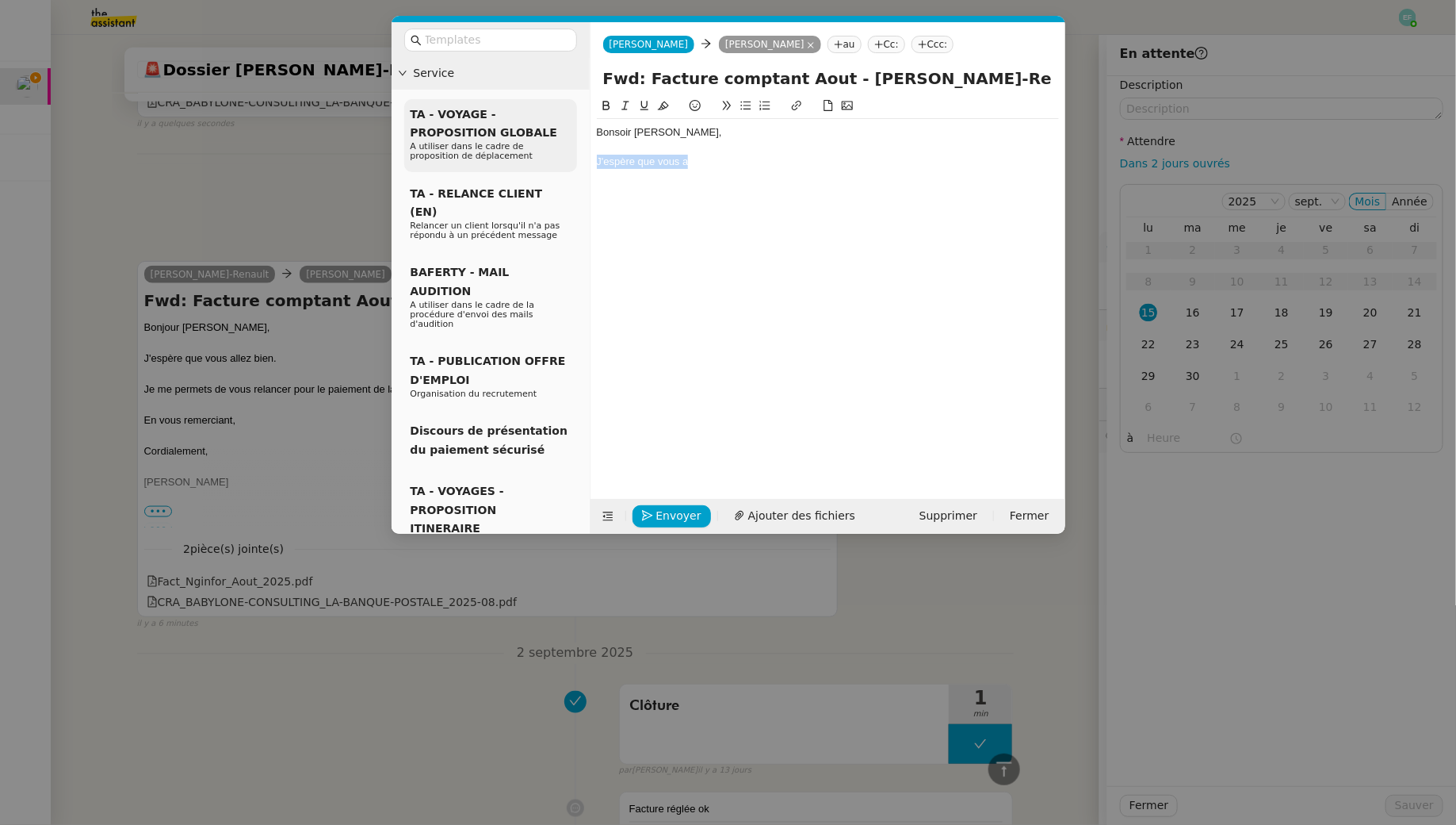
drag, startPoint x: 696, startPoint y: 162, endPoint x: 557, endPoint y: 160, distance: 139.0
click at [557, 160] on nz-layout "Service TA - VOYAGE - PROPOSITION GLOBALE A utiliser dans le cadre de propositi…" at bounding box center [728, 278] width 674 height 512
click at [643, 165] on div "Je vais bien merci, j'espère que vous également." at bounding box center [828, 162] width 462 height 15
click at [0, 0] on lt-span "bien ," at bounding box center [0, 0] width 0 height 0
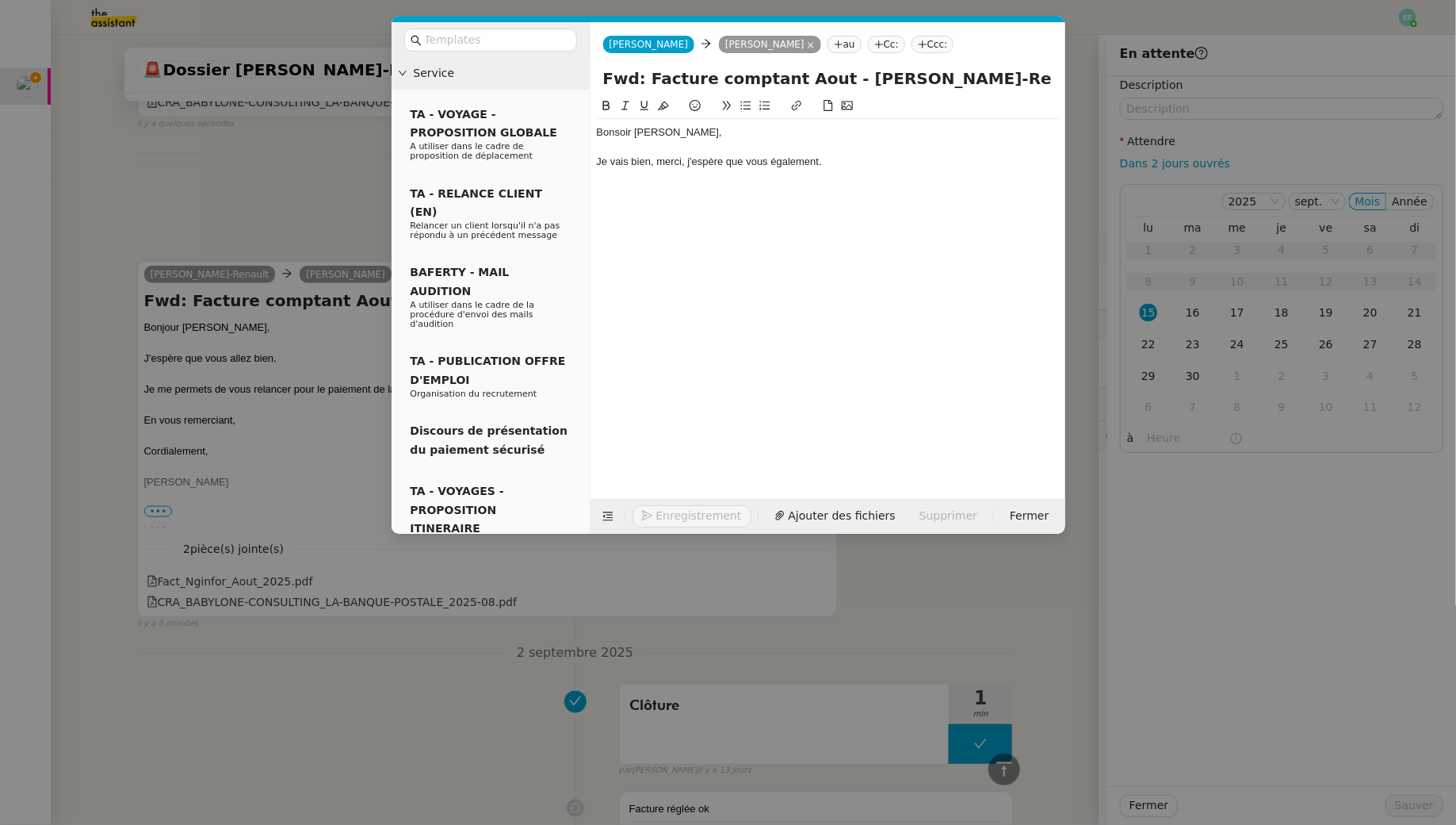
click at [838, 162] on div "Je vais bien, merci, j'espère que vous également." at bounding box center [828, 162] width 462 height 15
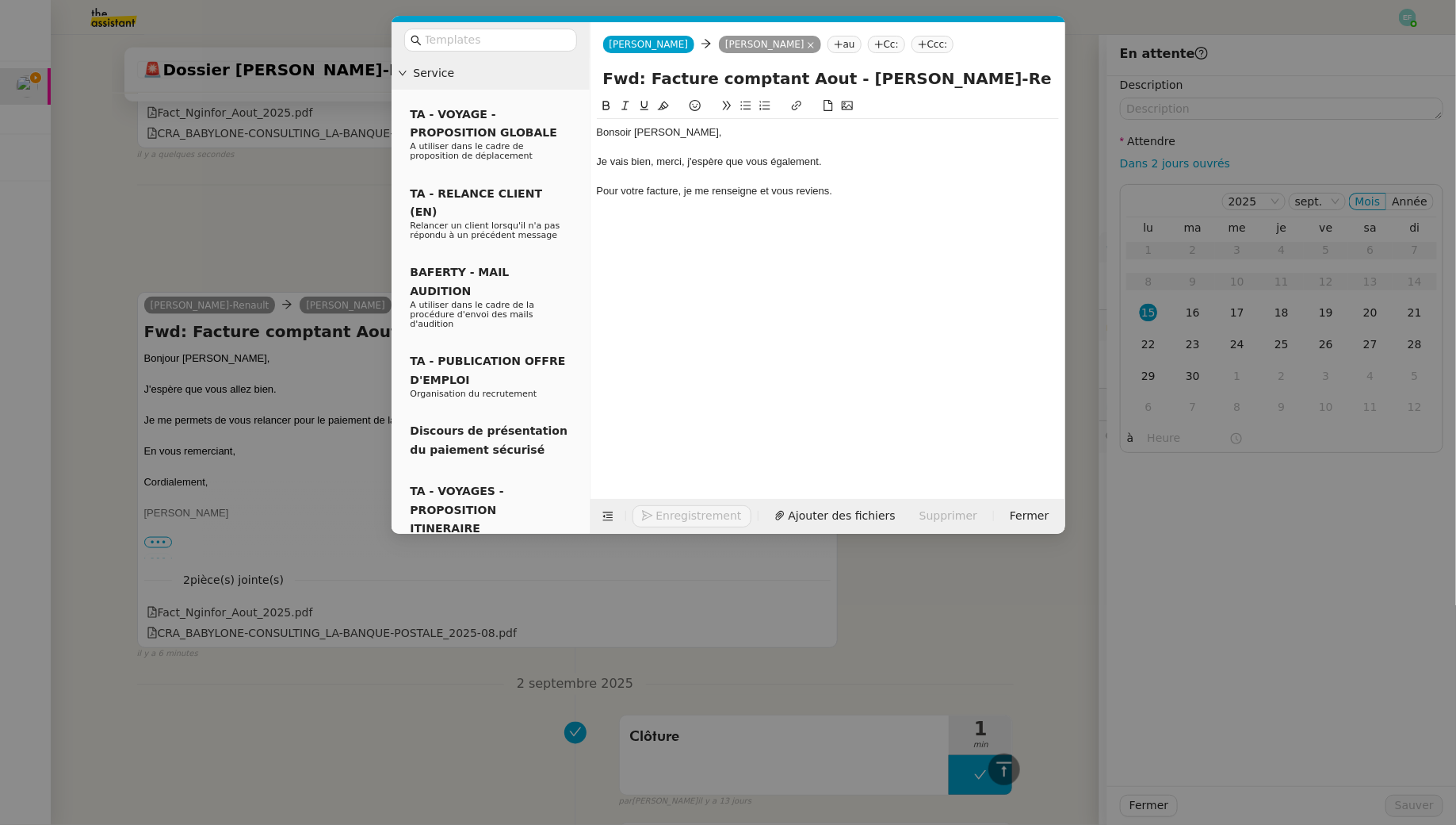
scroll to position [878, 0]
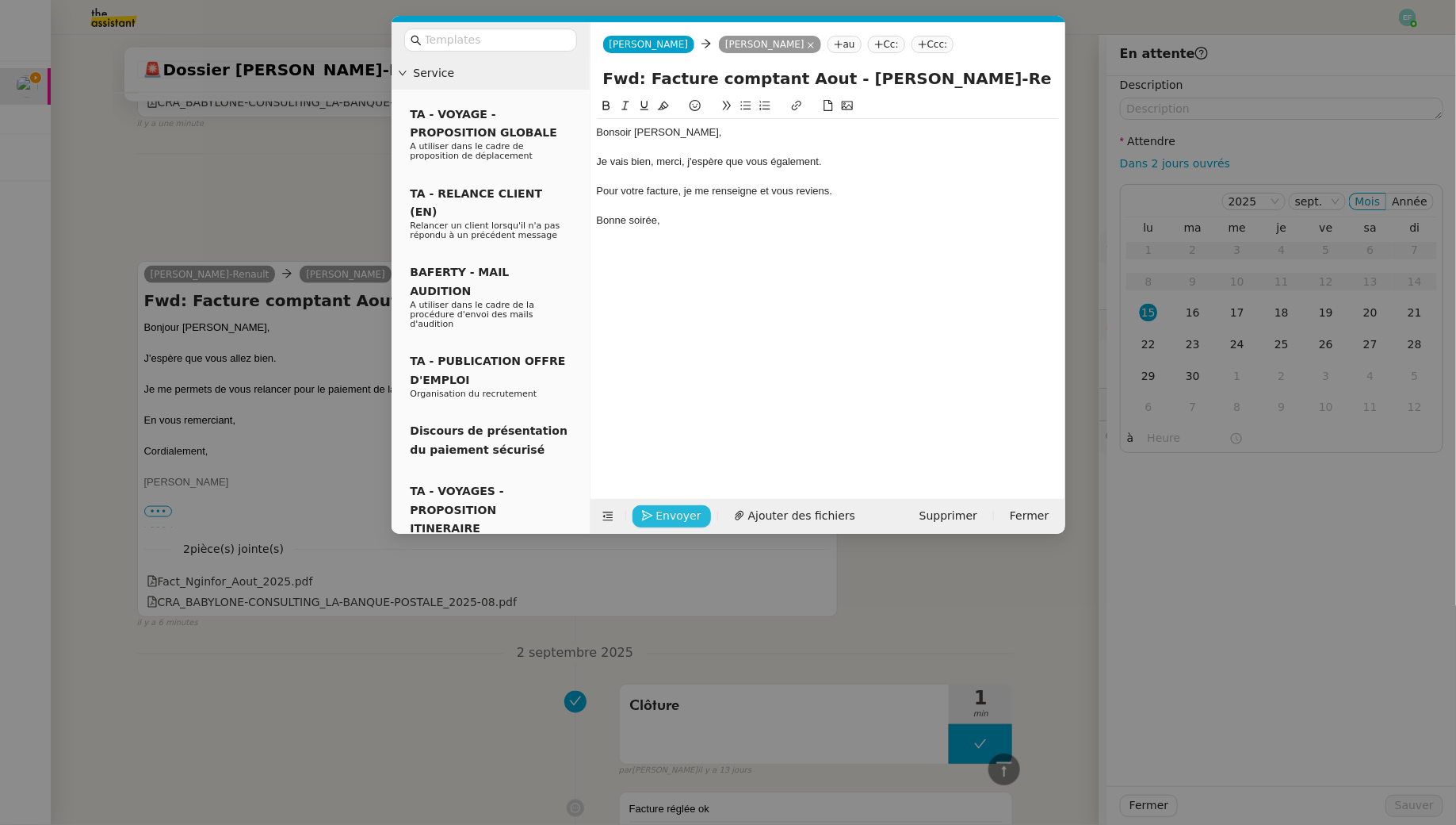
click at [665, 507] on span "Envoyer" at bounding box center [679, 516] width 45 height 18
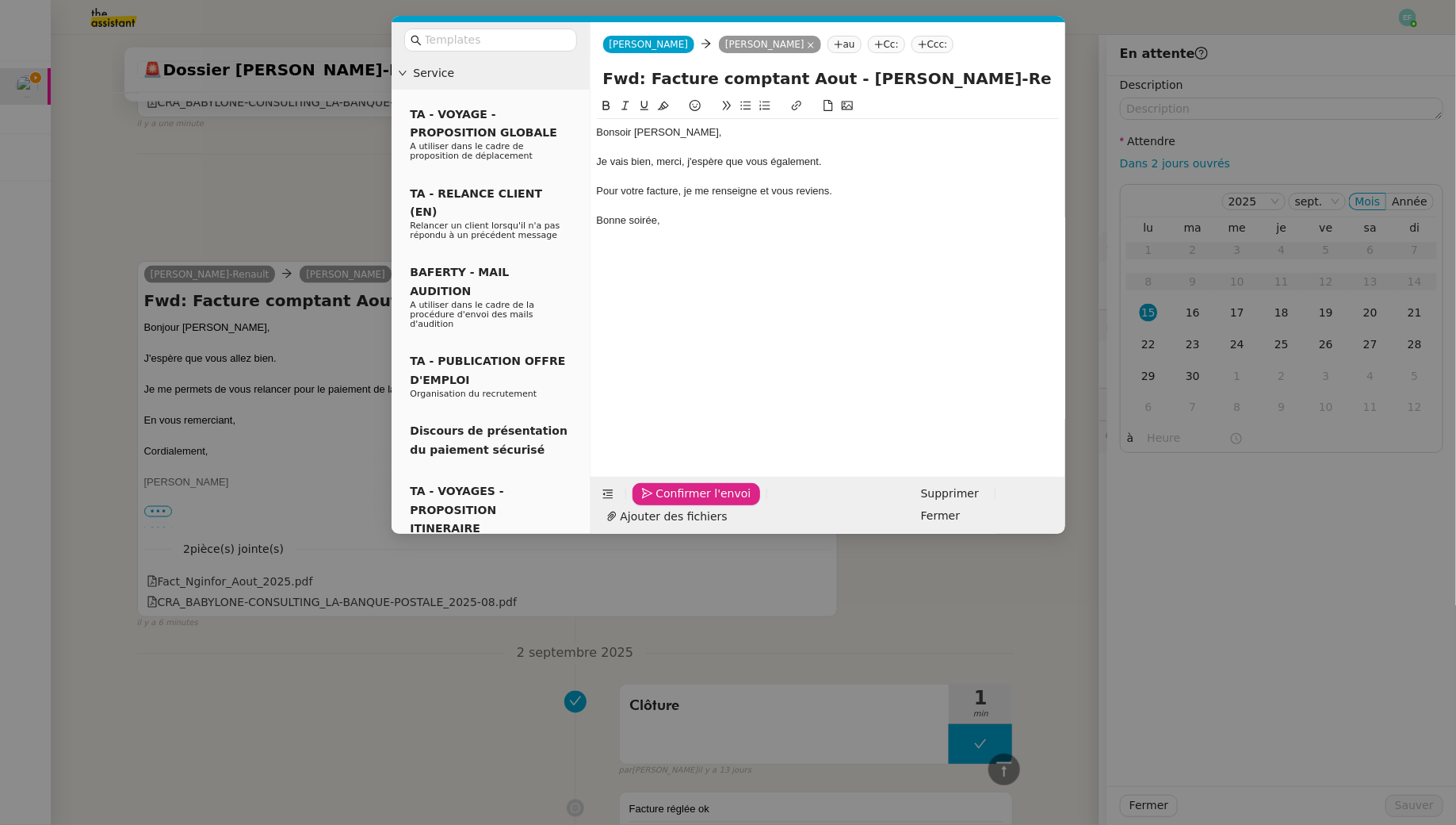
click at [665, 503] on span "Confirmer l'envoi" at bounding box center [704, 493] width 95 height 18
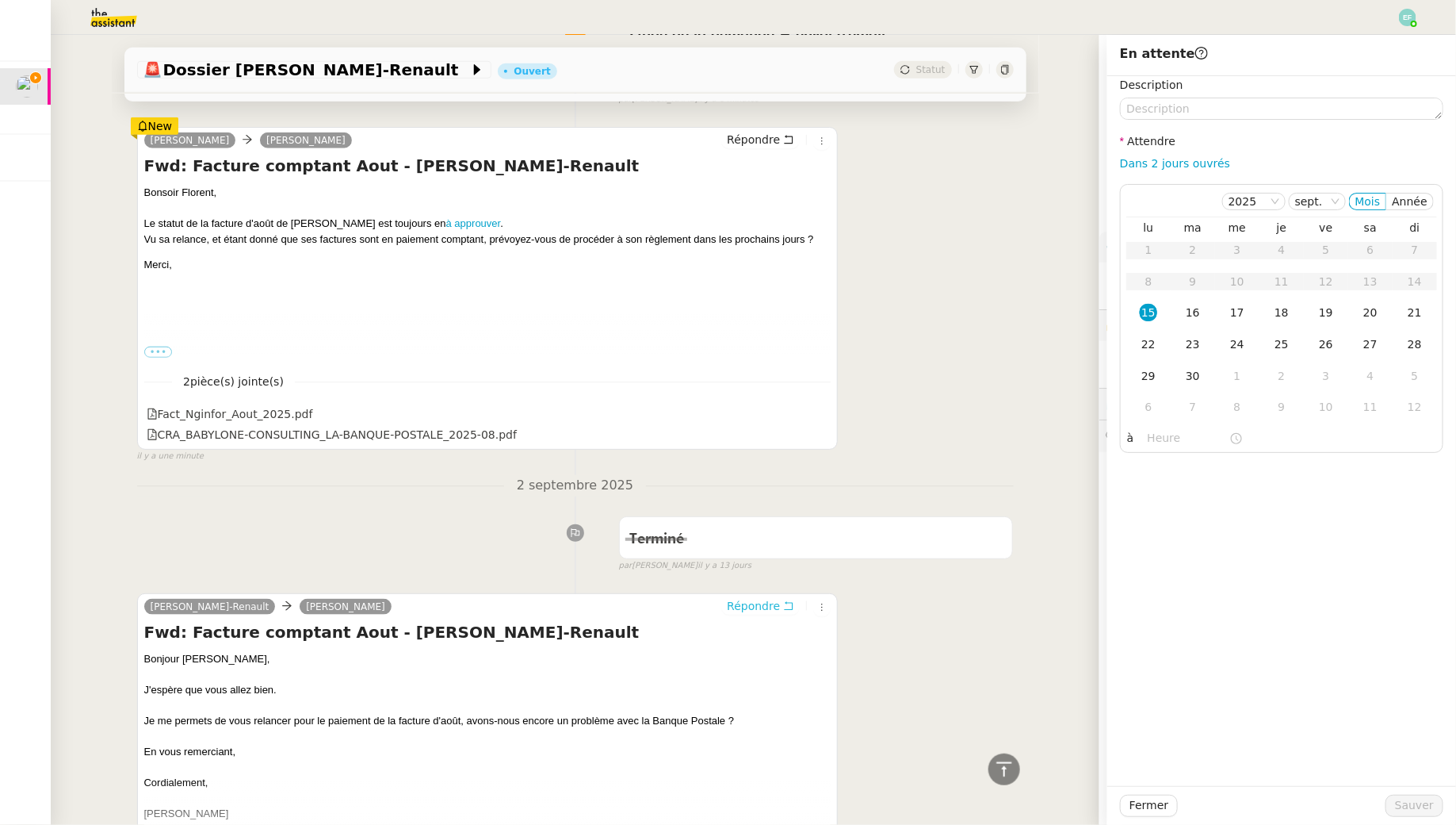
scroll to position [0, 0]
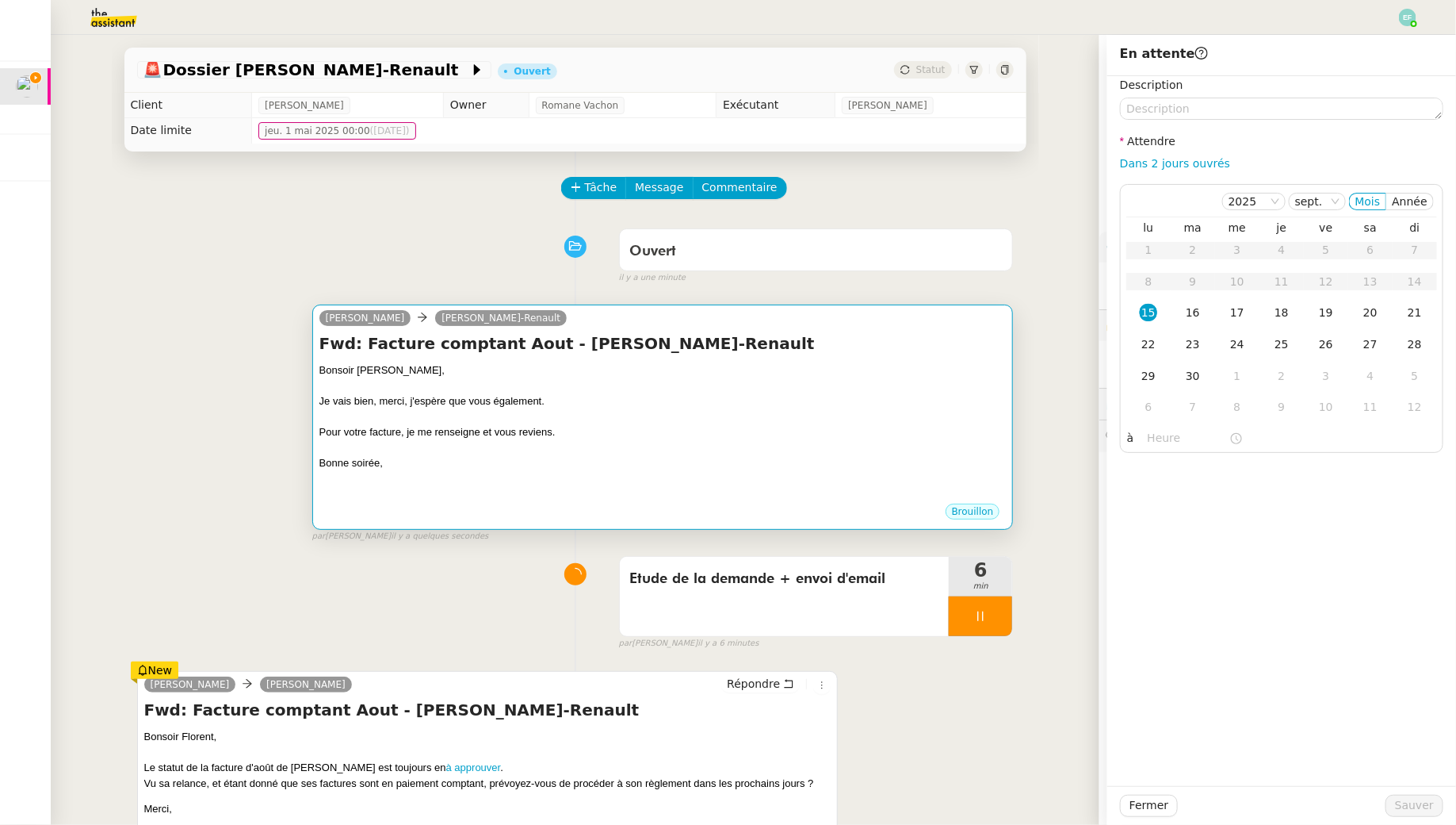
click at [774, 376] on div "Bonsoir [PERSON_NAME]," at bounding box center [662, 370] width 687 height 15
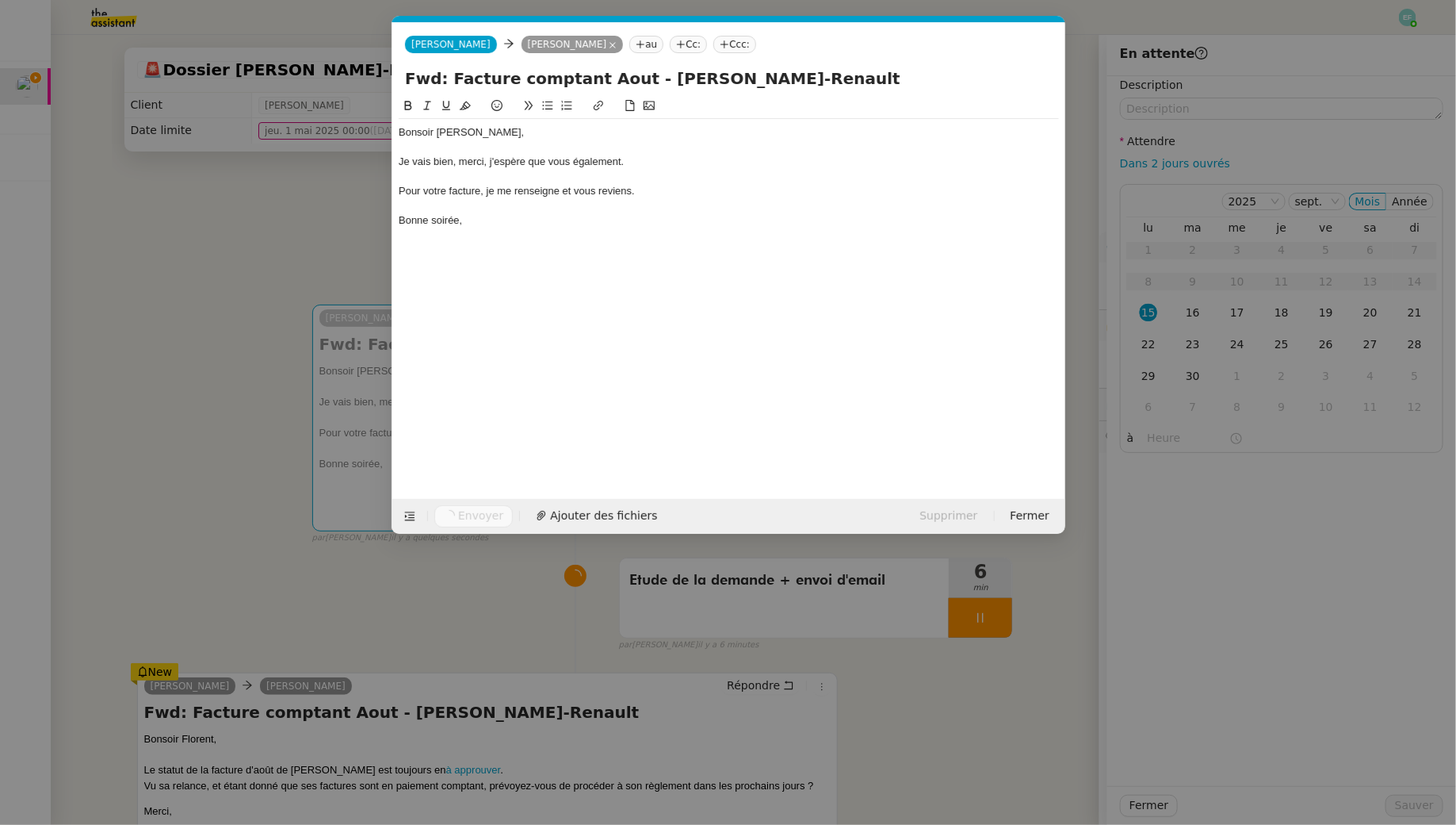
scroll to position [0, 33]
click at [233, 572] on nz-modal-container "Service TA - VOYAGE - PROPOSITION GLOBALE A utiliser dans le cadre de propositi…" at bounding box center [728, 412] width 1456 height 825
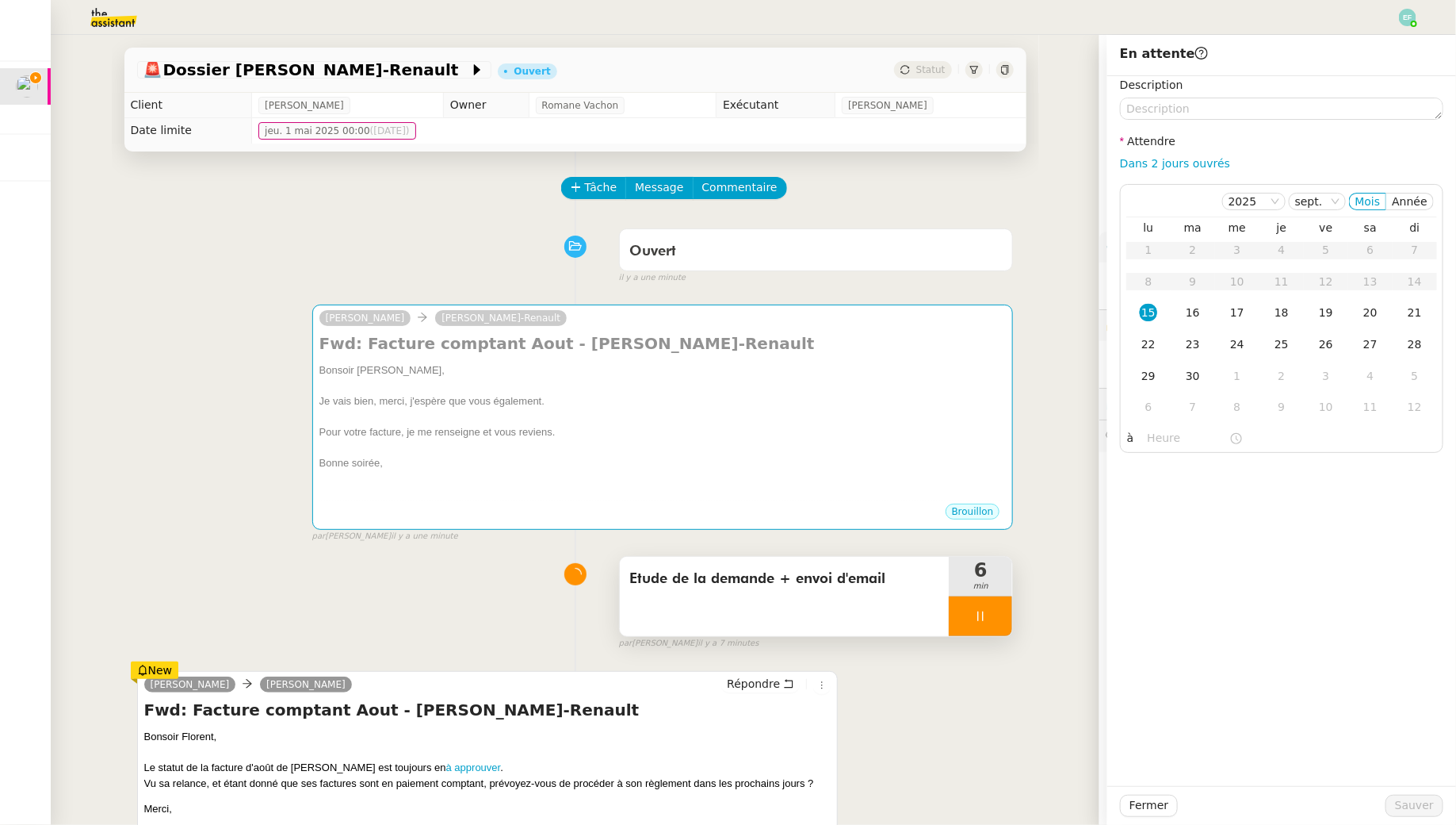
click at [1001, 617] on div at bounding box center [980, 615] width 64 height 40
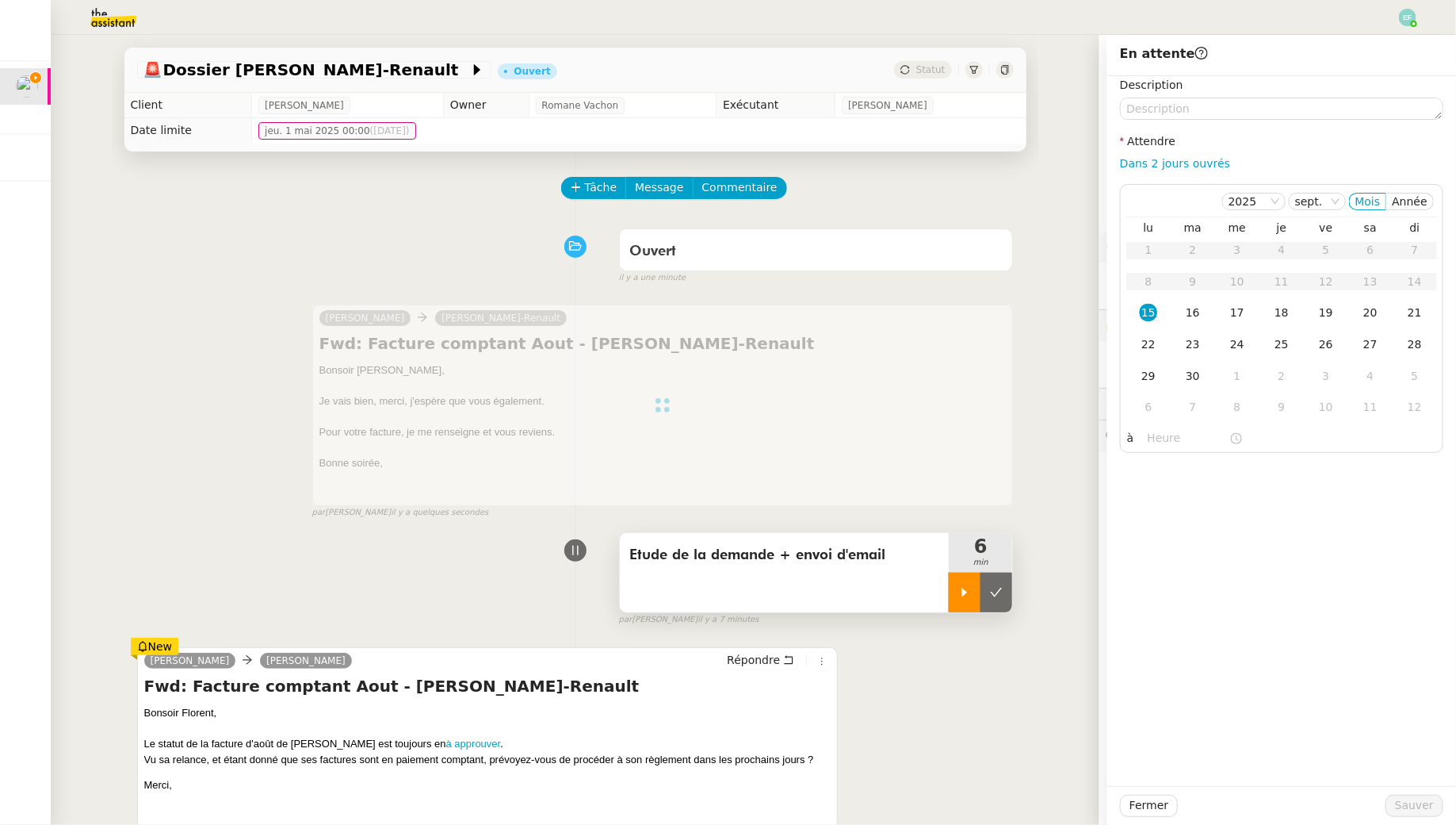
click at [1001, 617] on div "par [PERSON_NAME] il y a 7 minutes" at bounding box center [816, 620] width 394 height 14
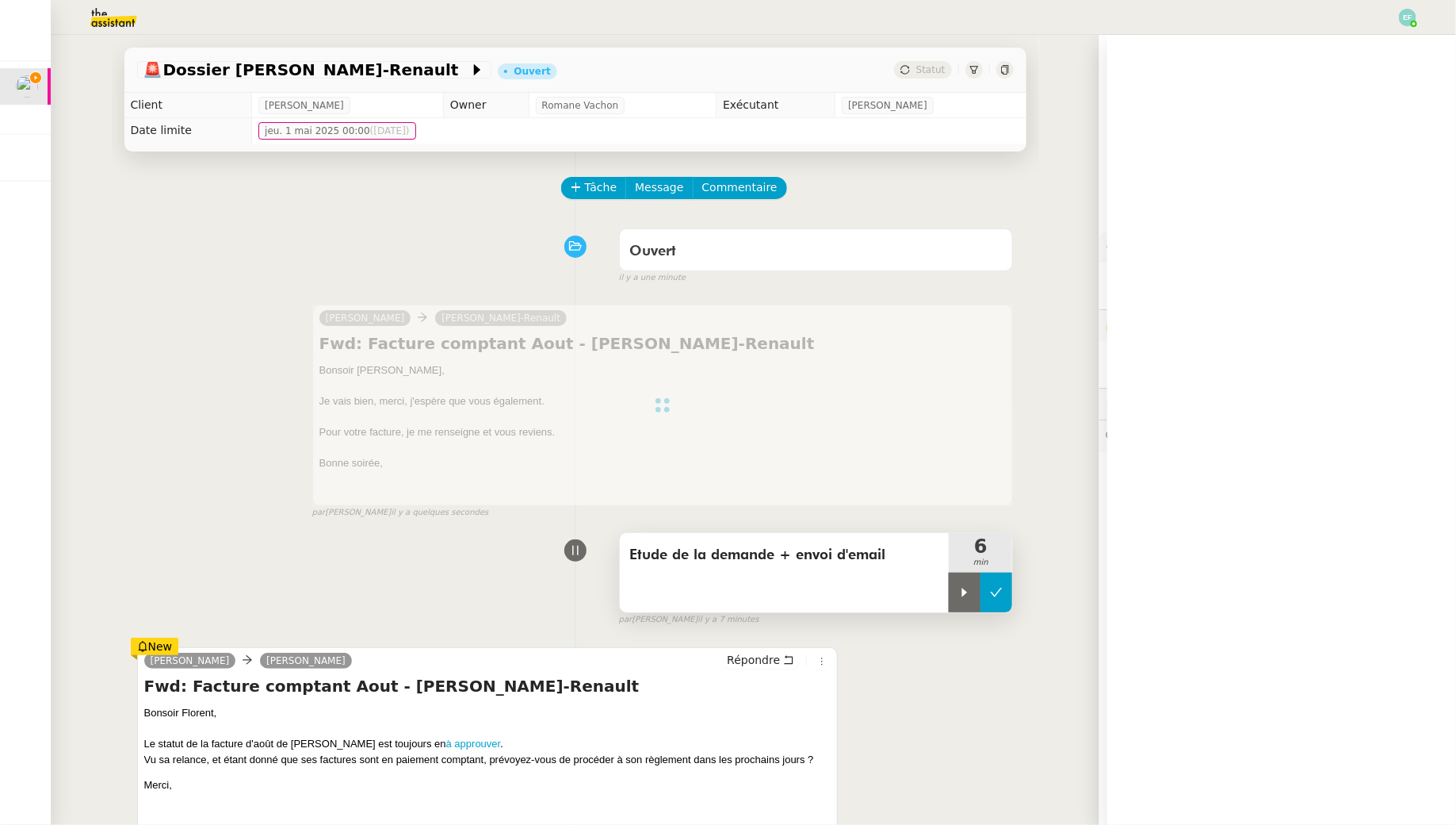
click at [997, 582] on button at bounding box center [996, 592] width 32 height 40
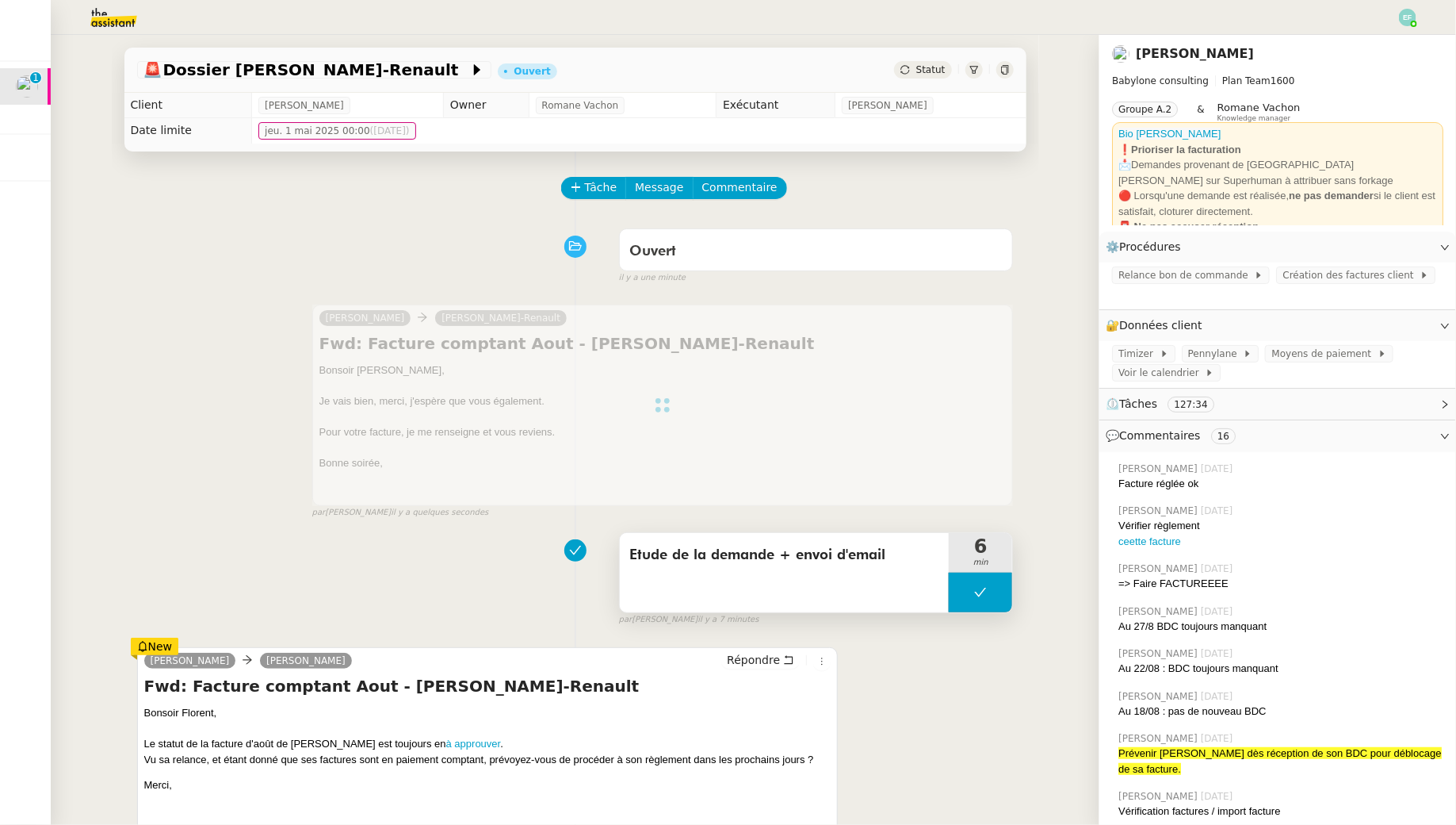
click at [897, 564] on span "Etude de la demande + envoi d'email" at bounding box center [784, 555] width 310 height 24
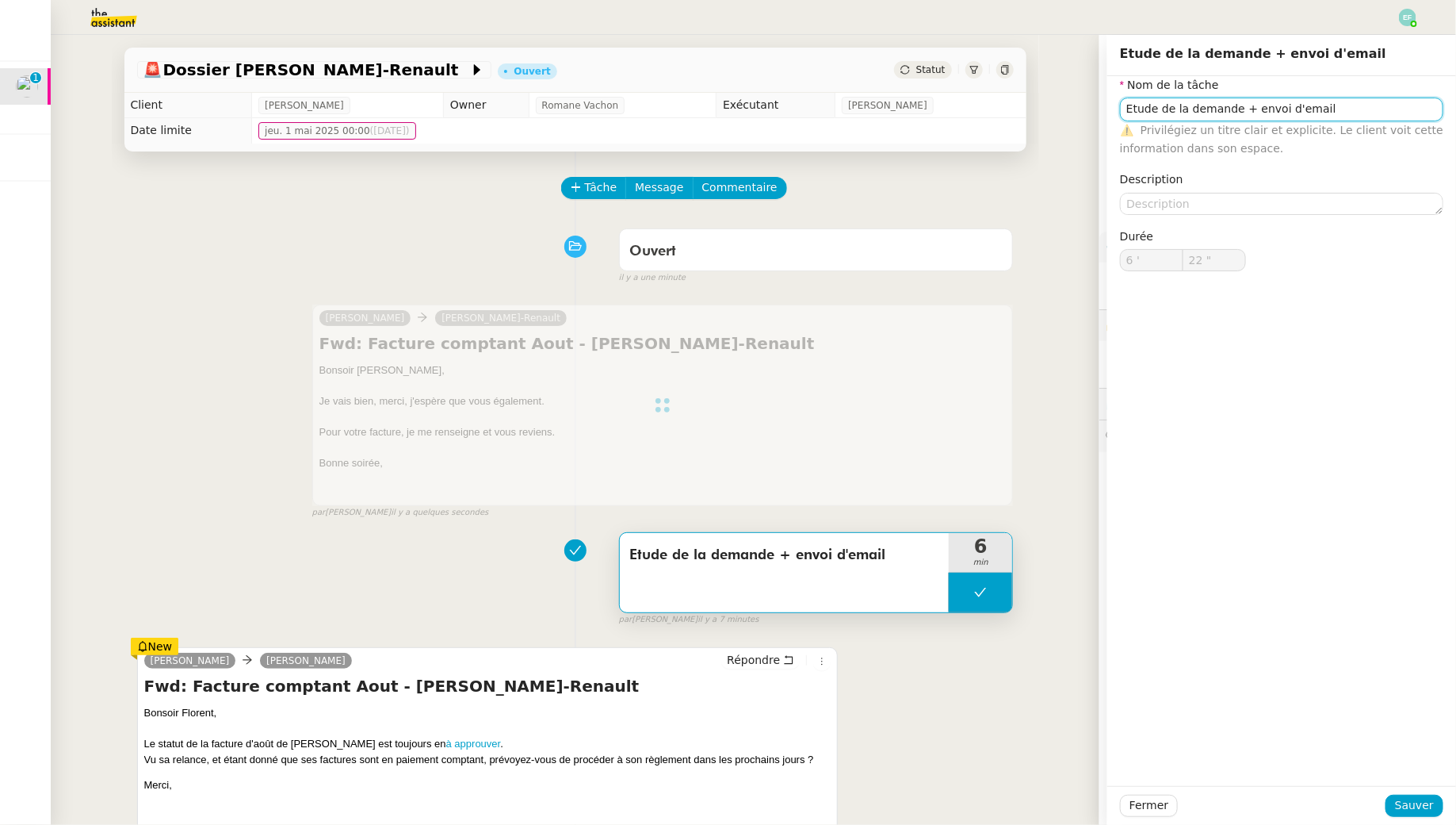
click at [1329, 108] on input "Etude de la demande + envoi d'email" at bounding box center [1281, 109] width 323 height 23
type input "Etude de la demande + envoi d'emails"
click at [1432, 806] on span "Sauver" at bounding box center [1414, 805] width 39 height 18
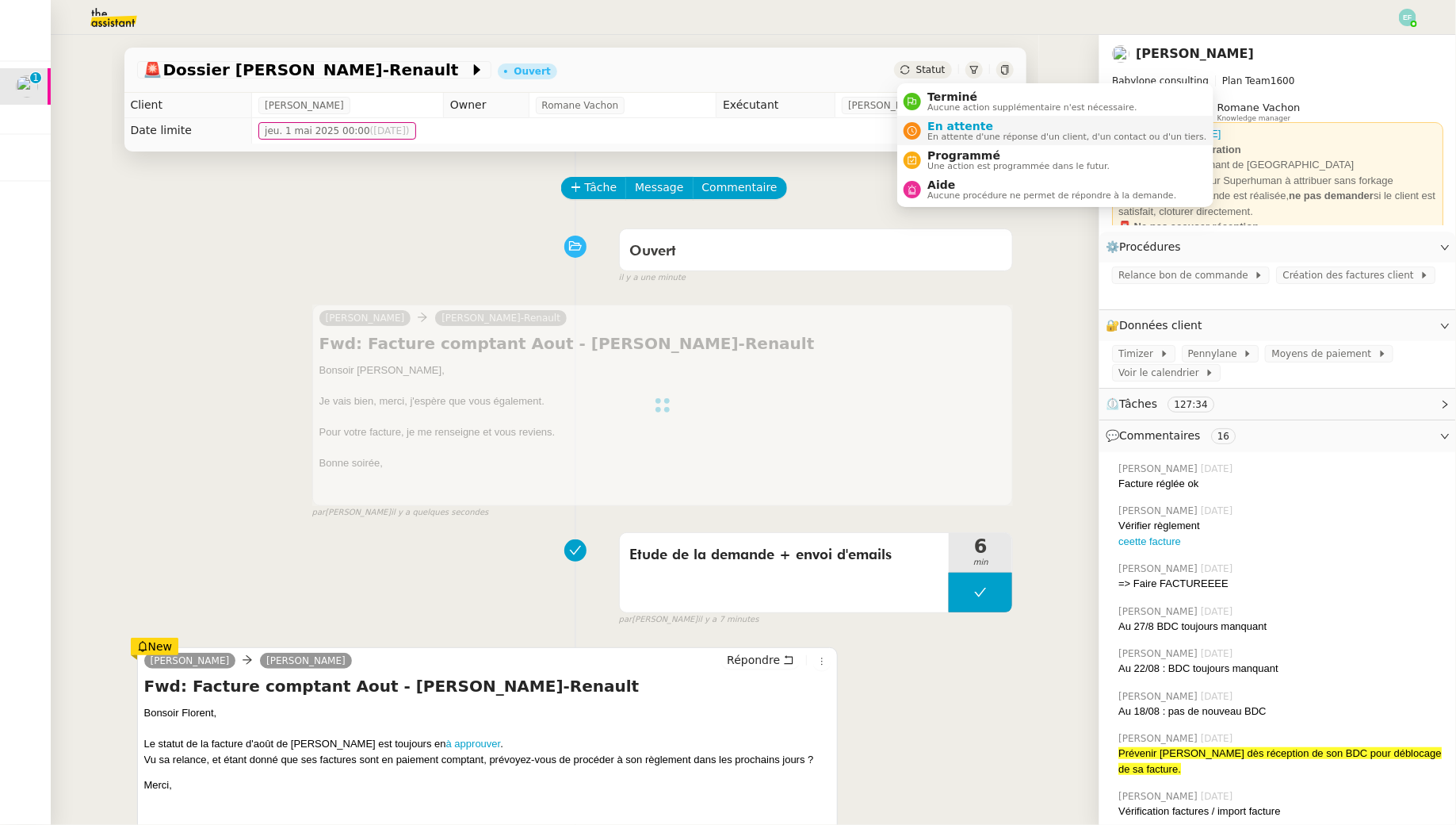
click at [923, 138] on div "En attente En attente d'une réponse d'un client, d'un contact ou d'un tiers." at bounding box center [1063, 131] width 285 height 21
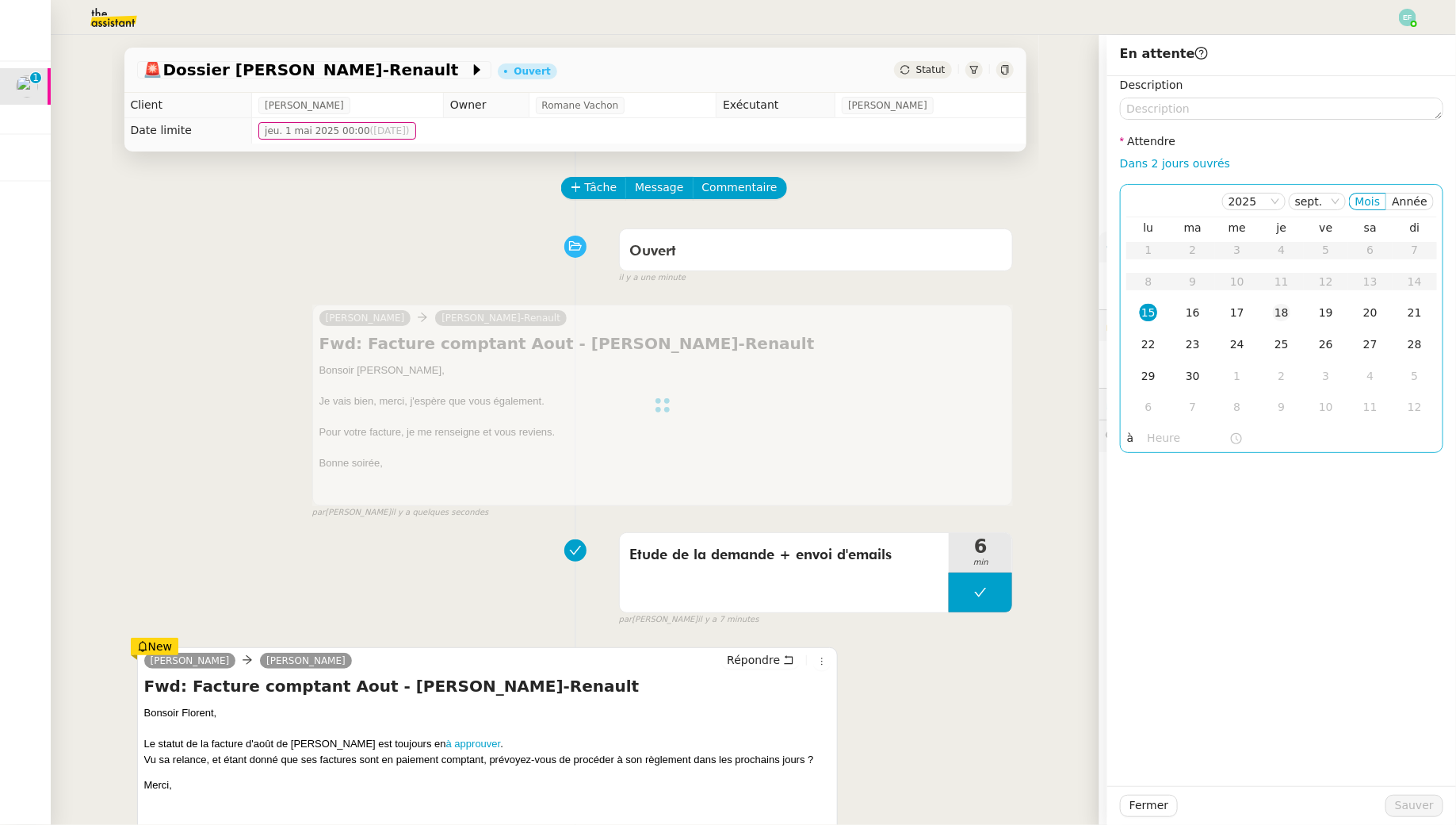
click at [1282, 319] on div "18" at bounding box center [1282, 312] width 17 height 17
click at [1409, 803] on span "Sauver" at bounding box center [1414, 805] width 39 height 18
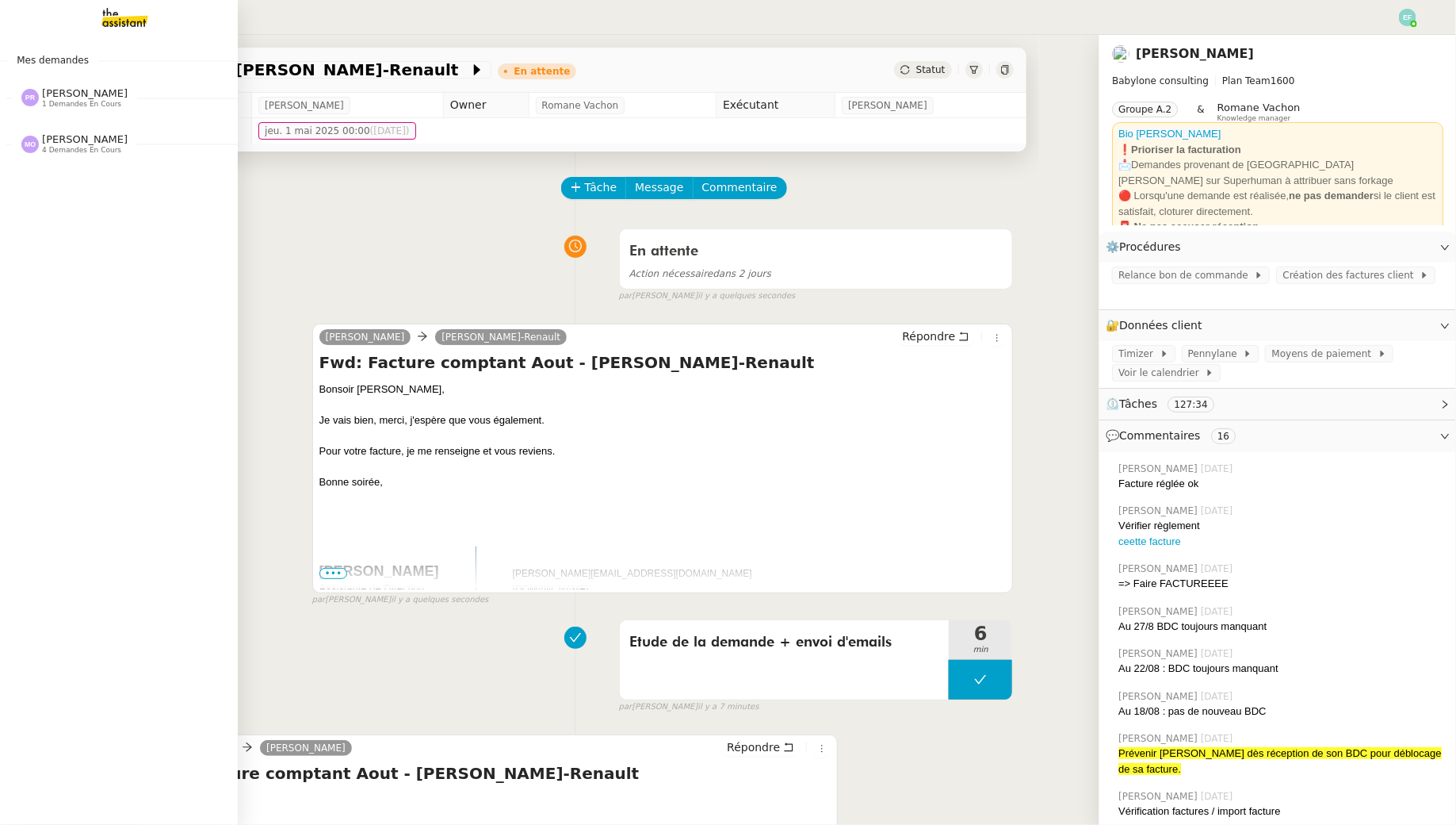
click at [73, 102] on span "1 demandes en cours" at bounding box center [81, 103] width 79 height 9
click at [73, 177] on span "[PERSON_NAME]" at bounding box center [84, 175] width 86 height 12
click at [77, 136] on span "[PERSON_NAME]" at bounding box center [61, 139] width 73 height 11
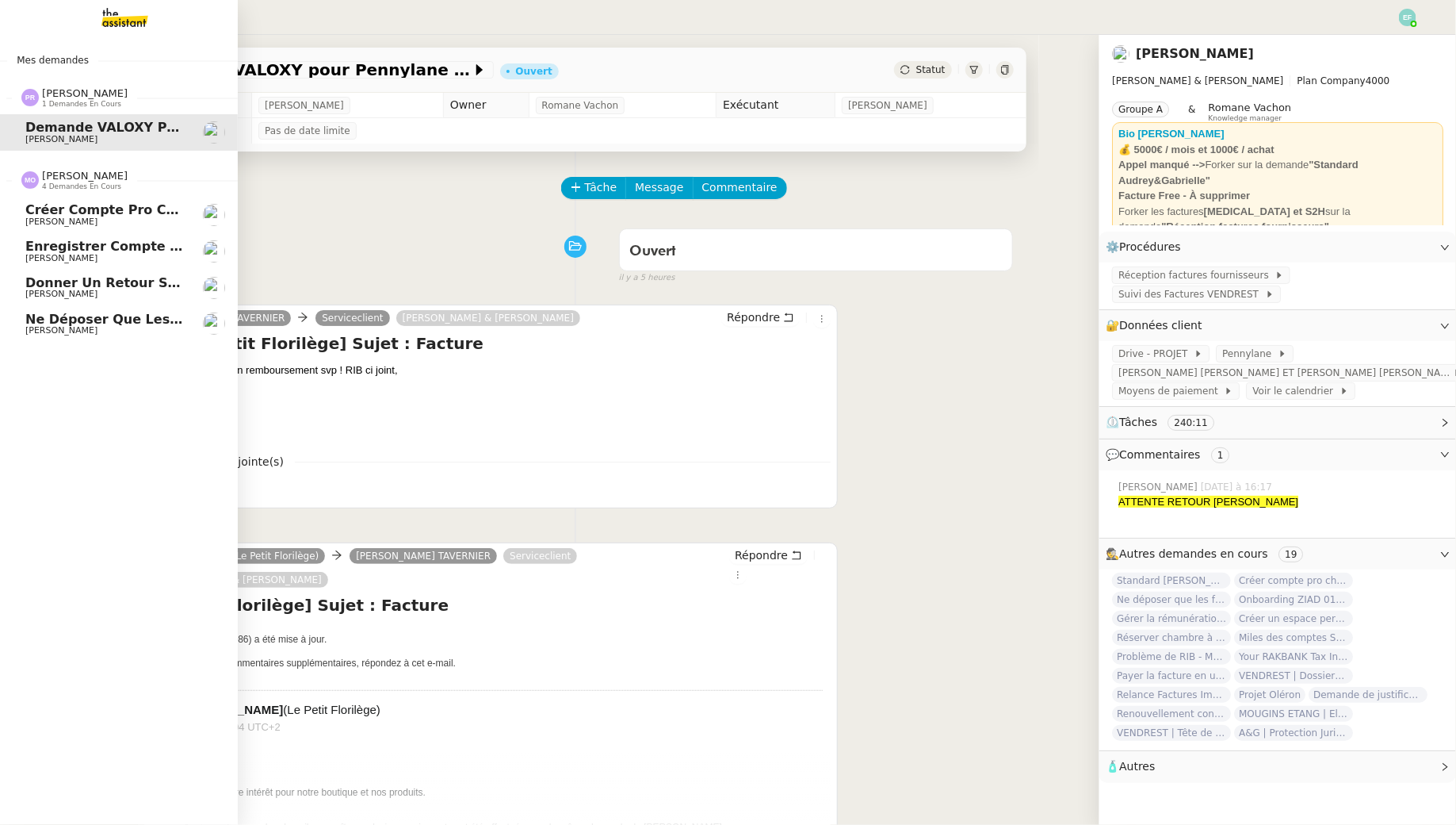
click at [25, 221] on span "[PERSON_NAME]" at bounding box center [61, 221] width 73 height 11
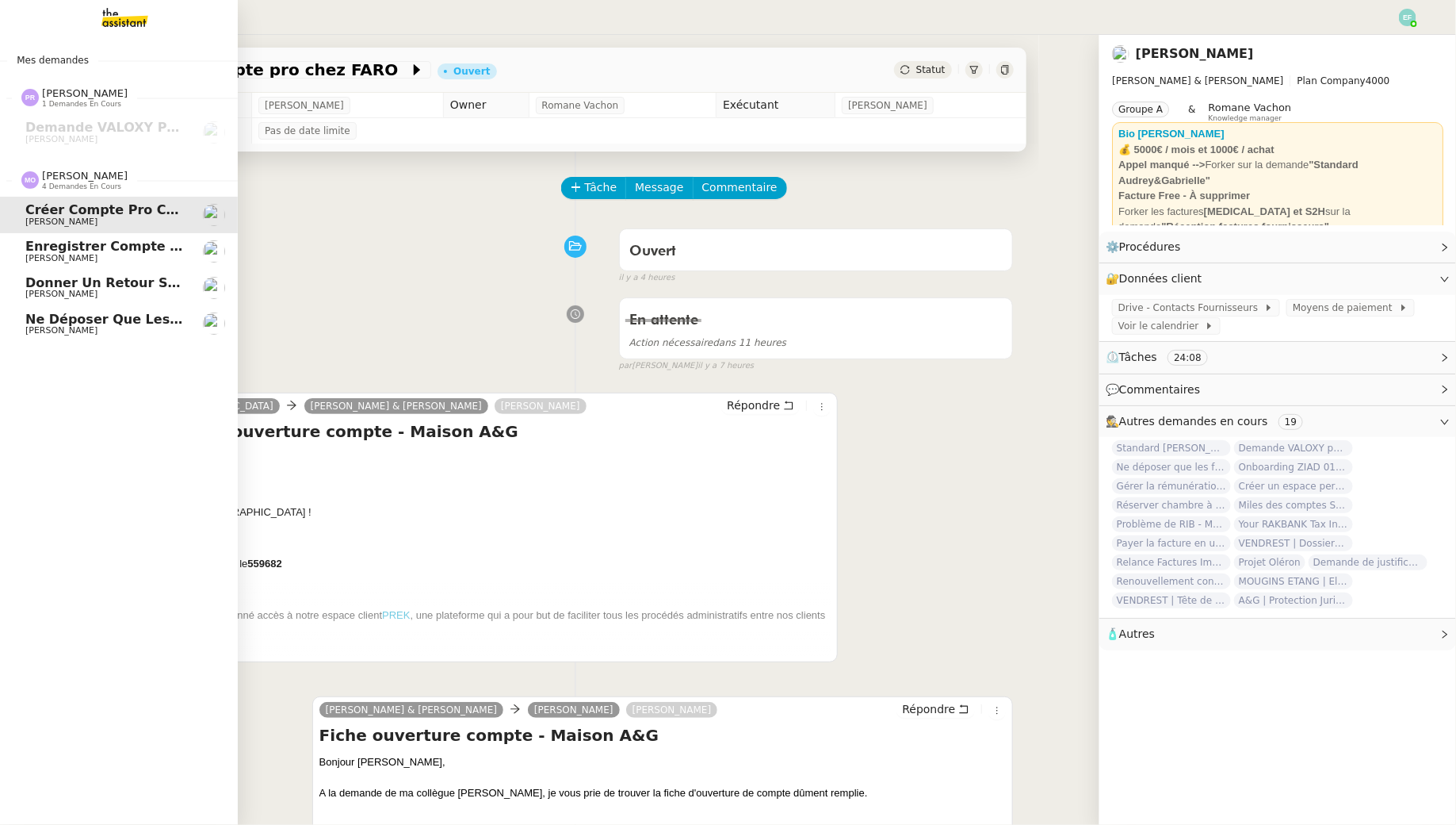
click at [47, 261] on span "[PERSON_NAME]" at bounding box center [61, 258] width 73 height 11
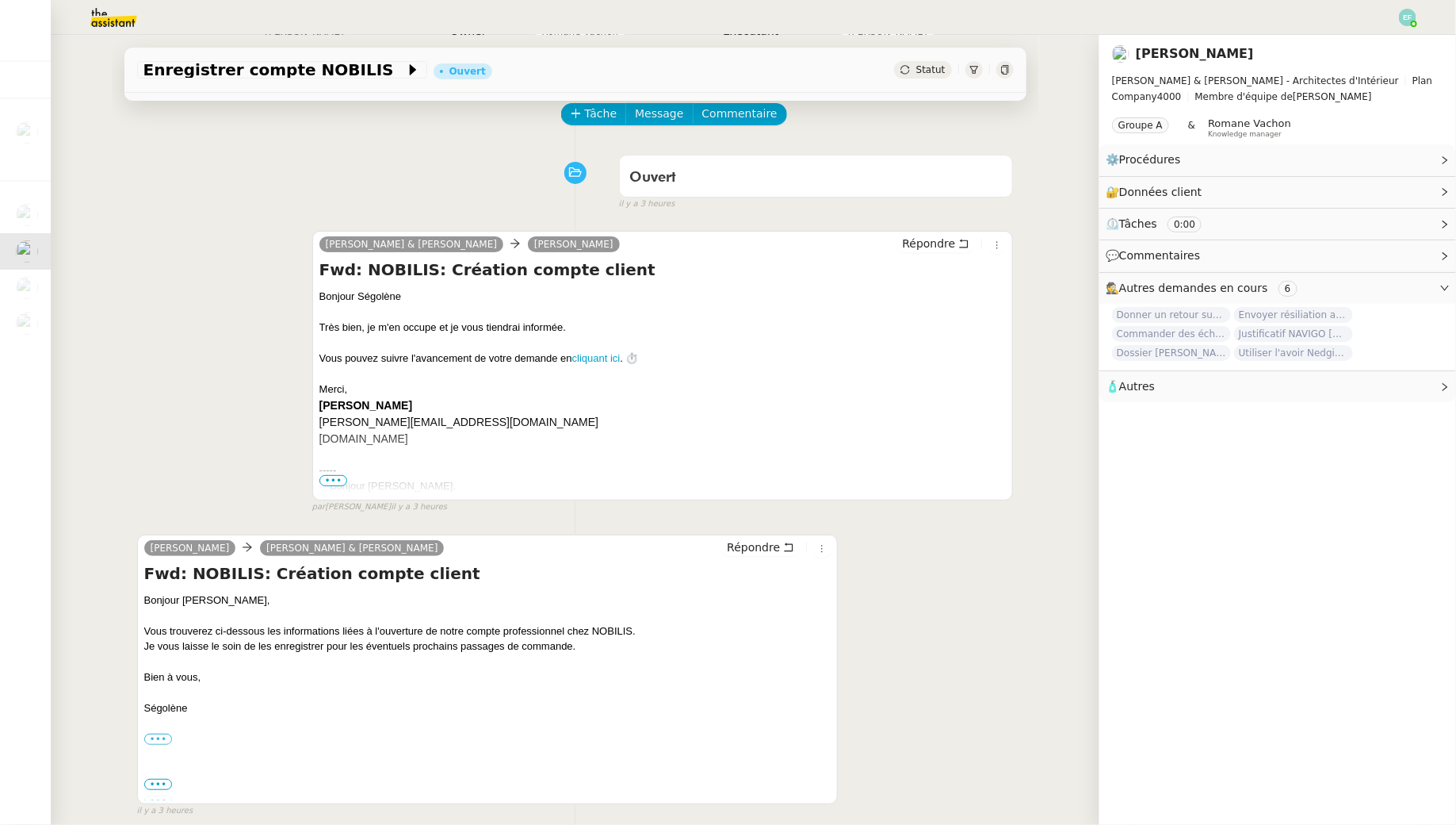
scroll to position [202, 0]
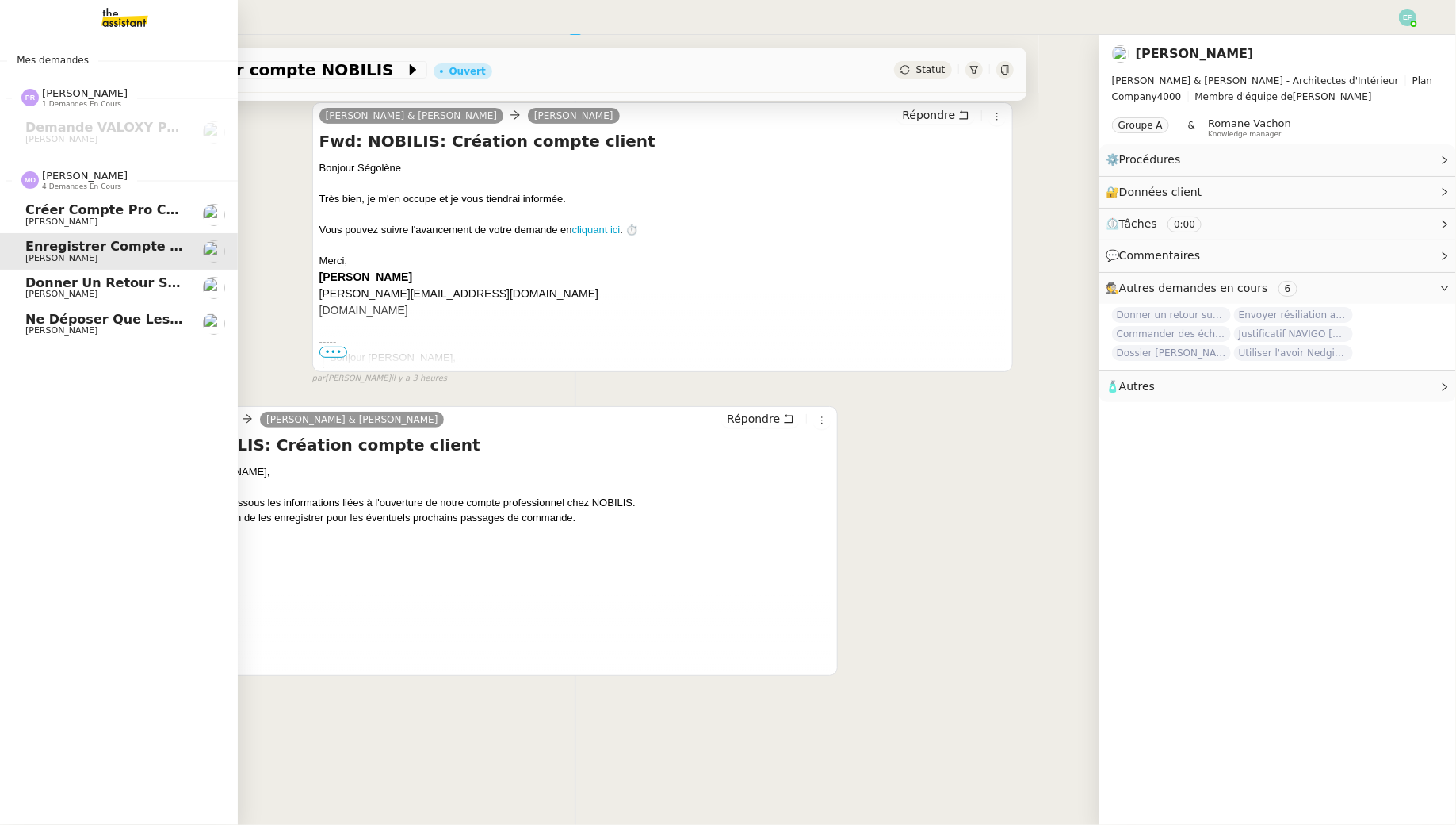
click at [22, 280] on link "Donner un retour sur le fichier A&G Réseau [PERSON_NAME]" at bounding box center [119, 288] width 238 height 37
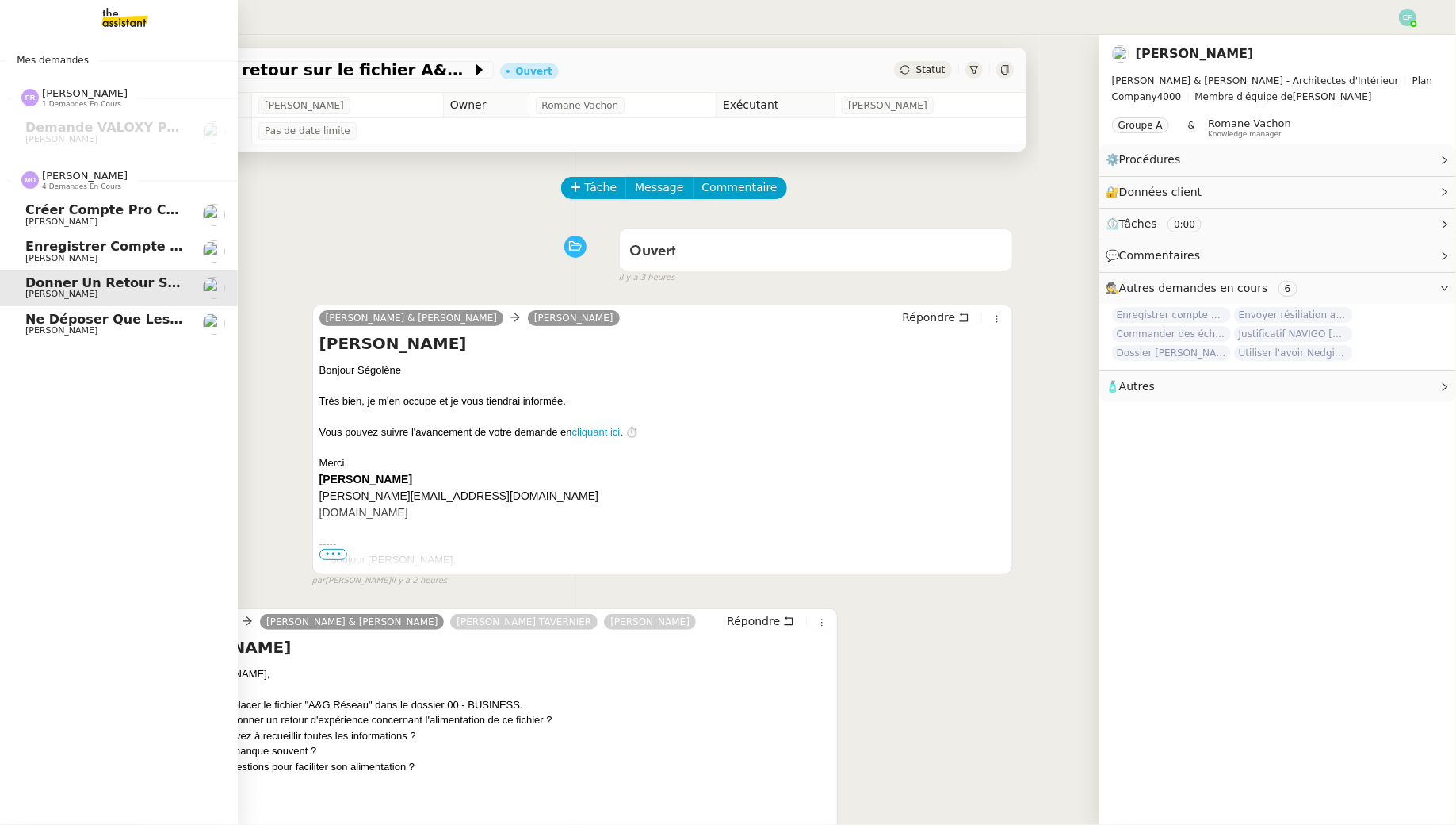
click at [34, 316] on span "Ne déposer que les factures définitives sur [GEOGRAPHIC_DATA]" at bounding box center [261, 319] width 473 height 15
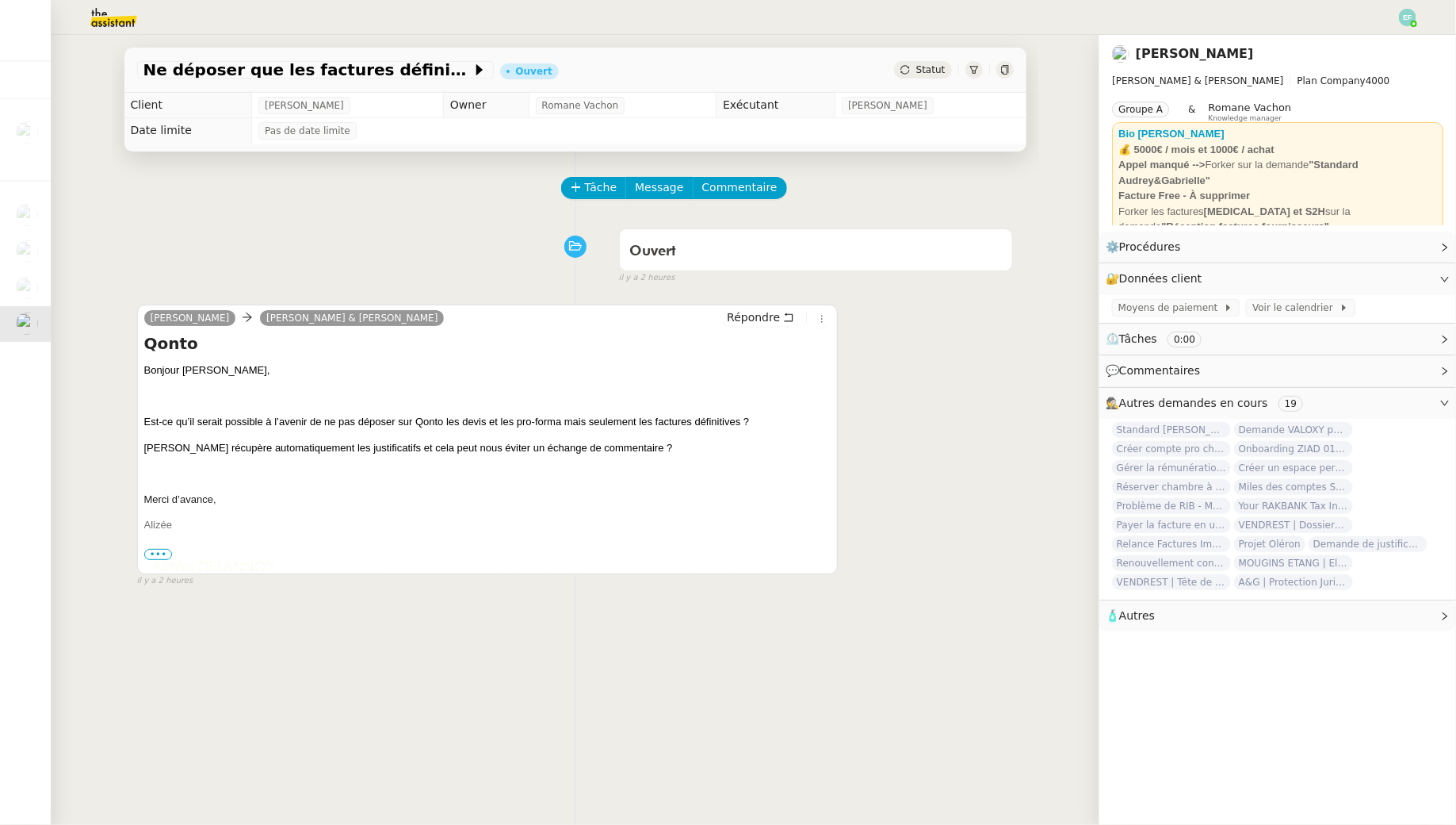
click at [156, 558] on span "•••" at bounding box center [159, 553] width 29 height 11
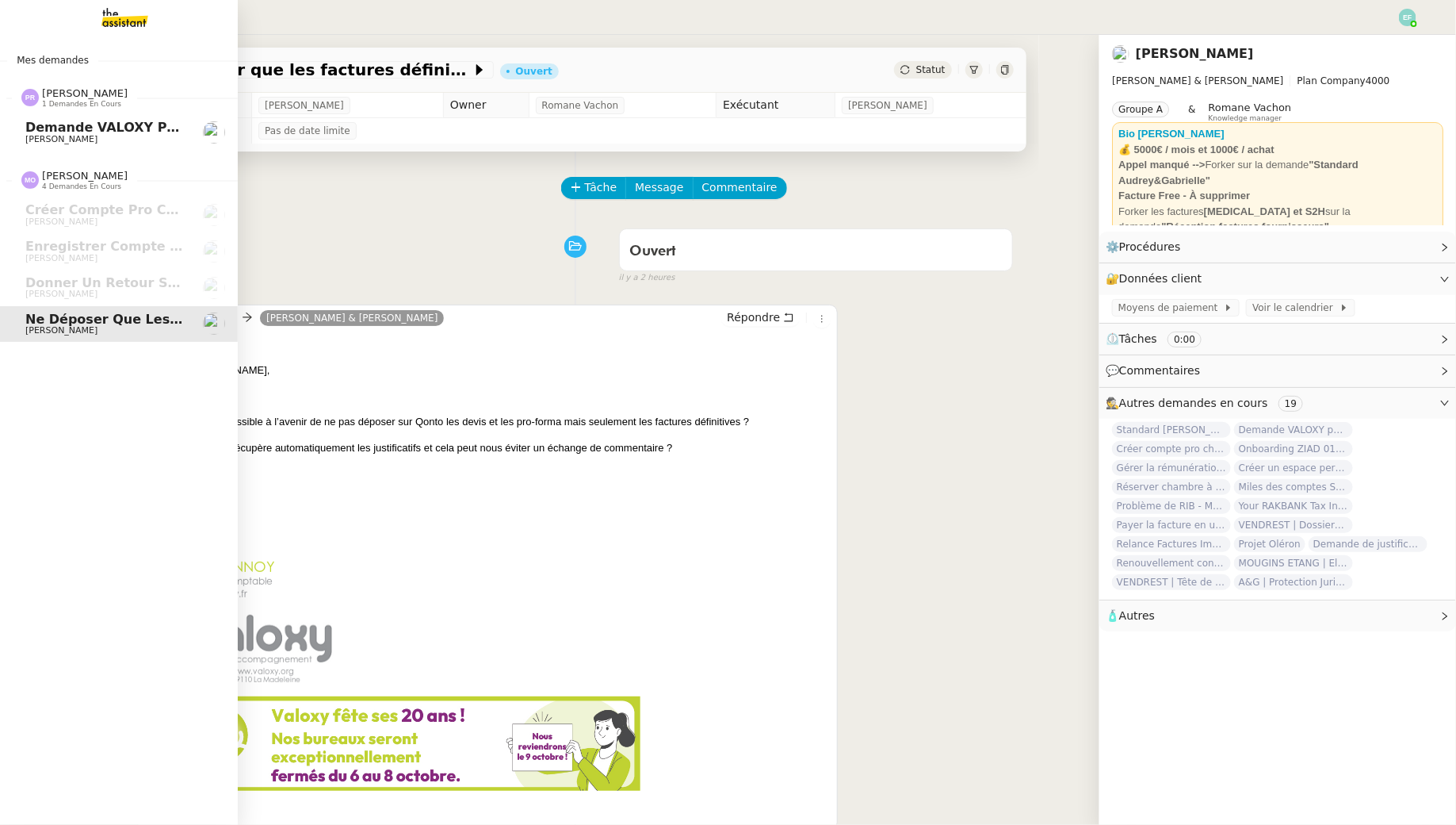
click at [39, 133] on span "Demande VALOXY pour Pennylane - Montants importants sans justificatifs" at bounding box center [292, 128] width 534 height 15
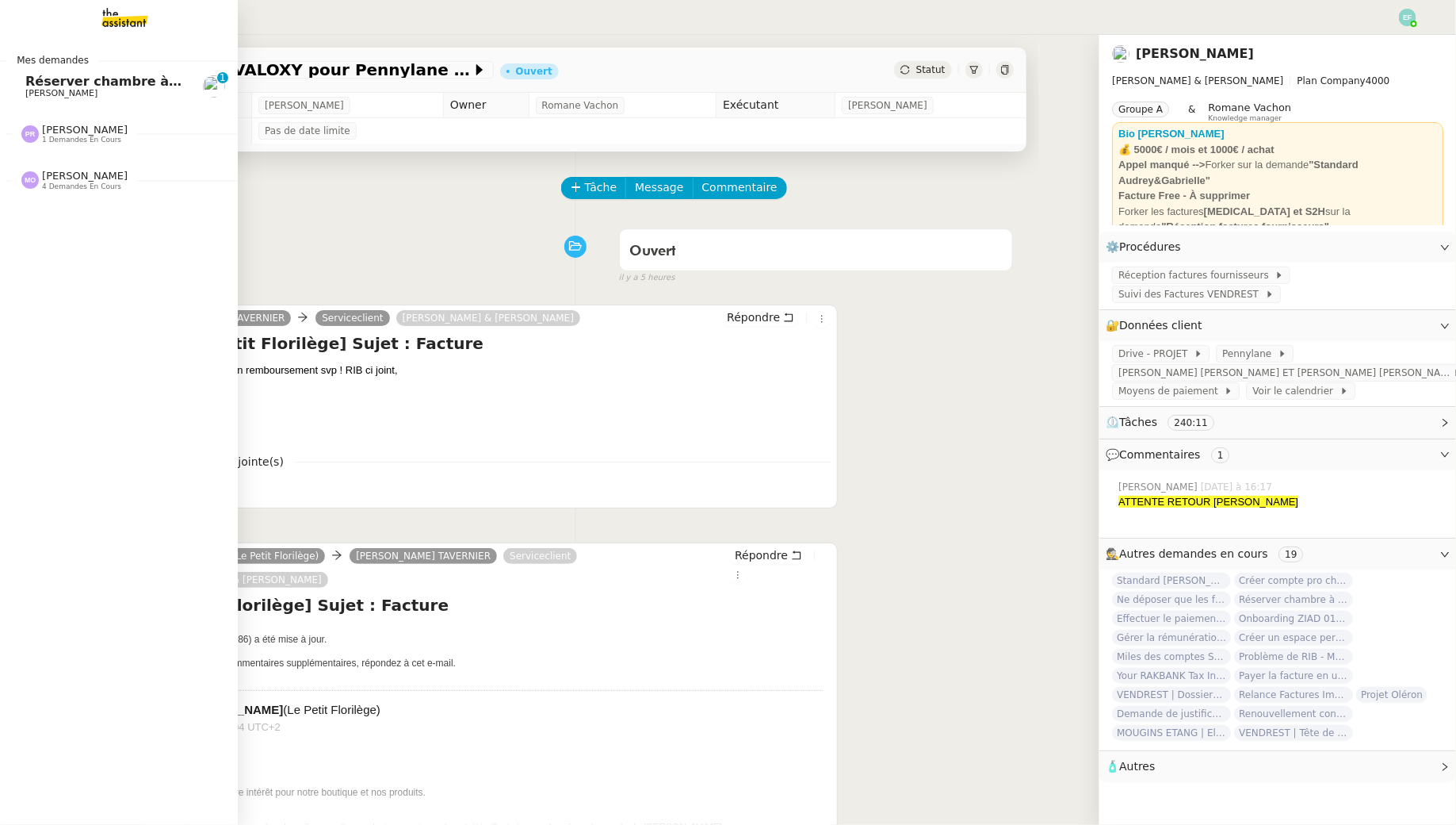
click at [48, 86] on span "Réserver chambre à [GEOGRAPHIC_DATA]" at bounding box center [173, 81] width 297 height 15
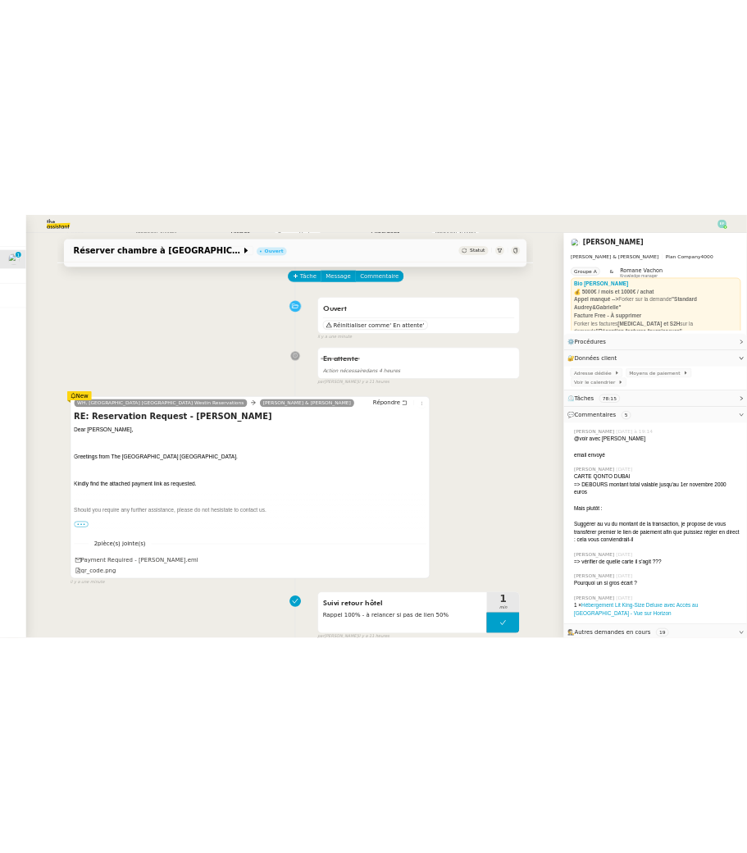
scroll to position [83, 0]
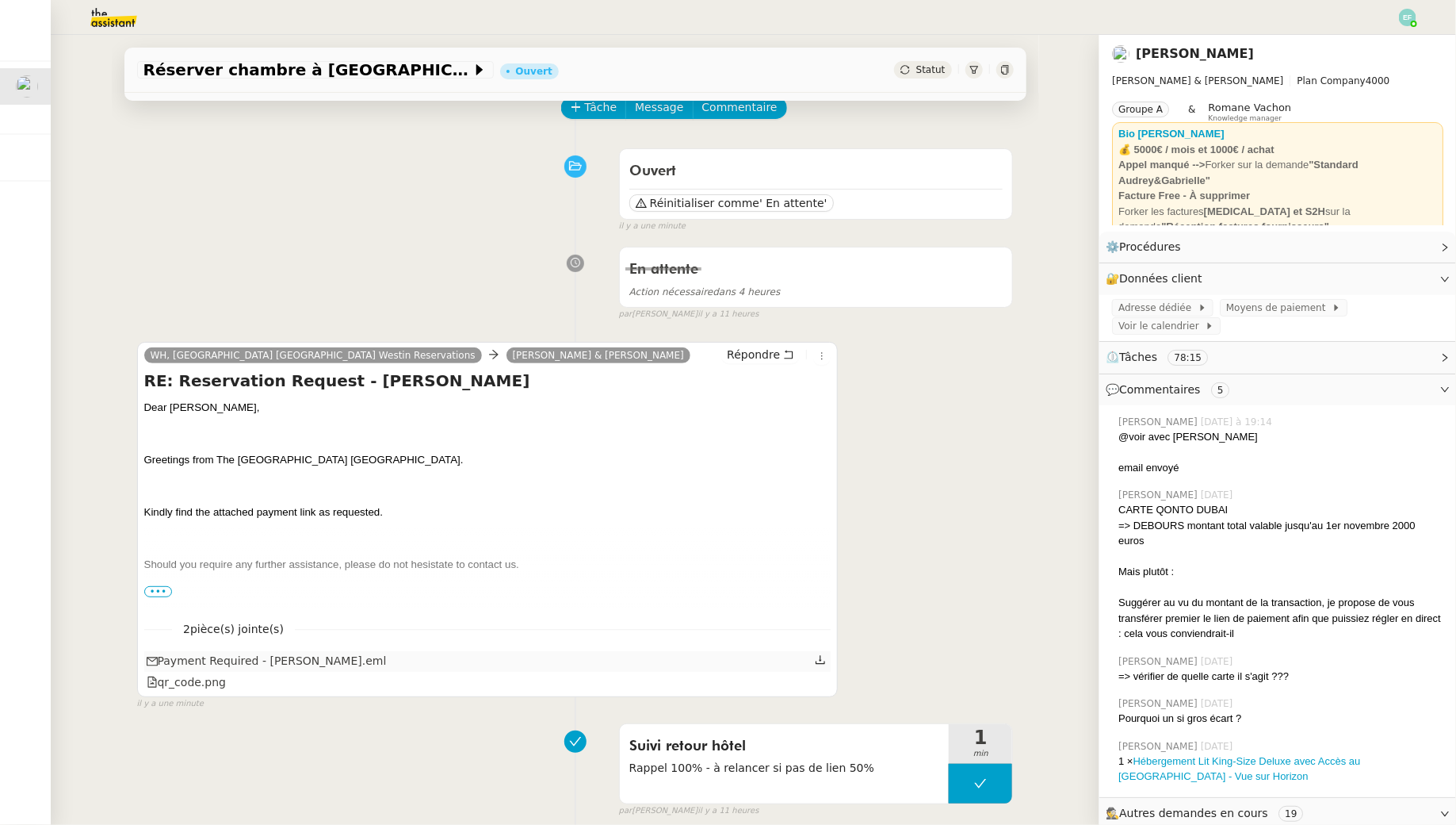
click at [819, 660] on icon at bounding box center [820, 659] width 11 height 11
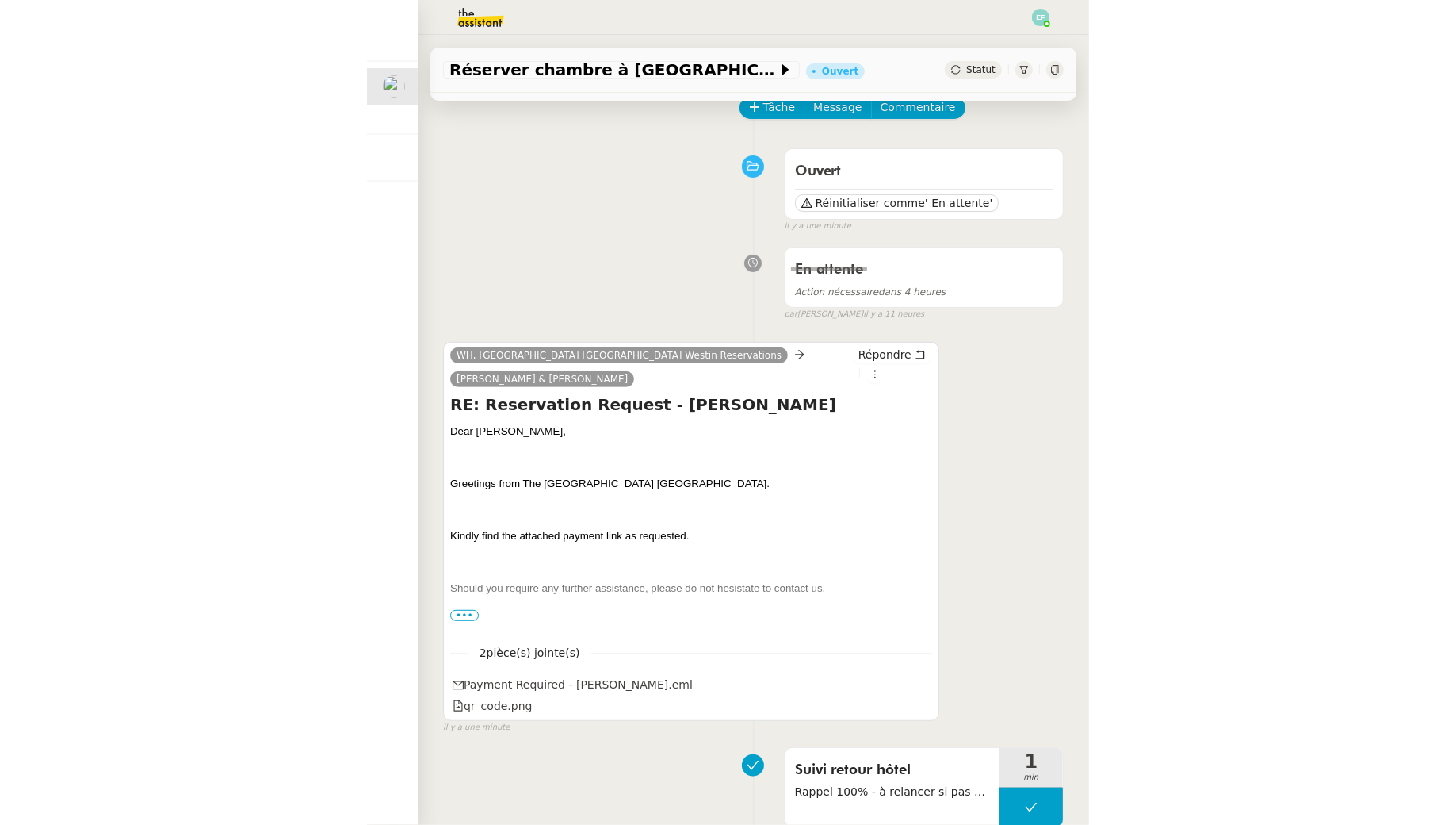
scroll to position [0, 0]
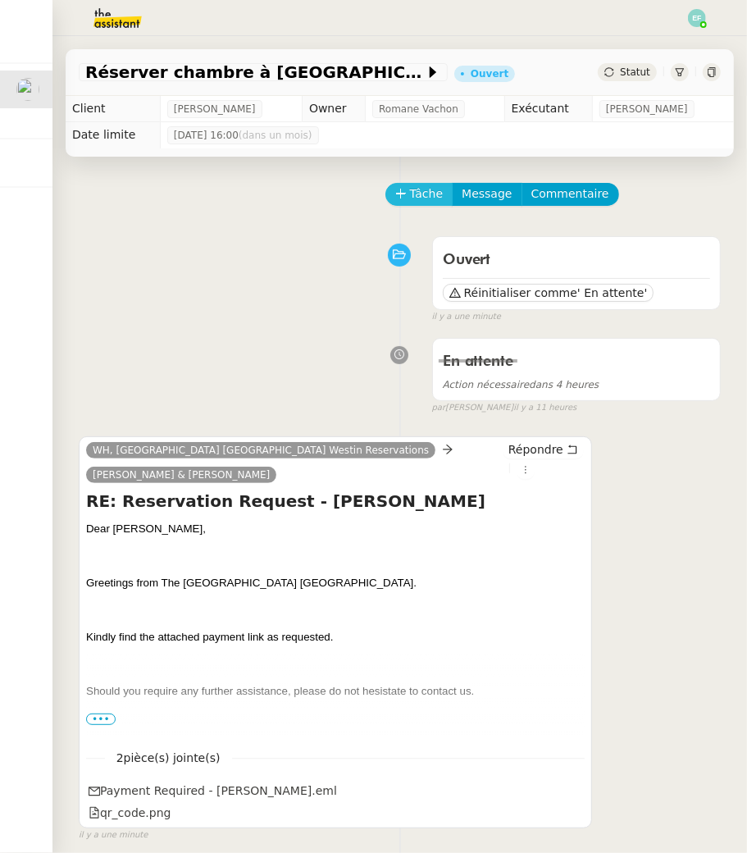
click at [404, 193] on icon at bounding box center [400, 193] width 11 height 11
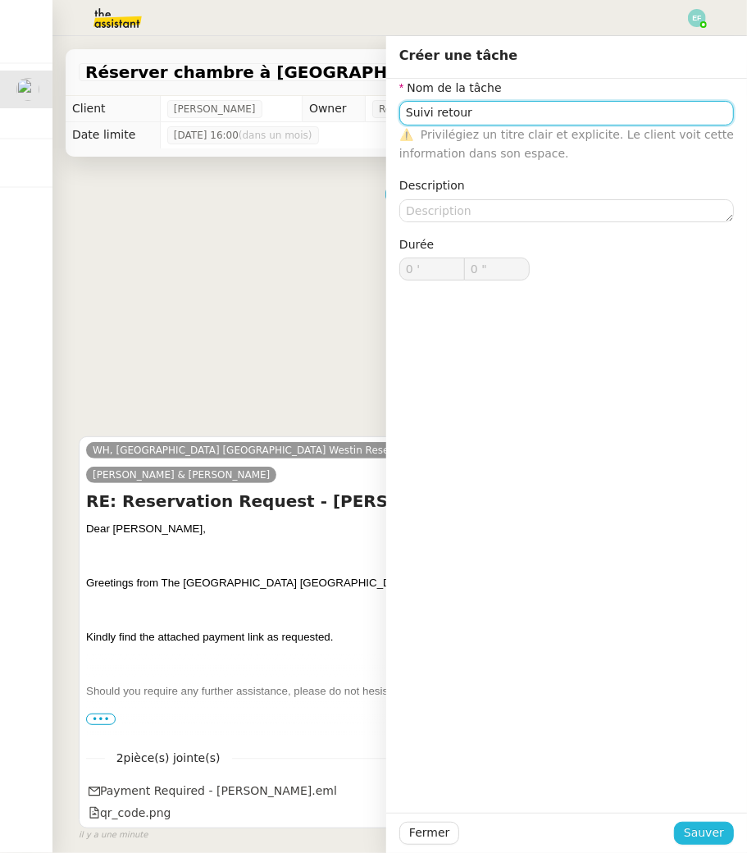
type input "Suivi retour"
click at [703, 835] on span "Sauver" at bounding box center [704, 832] width 40 height 19
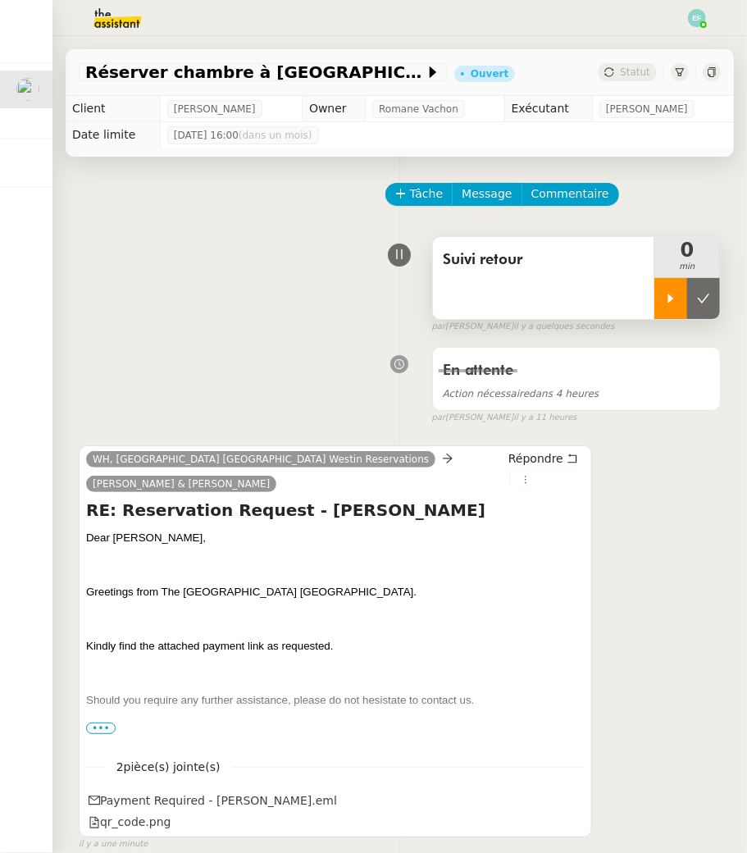
click at [683, 290] on div at bounding box center [670, 298] width 33 height 41
click at [678, 307] on div at bounding box center [687, 298] width 66 height 41
click at [697, 299] on icon at bounding box center [703, 298] width 13 height 13
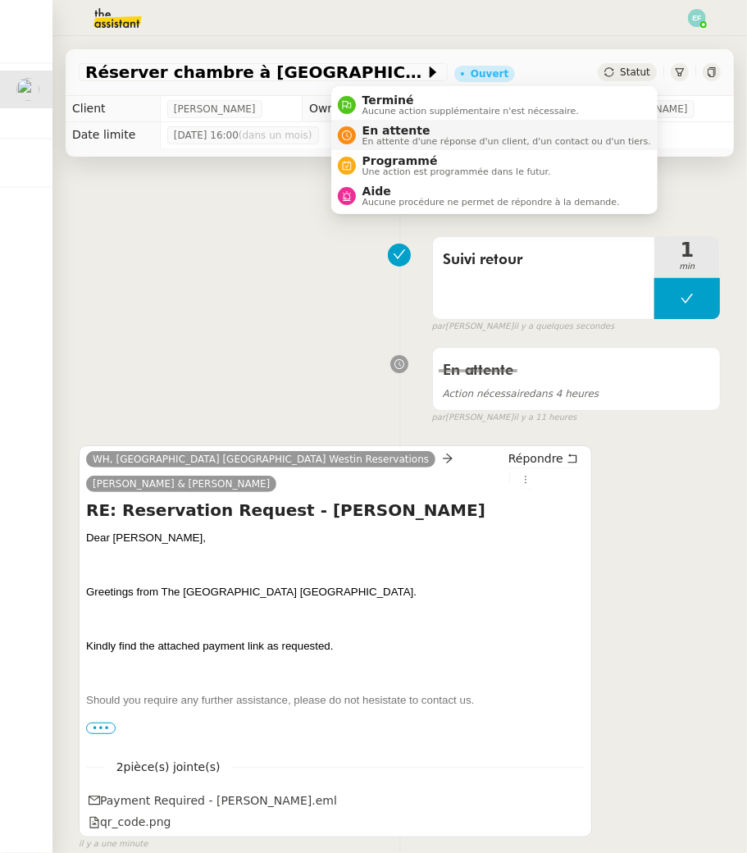
click at [626, 134] on span "En attente" at bounding box center [506, 130] width 289 height 13
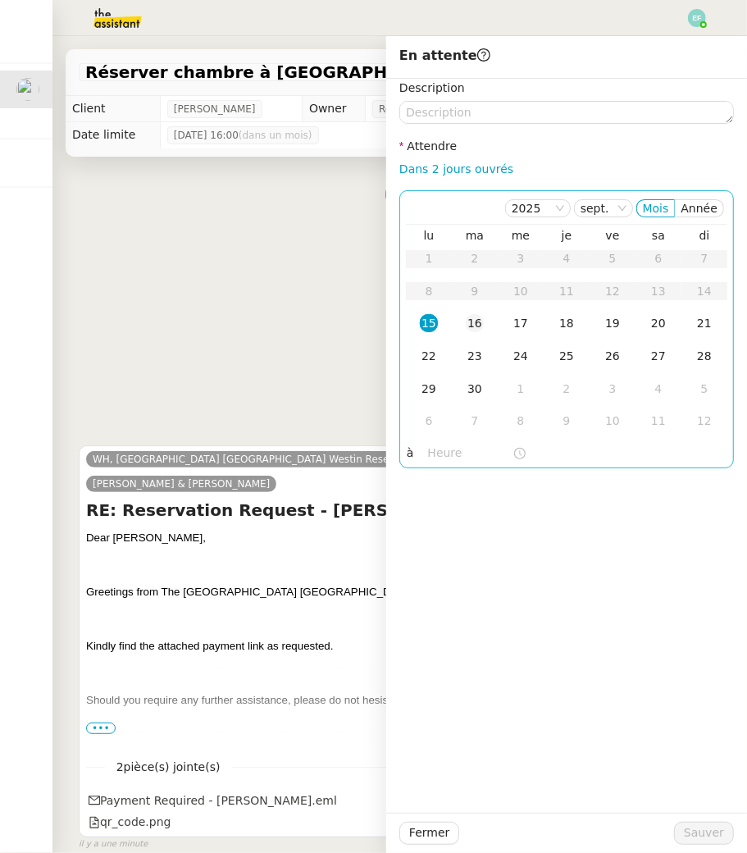
click at [488, 323] on td "16" at bounding box center [475, 323] width 46 height 33
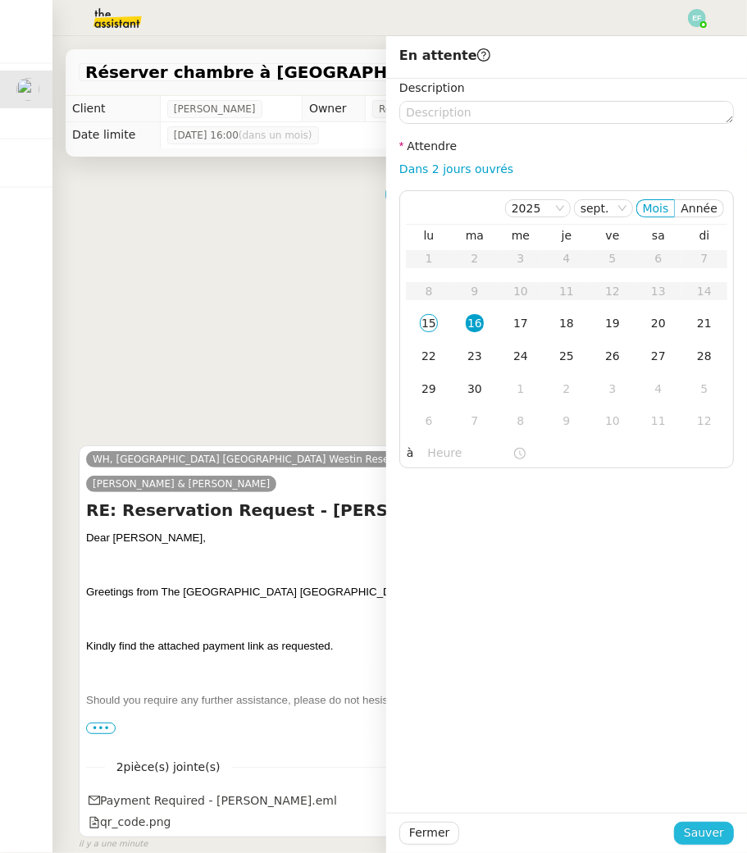
click at [694, 829] on span "Sauver" at bounding box center [704, 832] width 40 height 19
